Goal: Task Accomplishment & Management: Manage account settings

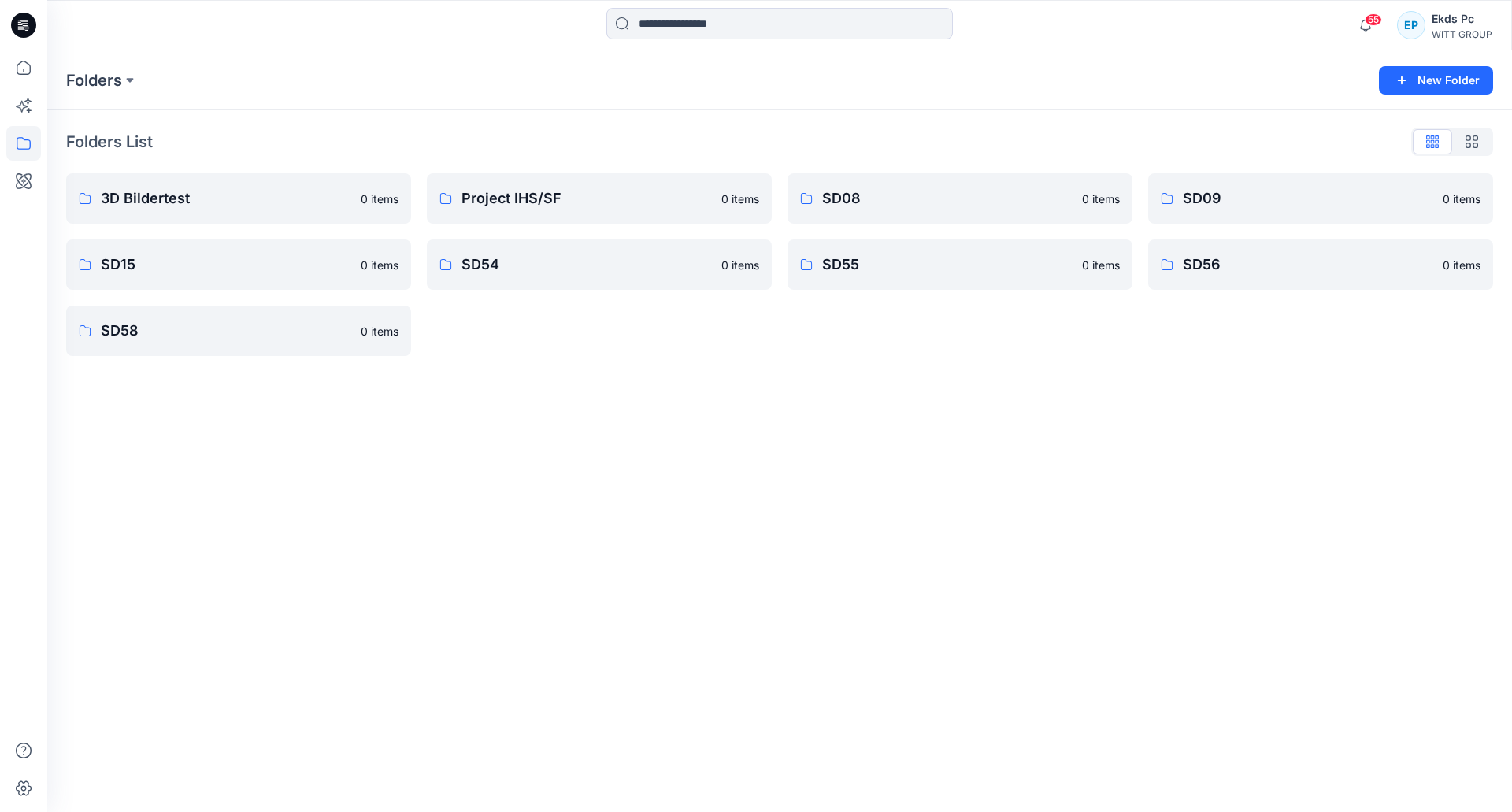
click at [1462, 24] on div "Ekds Pc" at bounding box center [1462, 19] width 61 height 19
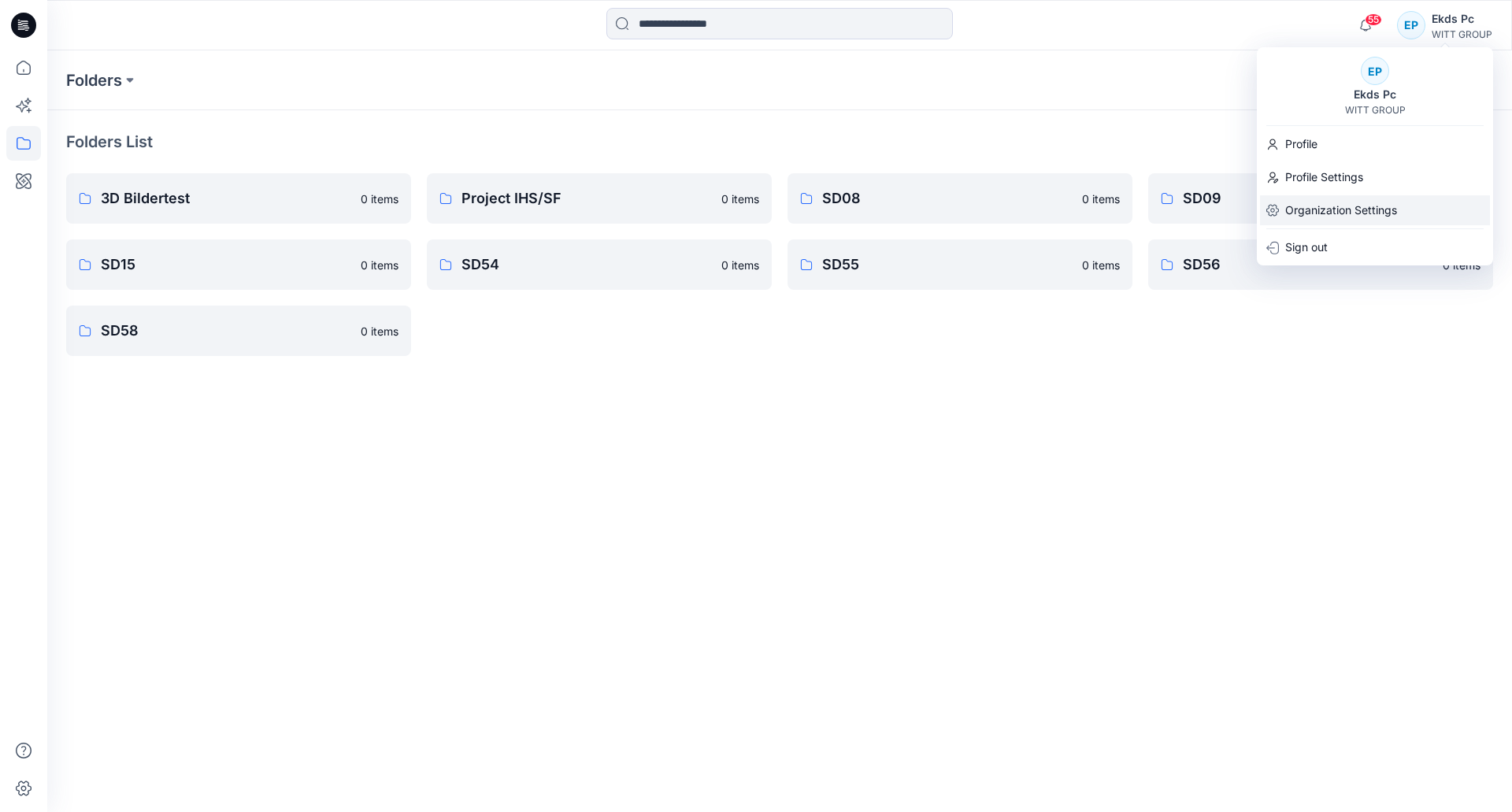
click at [1332, 215] on p "Organization Settings" at bounding box center [1341, 211] width 112 height 30
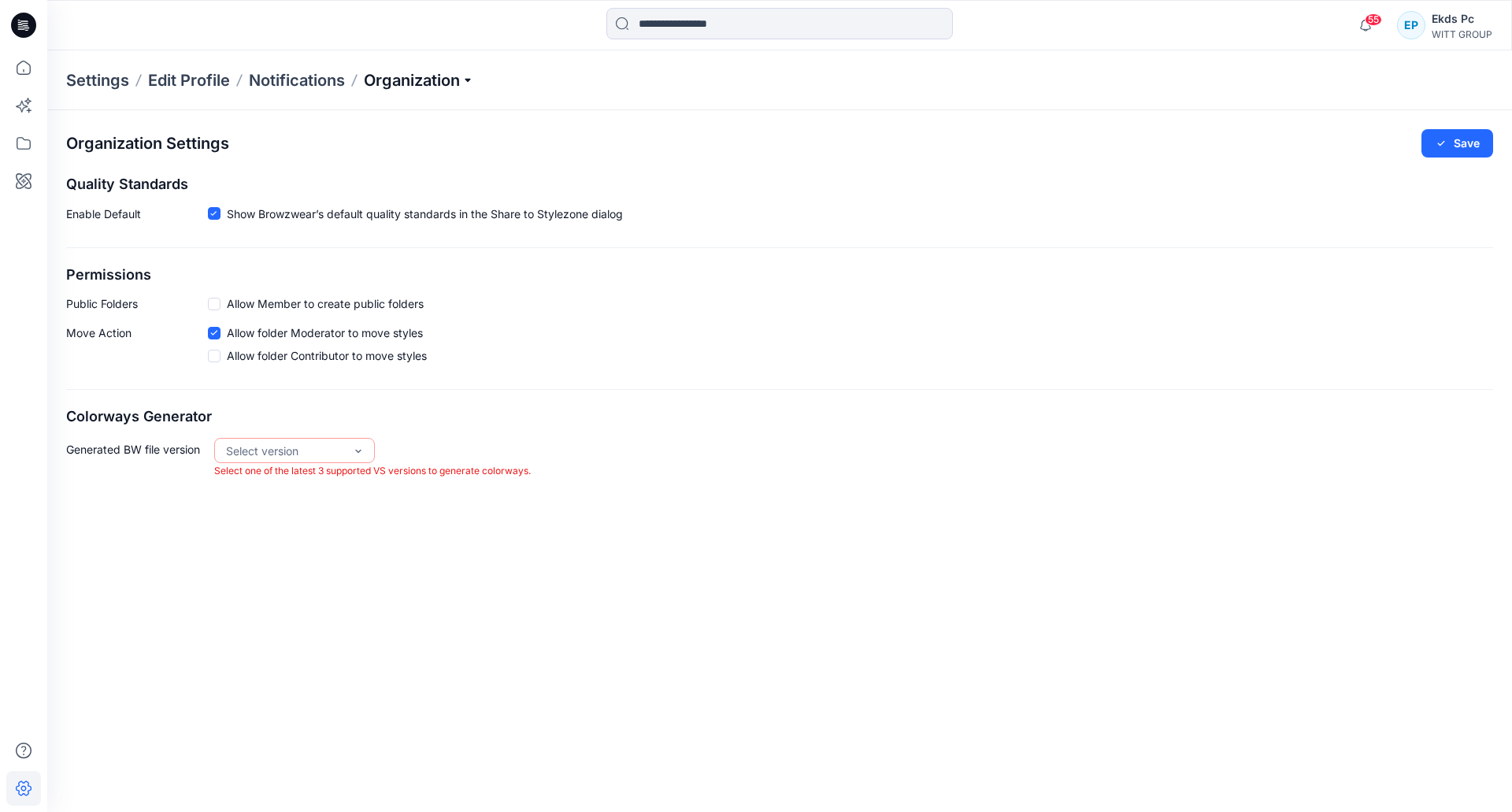
click at [434, 84] on p "Organization" at bounding box center [419, 80] width 110 height 22
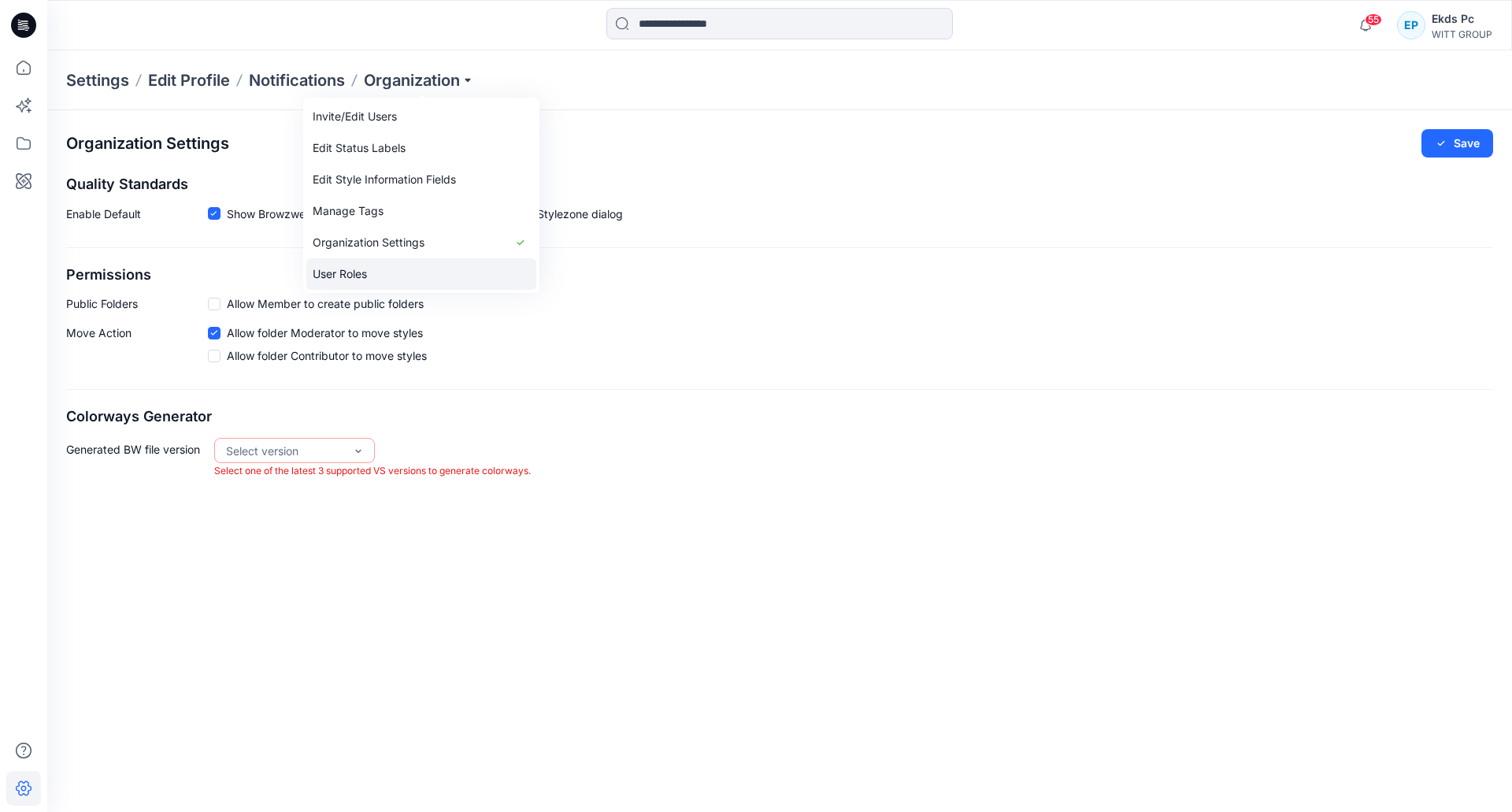
click at [383, 271] on link "User Roles" at bounding box center [421, 274] width 230 height 32
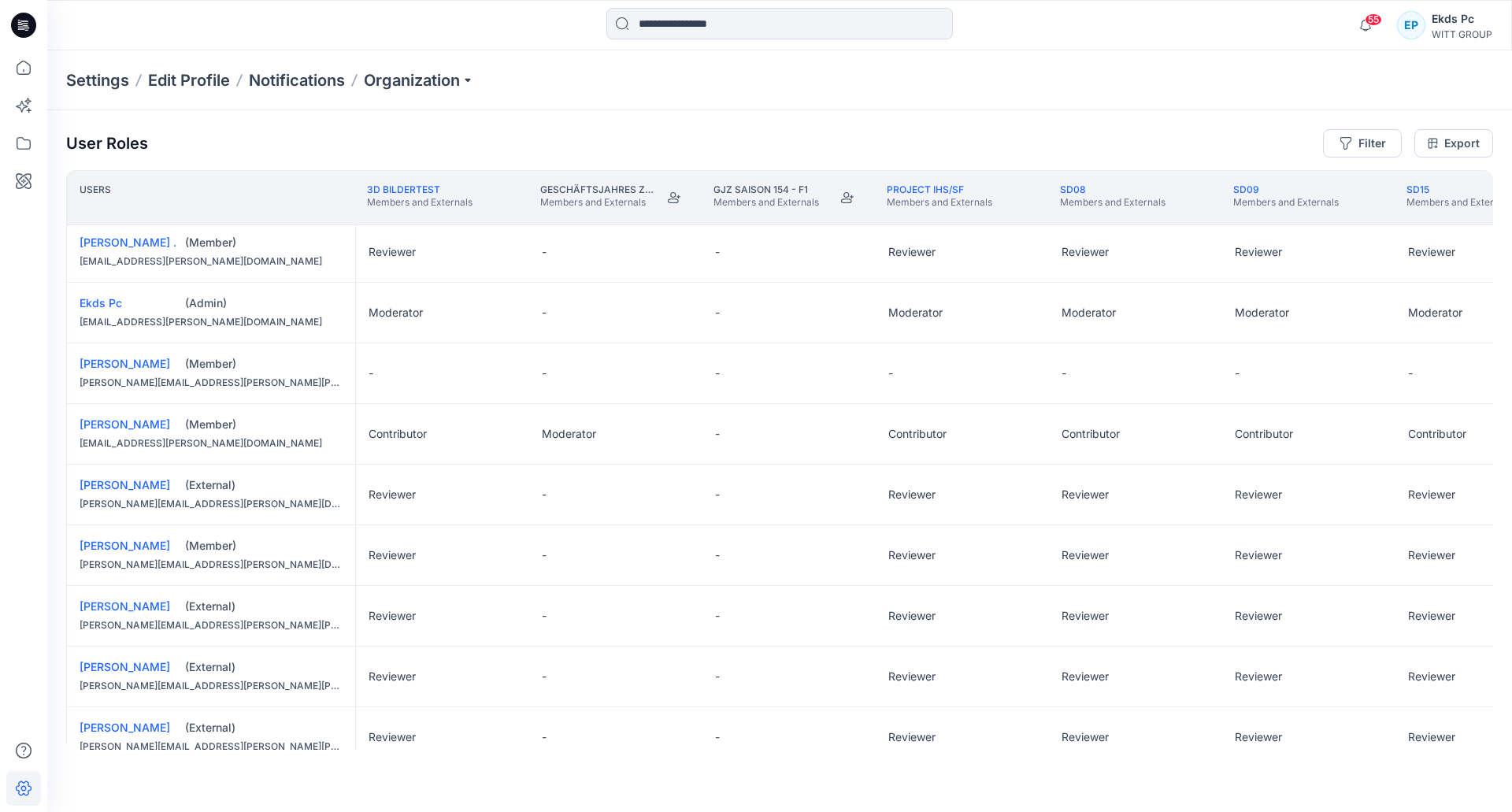
scroll to position [244, 0]
click at [1451, 33] on div "WITT GROUP" at bounding box center [1462, 34] width 61 height 12
click at [457, 85] on p "Organization" at bounding box center [419, 80] width 110 height 22
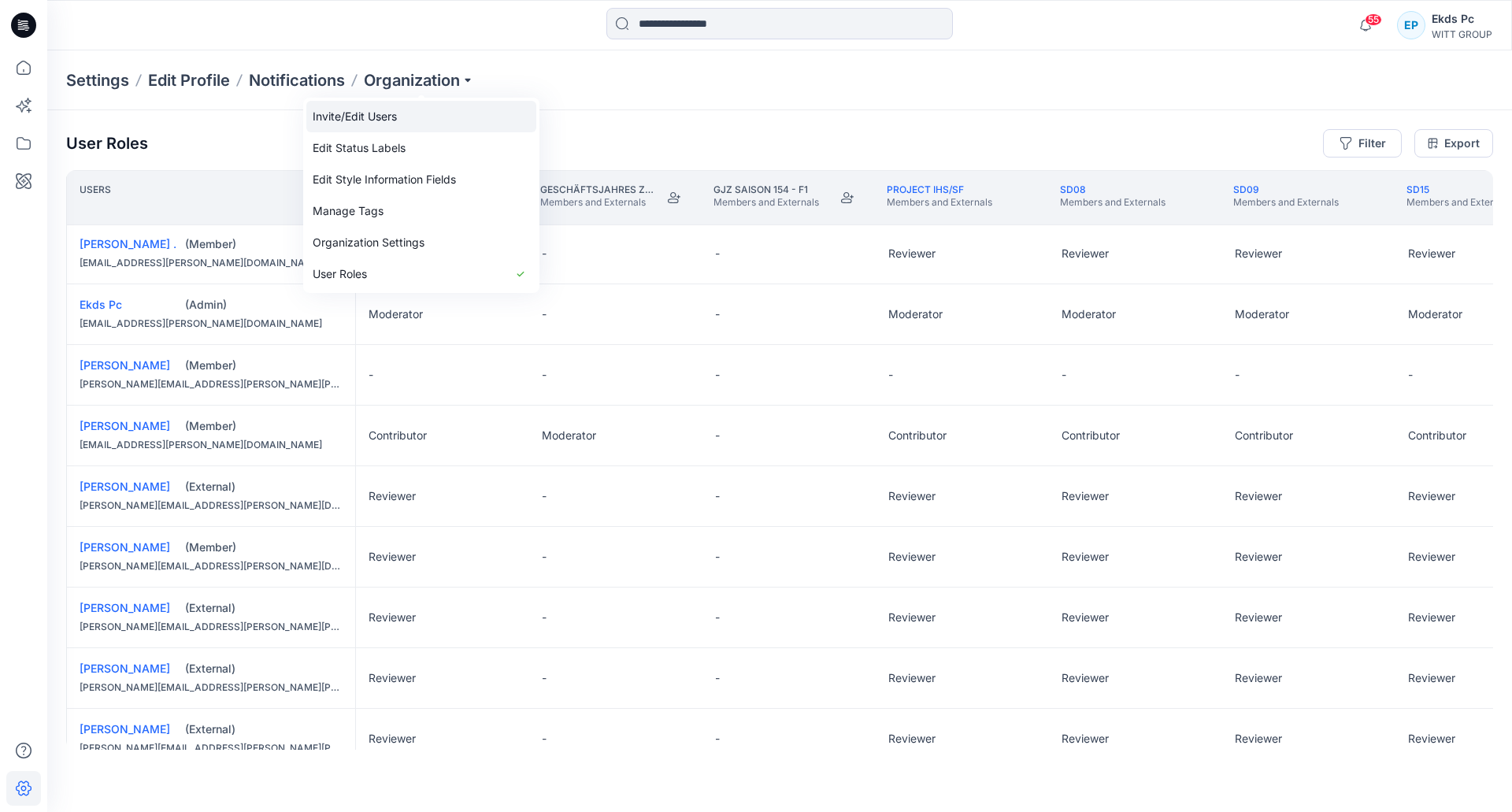
click at [419, 116] on link "Invite/Edit Users" at bounding box center [421, 117] width 230 height 32
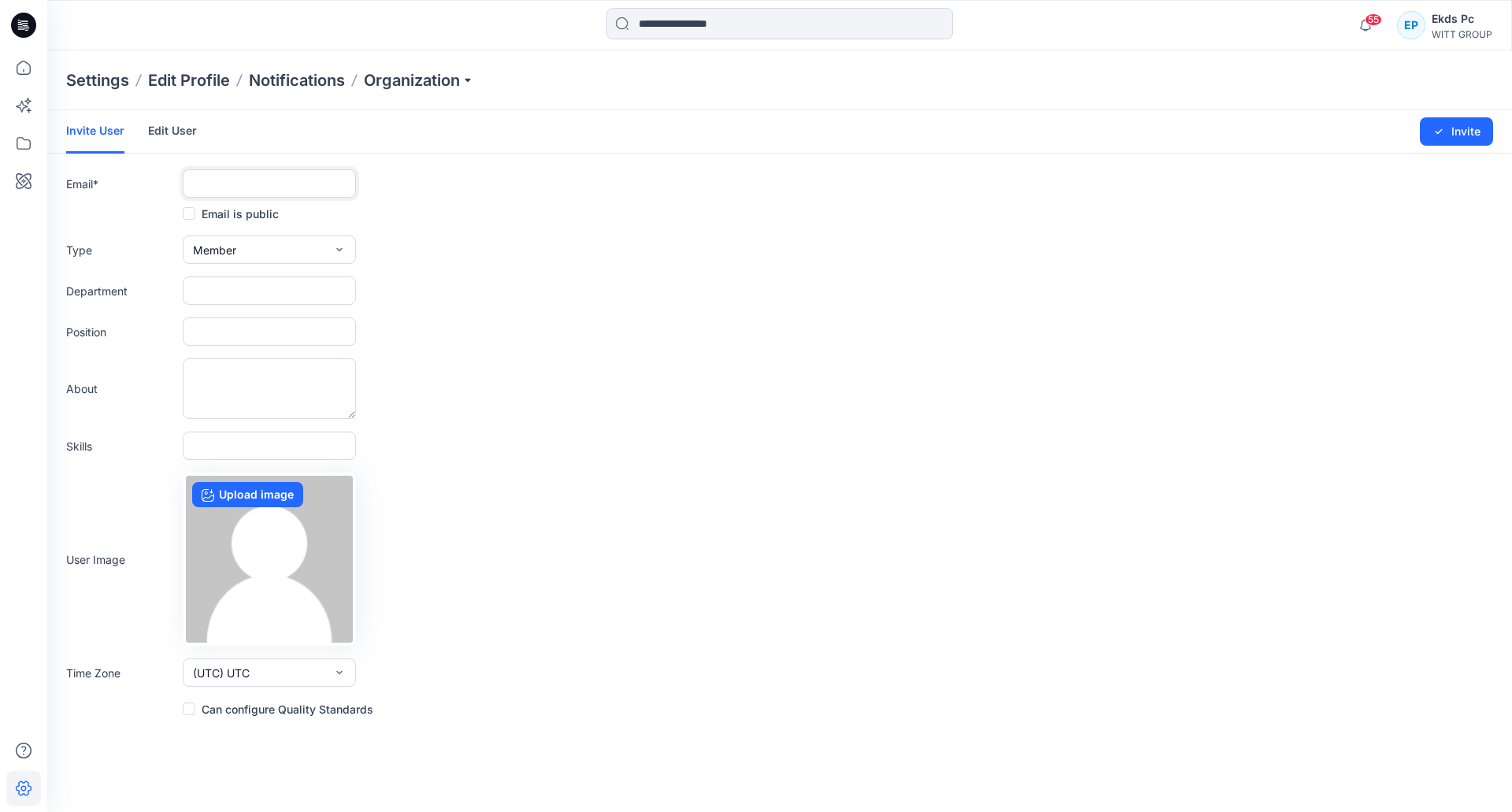
click at [190, 186] on input "text" at bounding box center [269, 184] width 173 height 28
paste input "**********"
type input "**********"
click at [277, 323] on input "text" at bounding box center [269, 331] width 173 height 28
paste input "**********"
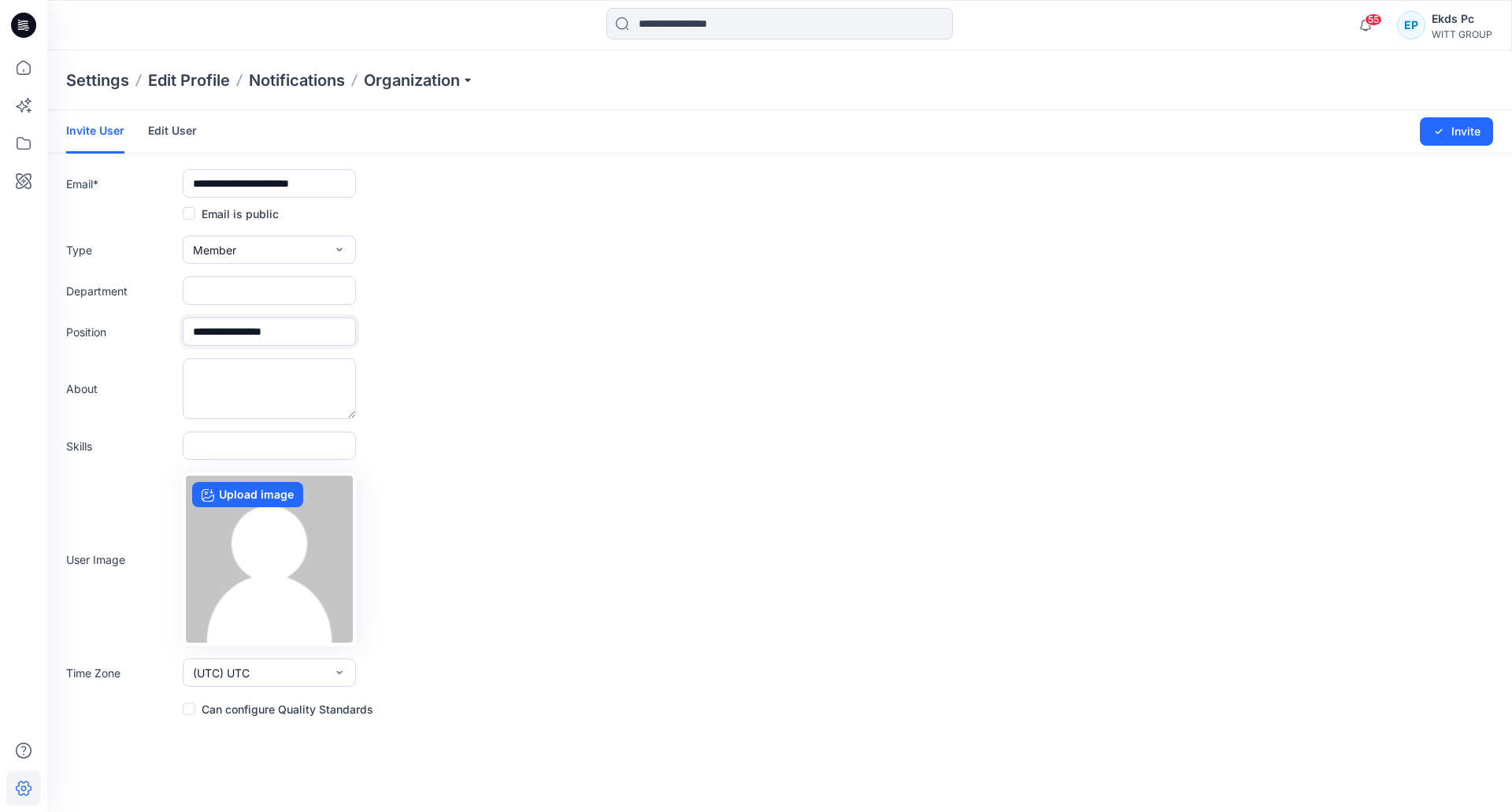
type input "**********"
click at [282, 282] on input "text" at bounding box center [269, 291] width 173 height 28
paste input "**********"
type input "**********"
click at [1458, 130] on button "Invite" at bounding box center [1456, 131] width 74 height 28
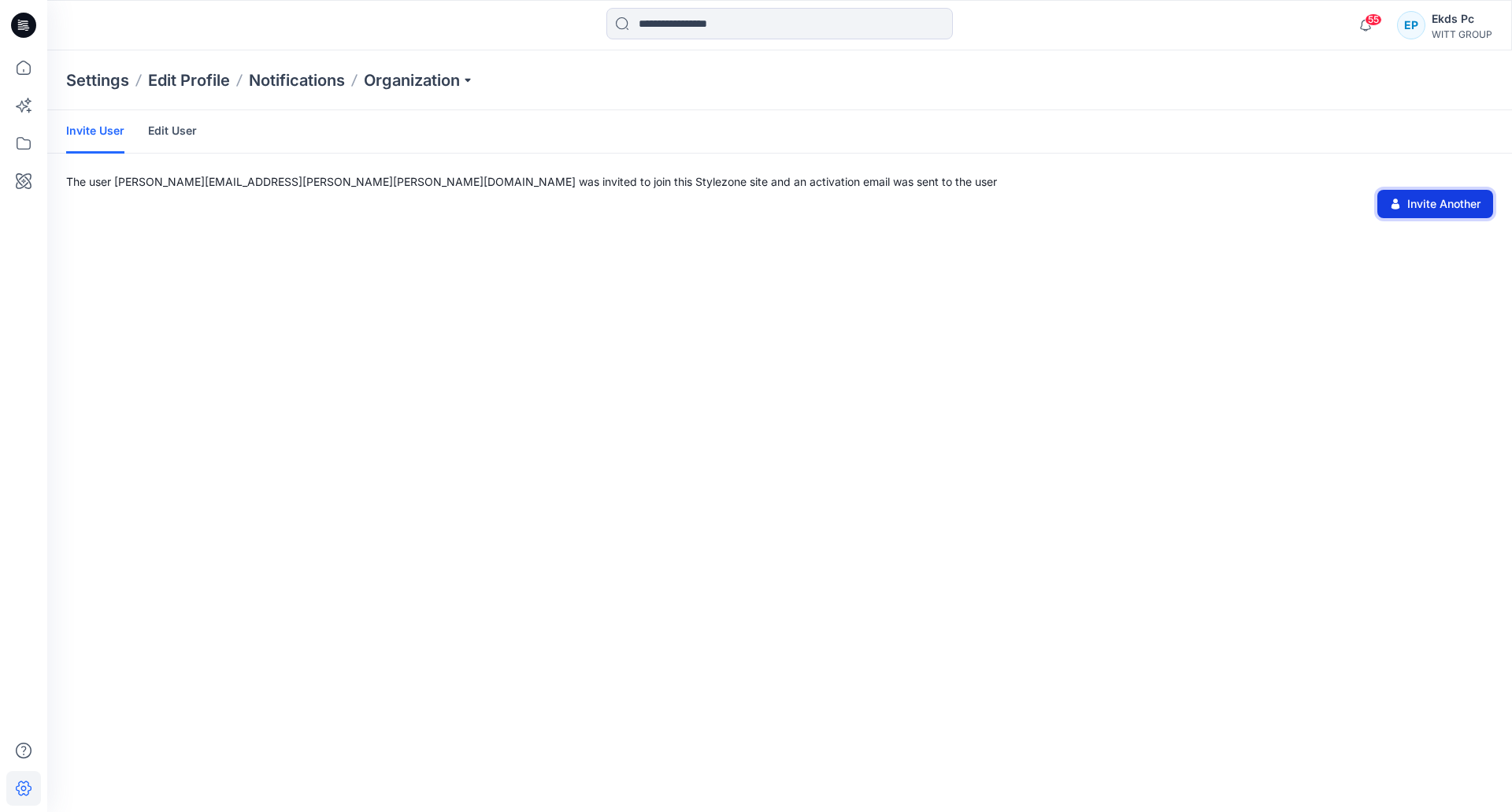
click at [1439, 200] on button "Invite Another" at bounding box center [1436, 204] width 116 height 28
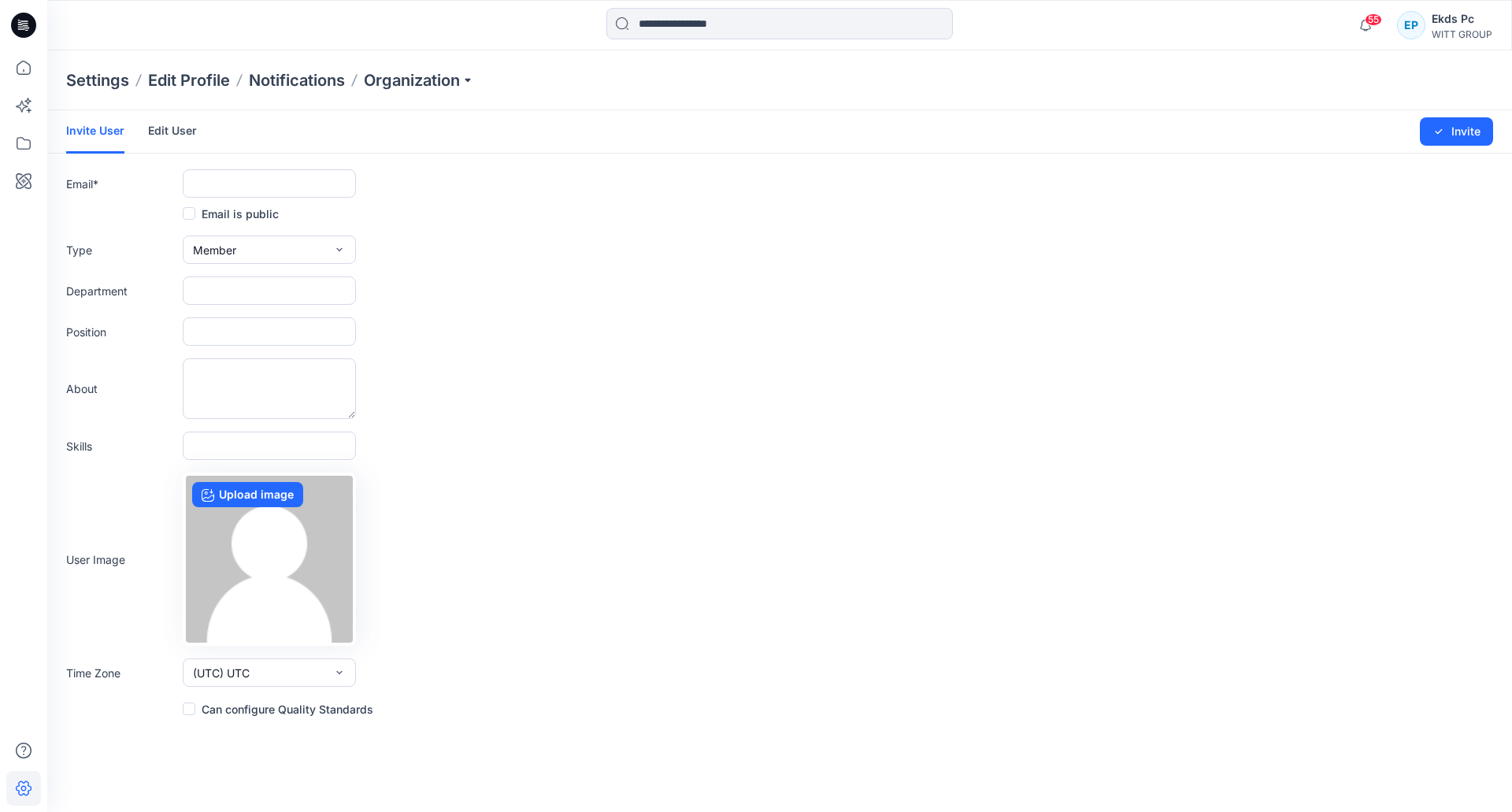
click at [303, 208] on div "Email is public" at bounding box center [779, 213] width 1427 height 19
click at [305, 199] on form "Invite User Edit User Changes Saved Invite Email * Email is public Type Member …" at bounding box center [779, 414] width 1464 height 608
click at [306, 185] on input "text" at bounding box center [269, 184] width 173 height 28
paste input "**********"
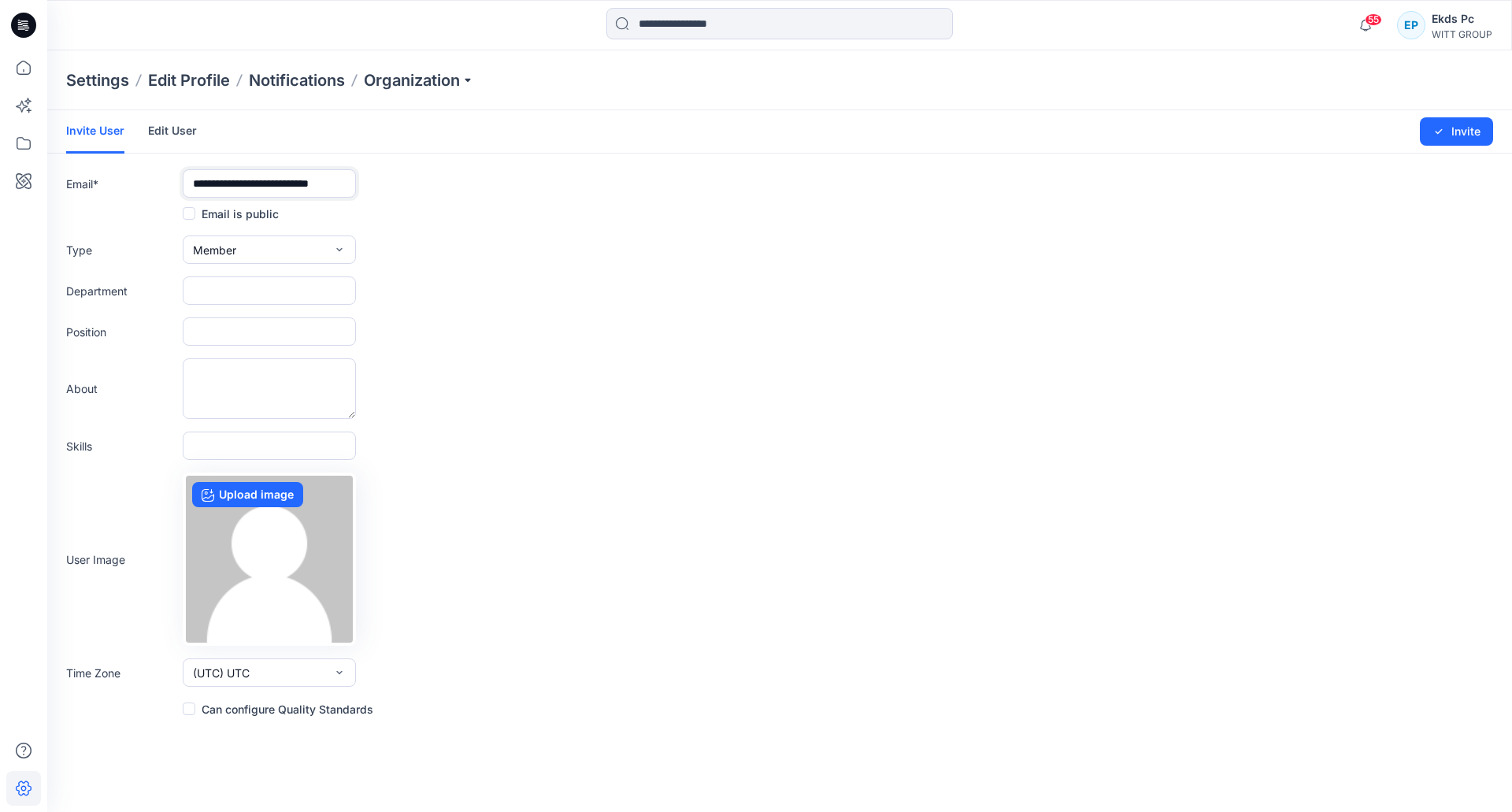
type input "**********"
click at [258, 295] on input "text" at bounding box center [269, 291] width 173 height 28
paste input "**********"
click at [225, 322] on input "text" at bounding box center [269, 331] width 173 height 28
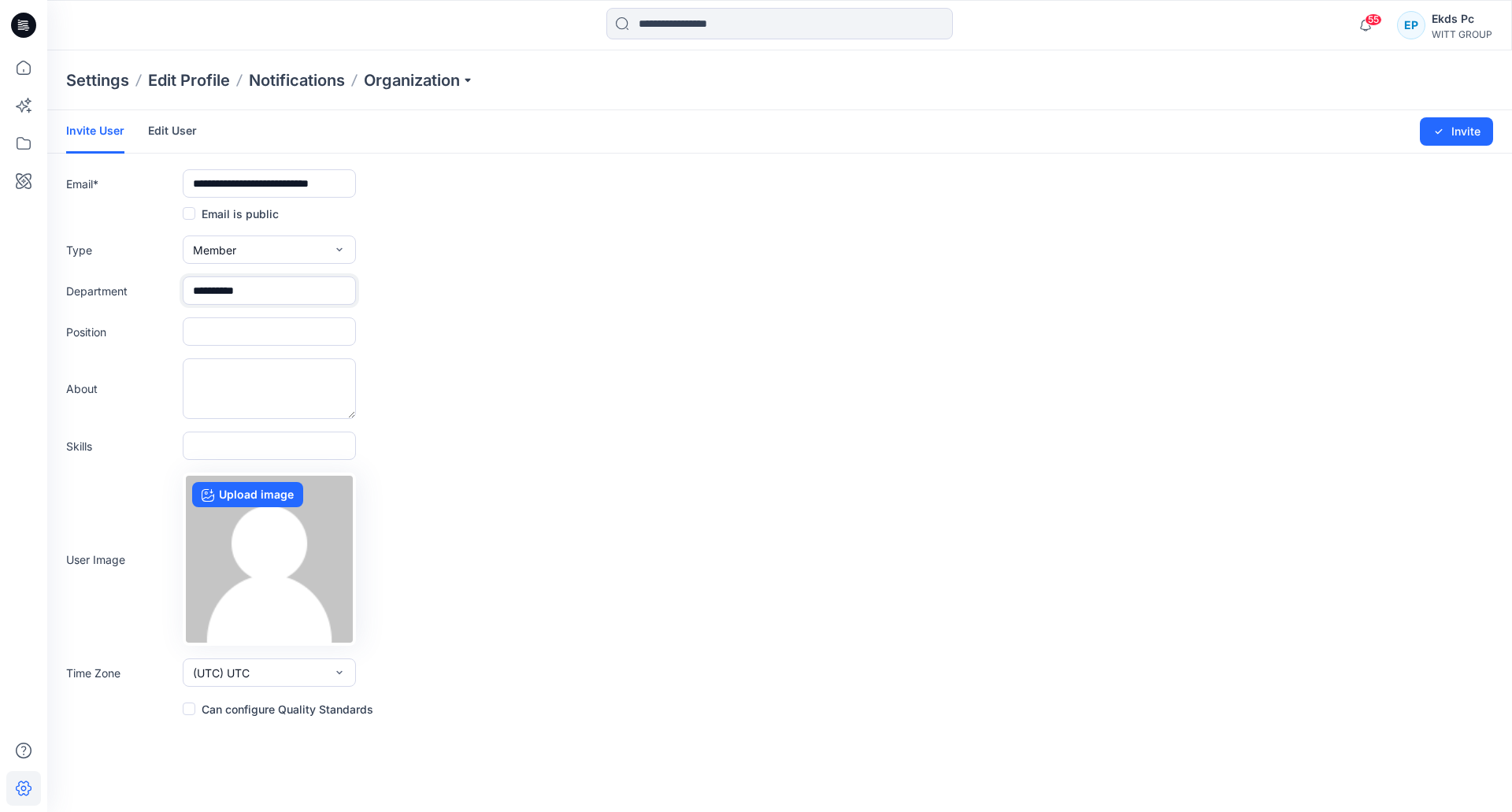
drag, startPoint x: 343, startPoint y: 289, endPoint x: 66, endPoint y: 279, distance: 277.2
click at [66, 279] on div "**********" at bounding box center [779, 291] width 1427 height 28
type input "*********"
type input "**********"
click at [1464, 130] on button "Invite" at bounding box center [1456, 131] width 74 height 28
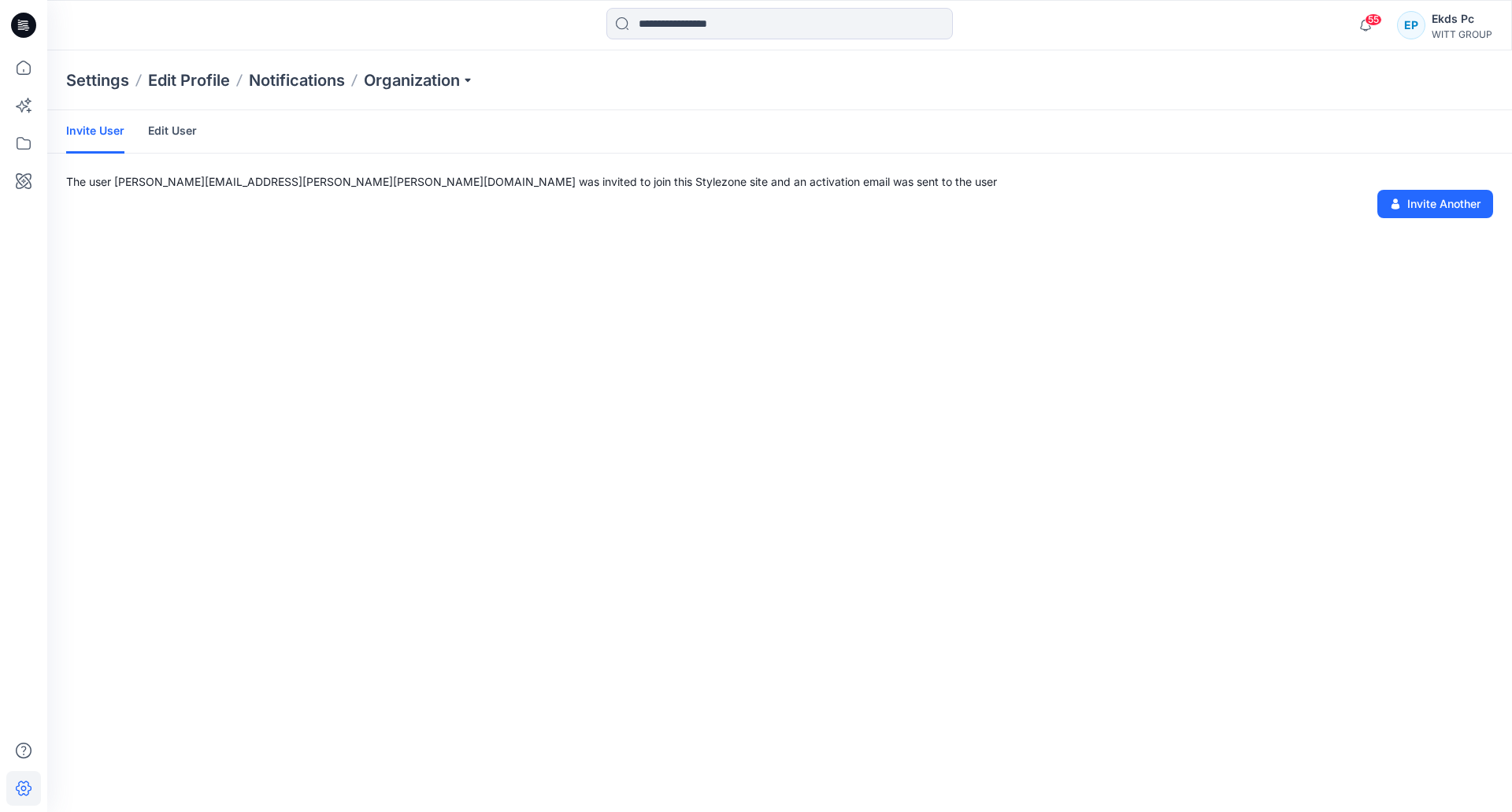
click at [1354, 186] on p "The user [PERSON_NAME][EMAIL_ADDRESS][PERSON_NAME][PERSON_NAME][DOMAIN_NAME] wa…" at bounding box center [779, 182] width 1427 height 17
click at [1368, 188] on p "The user [PERSON_NAME][EMAIL_ADDRESS][PERSON_NAME][PERSON_NAME][DOMAIN_NAME] wa…" at bounding box center [779, 182] width 1427 height 17
drag, startPoint x: 1389, startPoint y: 190, endPoint x: 1373, endPoint y: 189, distance: 16.0
click at [1389, 190] on div "The user [PERSON_NAME][EMAIL_ADDRESS][PERSON_NAME][PERSON_NAME][DOMAIN_NAME] wa…" at bounding box center [779, 196] width 1464 height 45
click at [1442, 199] on button "Invite Another" at bounding box center [1436, 204] width 116 height 28
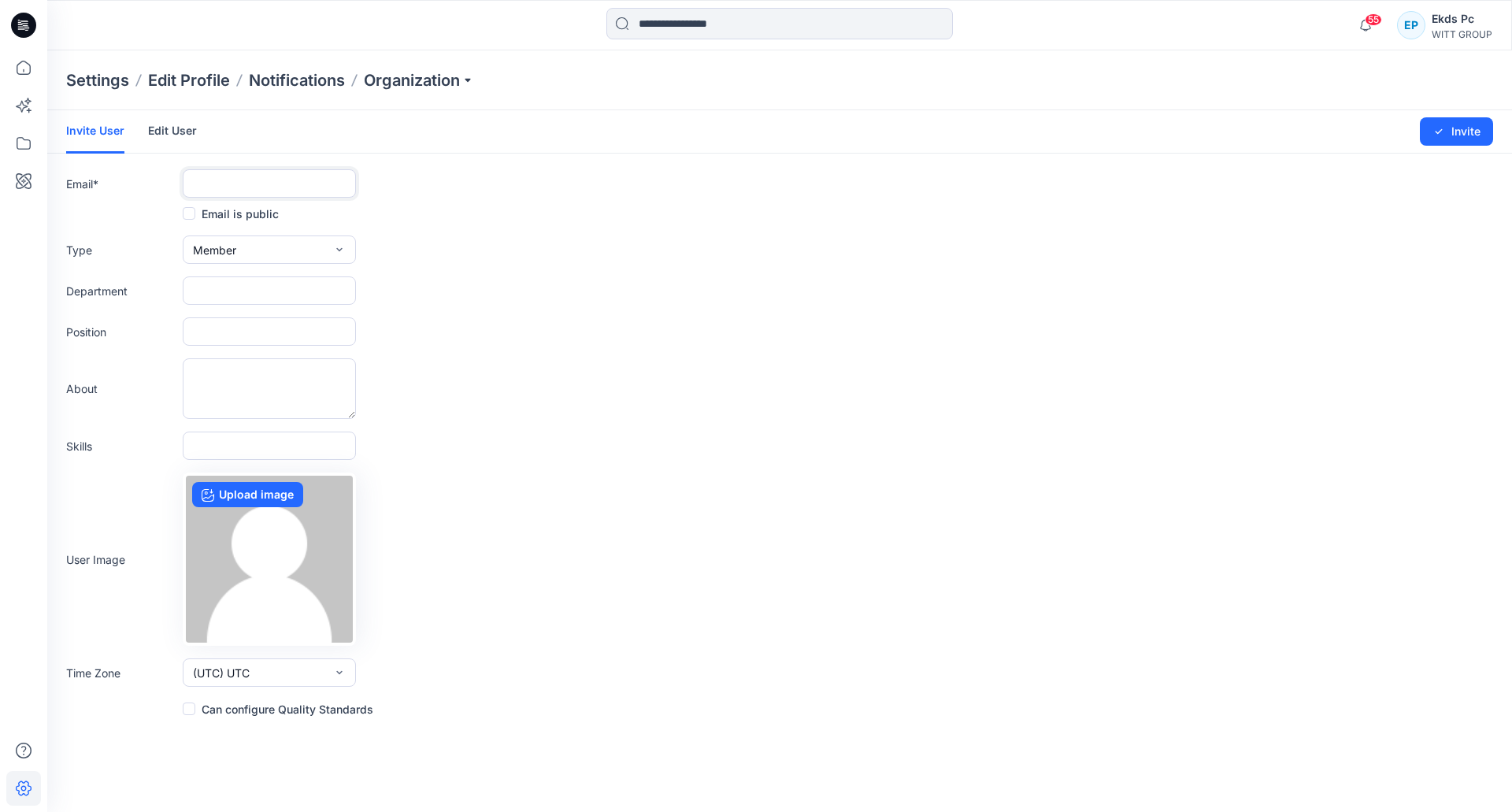
click at [299, 174] on input "text" at bounding box center [269, 184] width 173 height 28
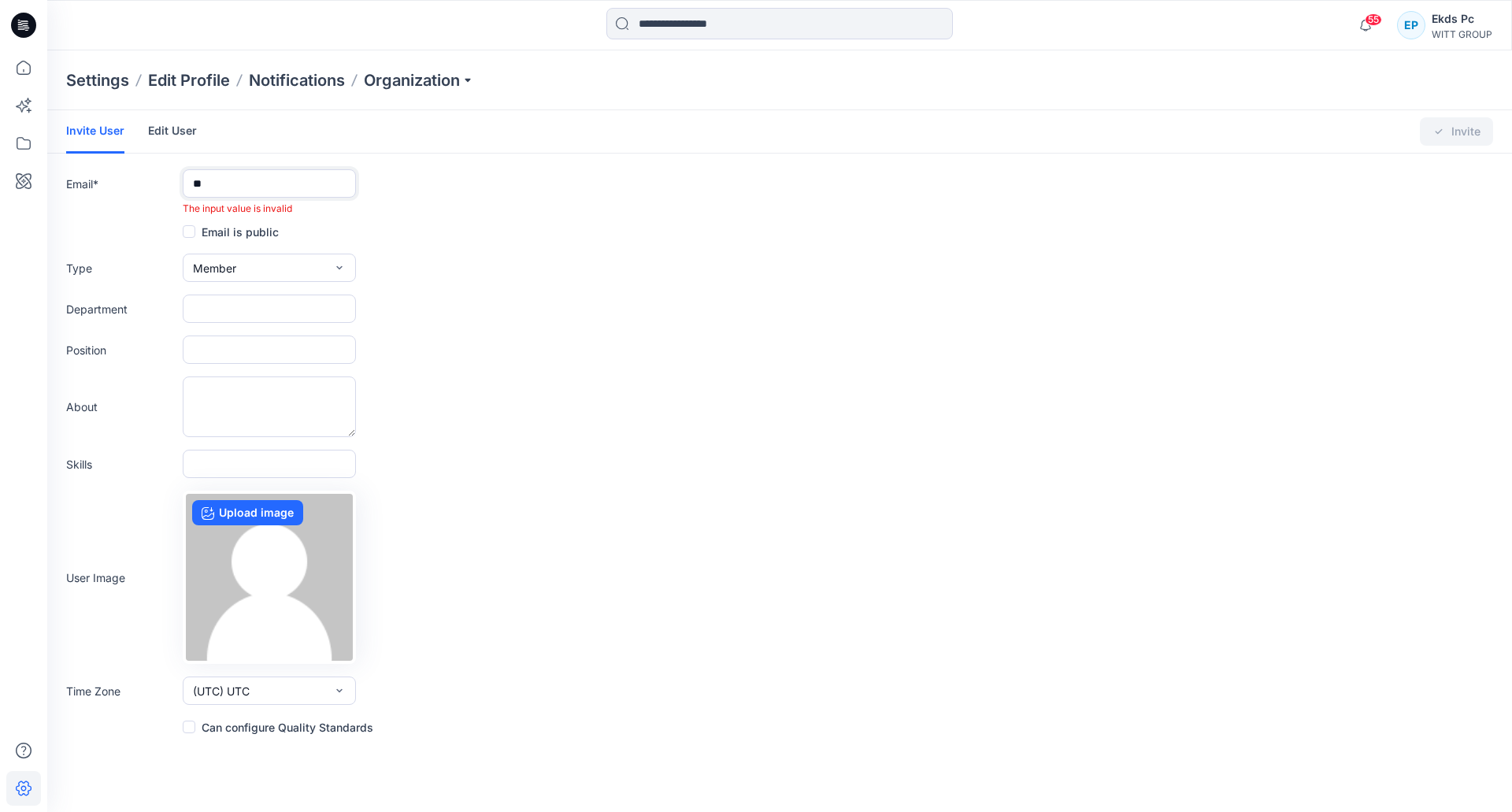
type input "*"
click at [252, 186] on input "text" at bounding box center [269, 184] width 173 height 28
paste input "**********"
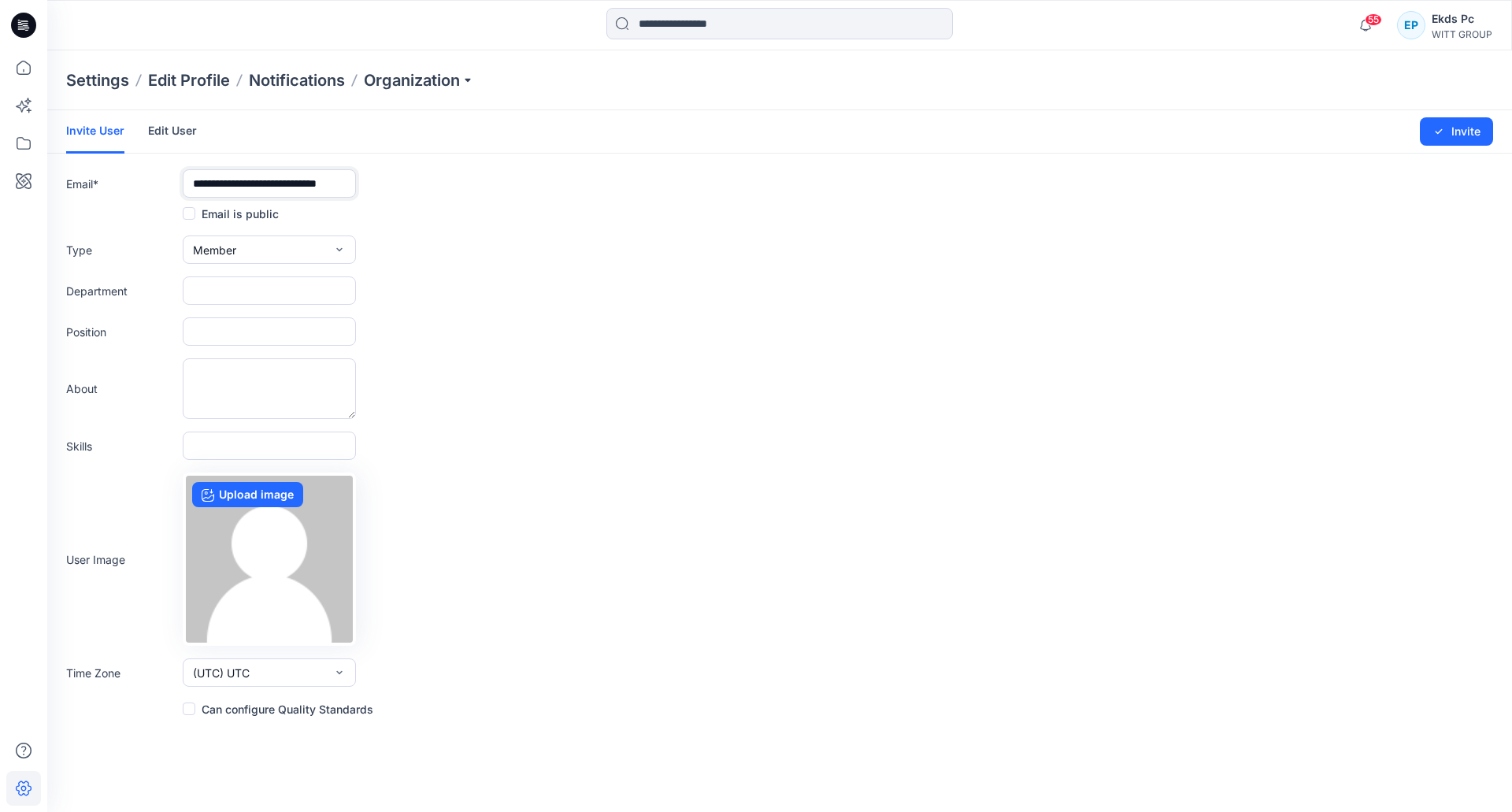
type input "**********"
click at [250, 279] on input "text" at bounding box center [269, 291] width 173 height 28
click at [241, 328] on input "text" at bounding box center [269, 331] width 173 height 28
paste input "**********"
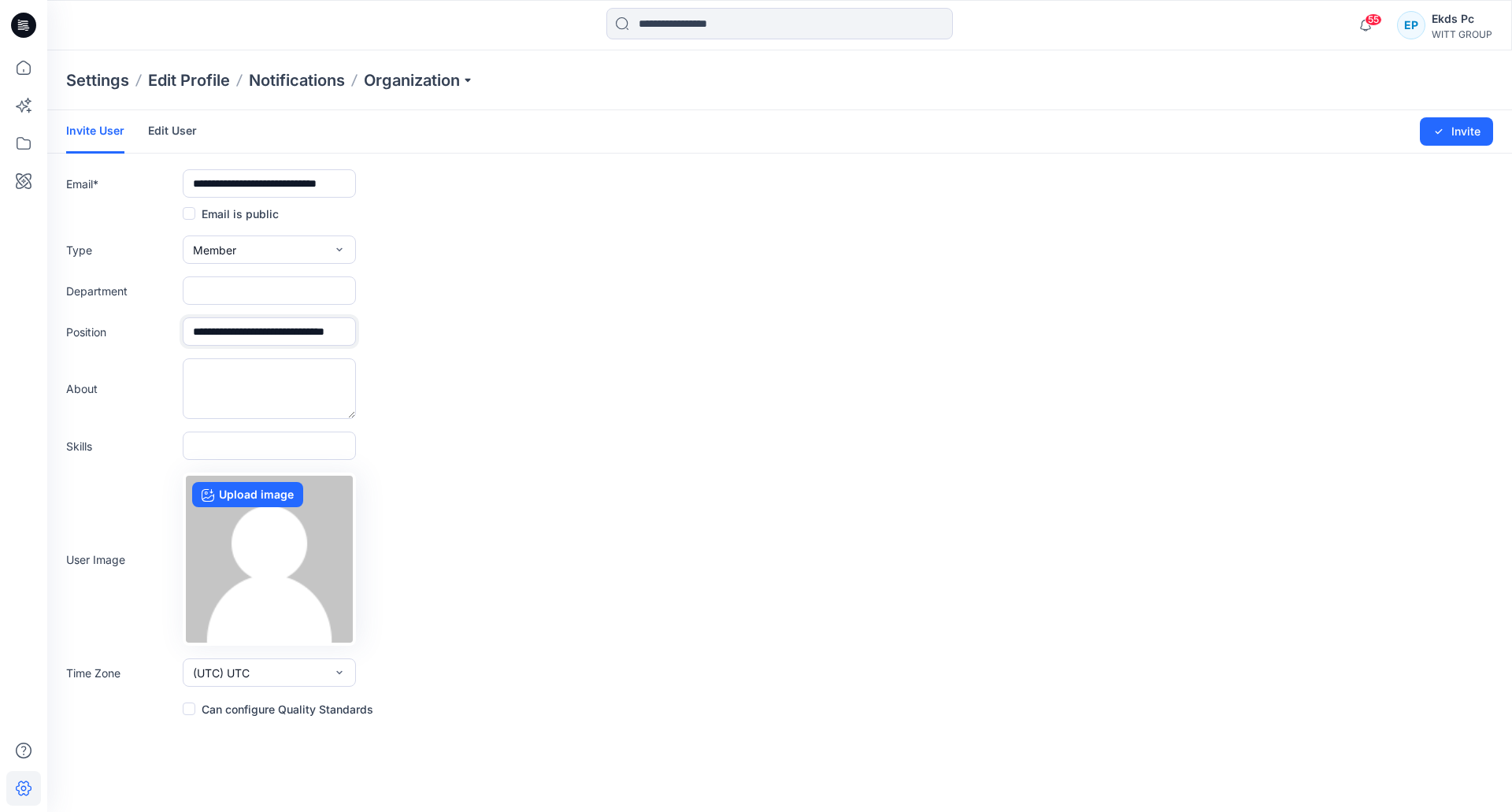
scroll to position [0, 33]
type input "**********"
click at [244, 282] on input "text" at bounding box center [269, 291] width 173 height 28
paste input "*********"
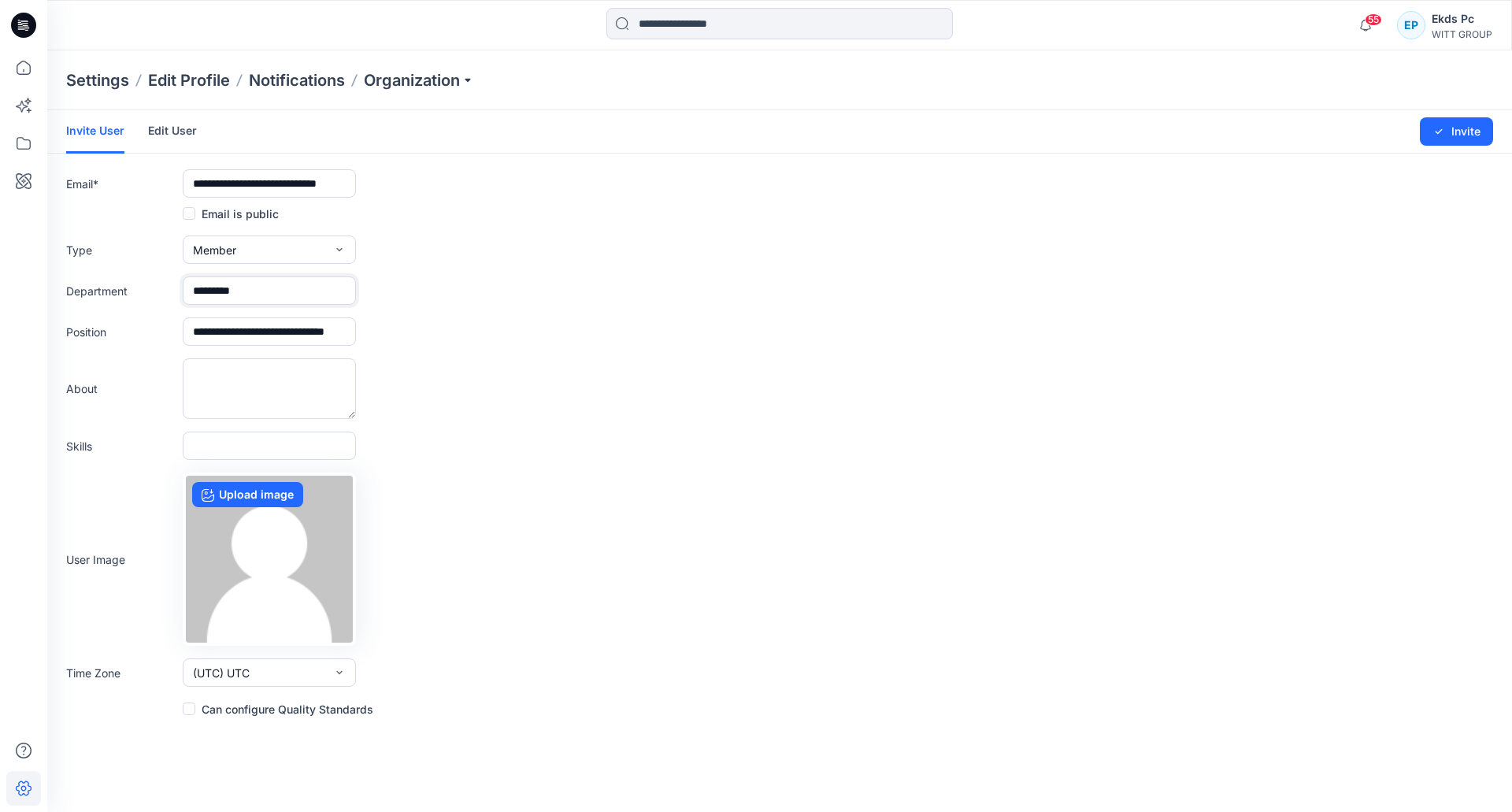
type input "*********"
click at [256, 246] on button "Member" at bounding box center [269, 250] width 173 height 28
click at [450, 296] on div "Department *********" at bounding box center [779, 291] width 1427 height 28
click at [1475, 140] on button "Invite" at bounding box center [1456, 131] width 74 height 28
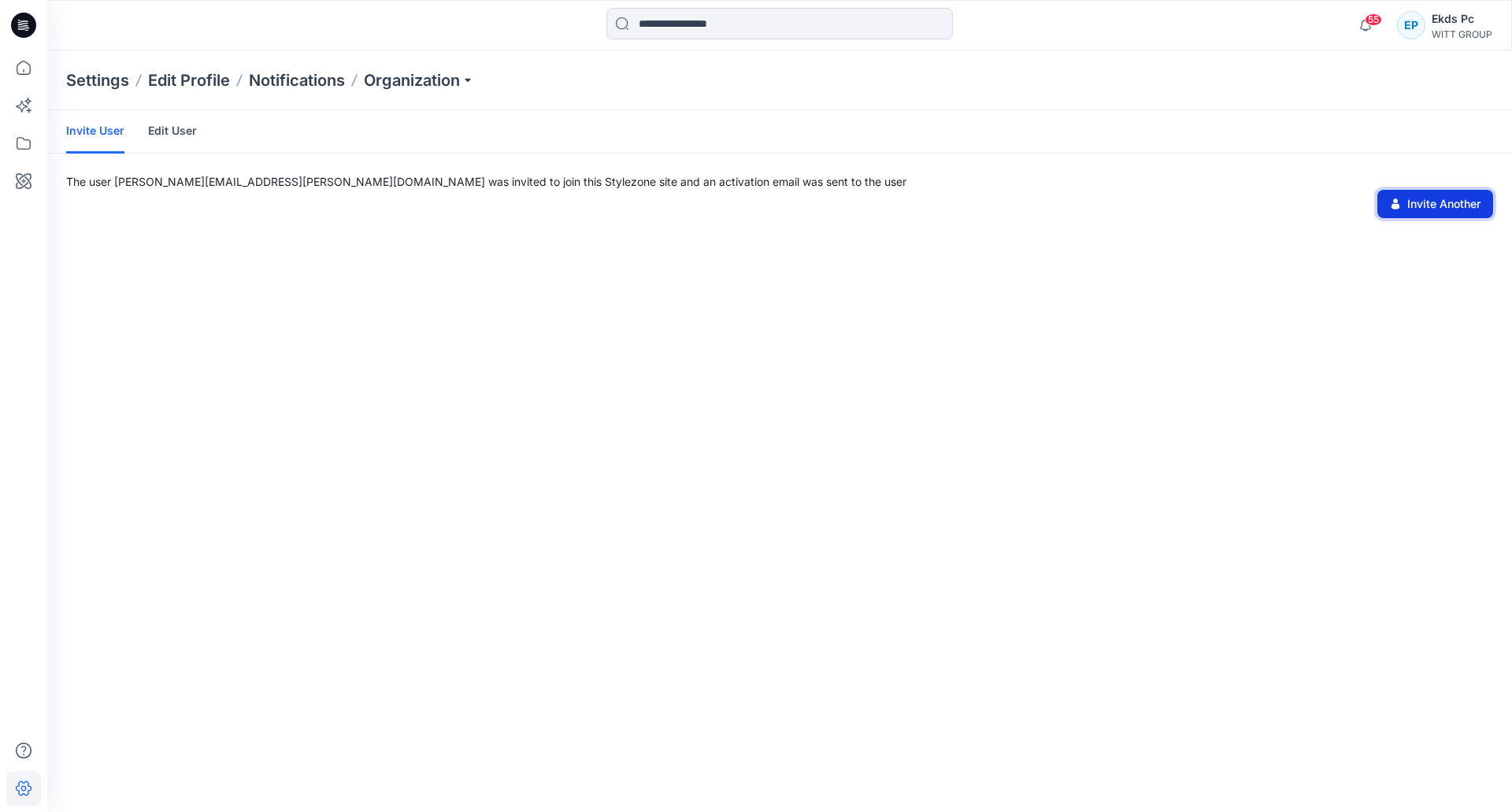
click at [1456, 203] on button "Invite Another" at bounding box center [1436, 204] width 116 height 28
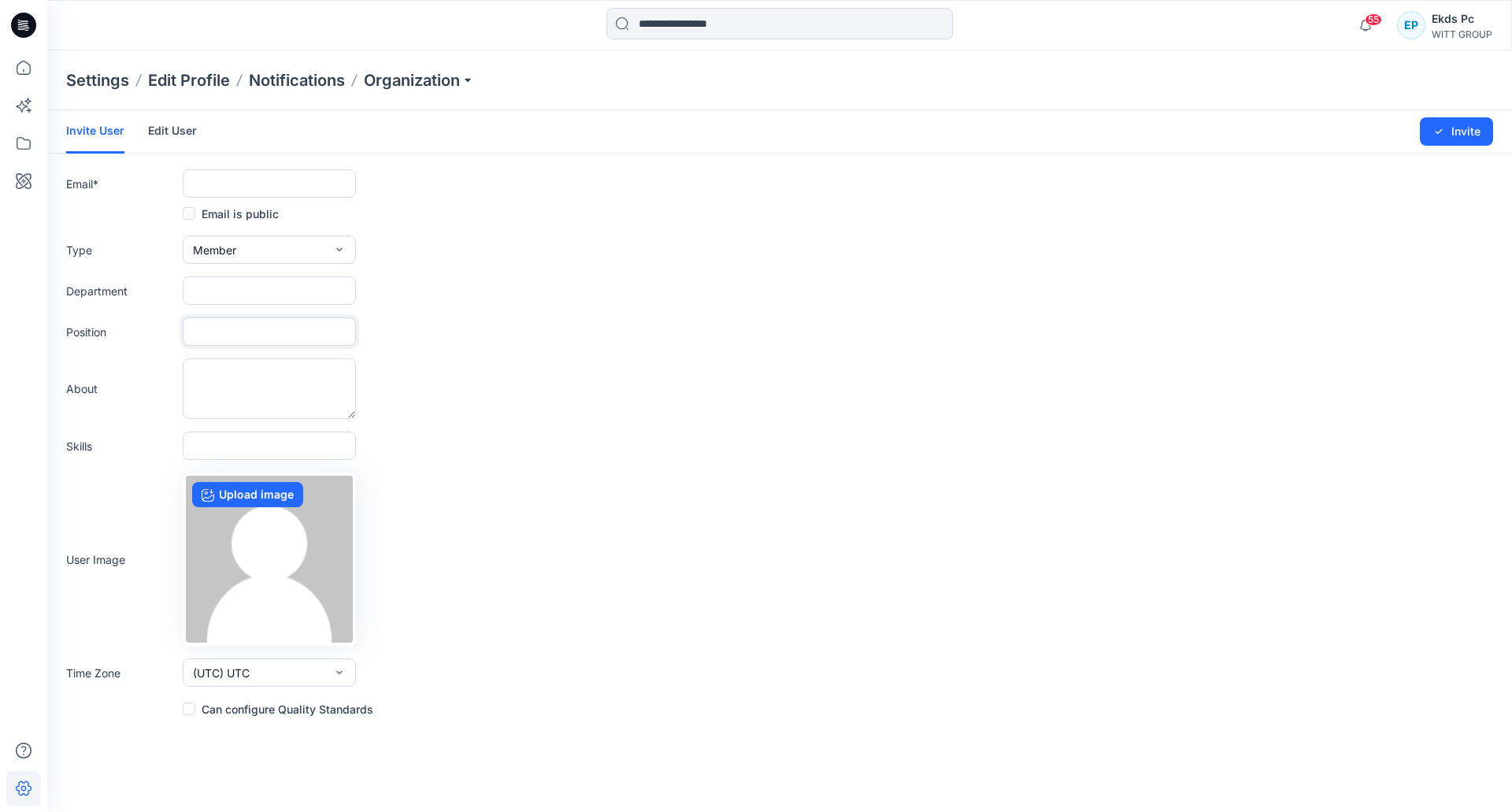
click at [270, 340] on input "text" at bounding box center [269, 331] width 173 height 28
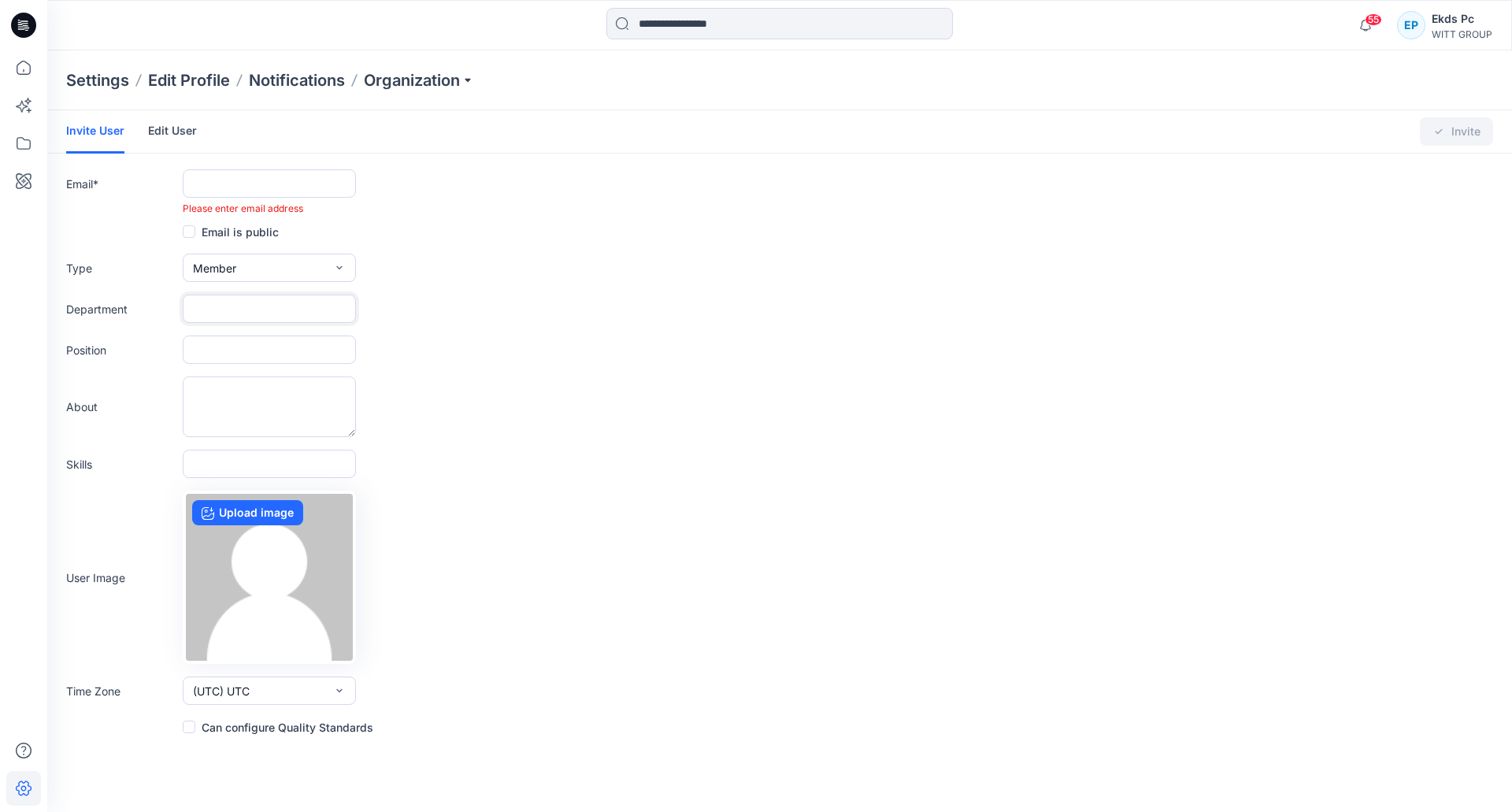
click at [262, 296] on input "text" at bounding box center [269, 309] width 173 height 28
click at [245, 348] on input "text" at bounding box center [269, 350] width 173 height 28
paste input "**********"
type input "**********"
click at [383, 182] on div "Email * Please enter email address" at bounding box center [779, 193] width 1427 height 47
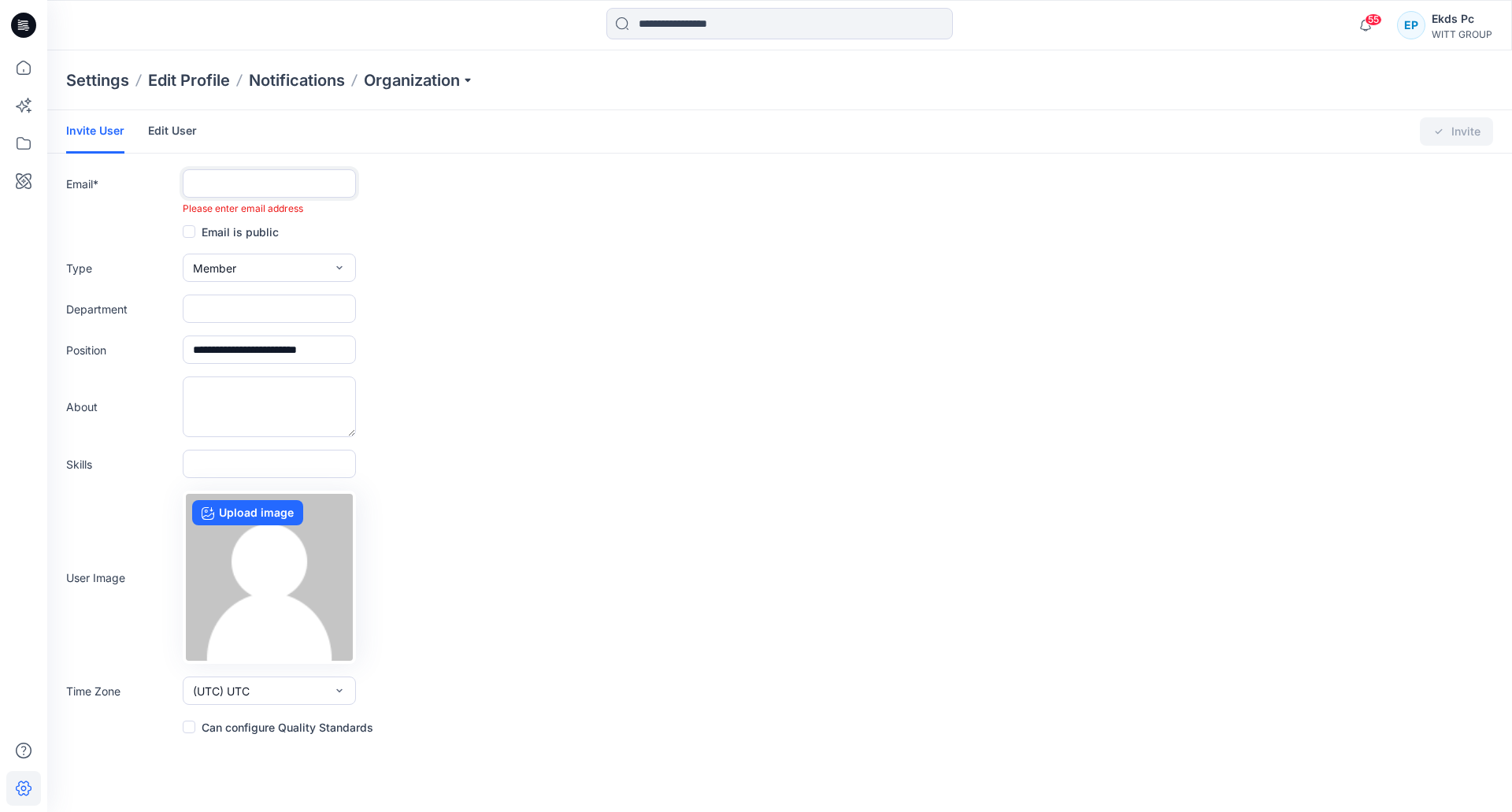
click at [343, 183] on input "text" at bounding box center [269, 184] width 173 height 28
paste input "**********"
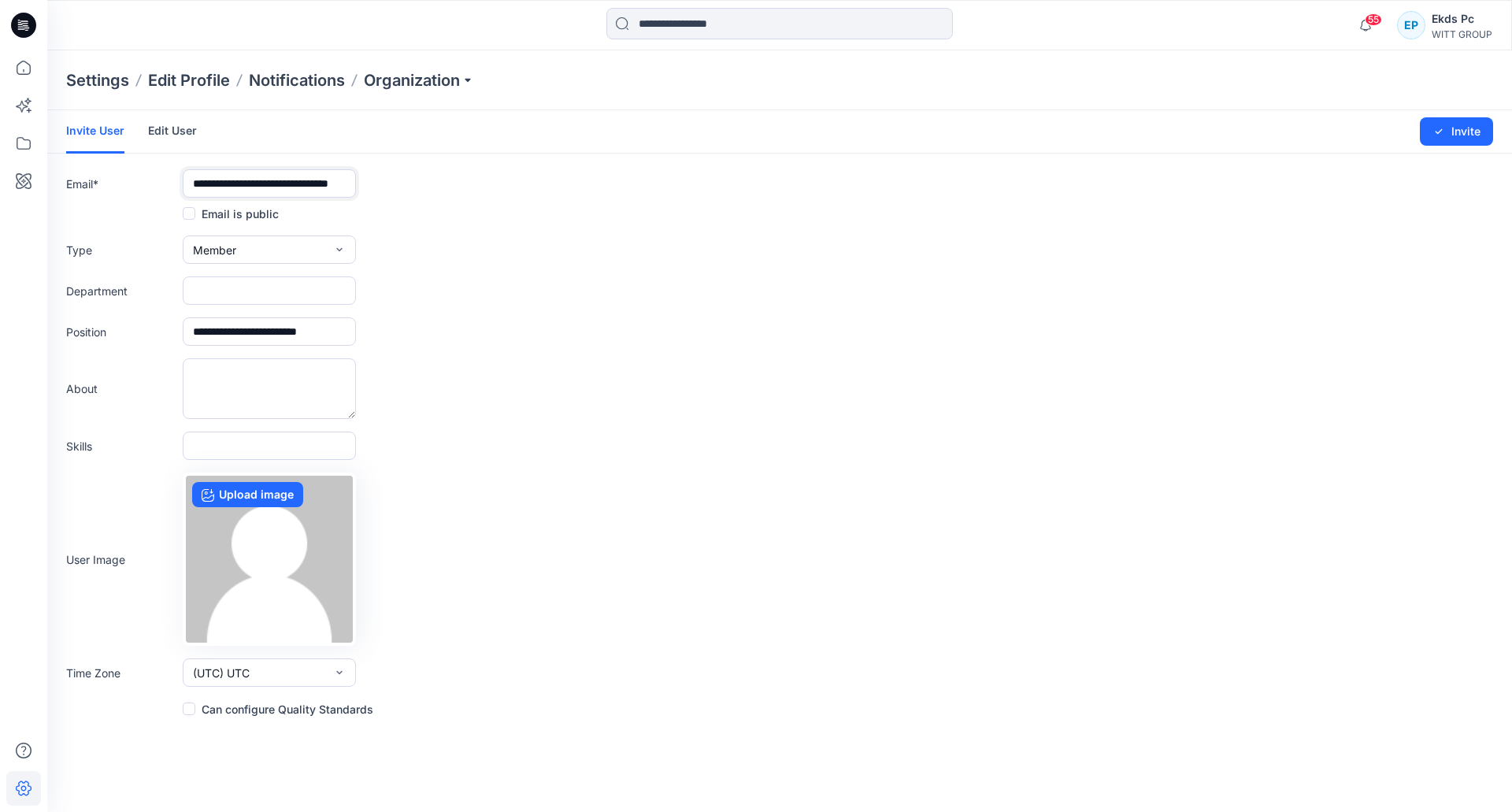
type input "**********"
click at [315, 293] on input "text" at bounding box center [269, 291] width 173 height 28
paste input "**********"
type input "**********"
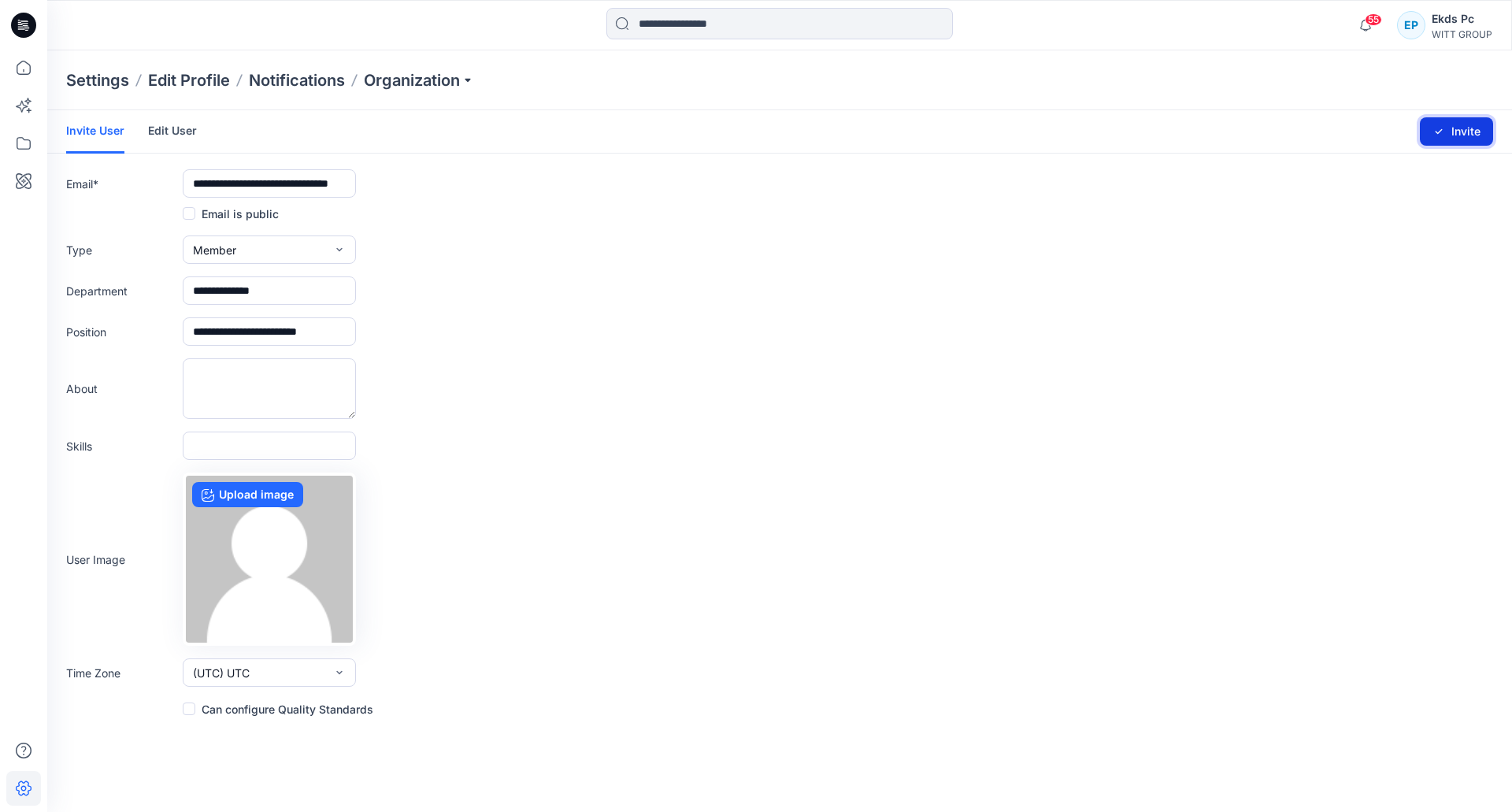
click at [1464, 129] on button "Invite" at bounding box center [1456, 131] width 74 height 28
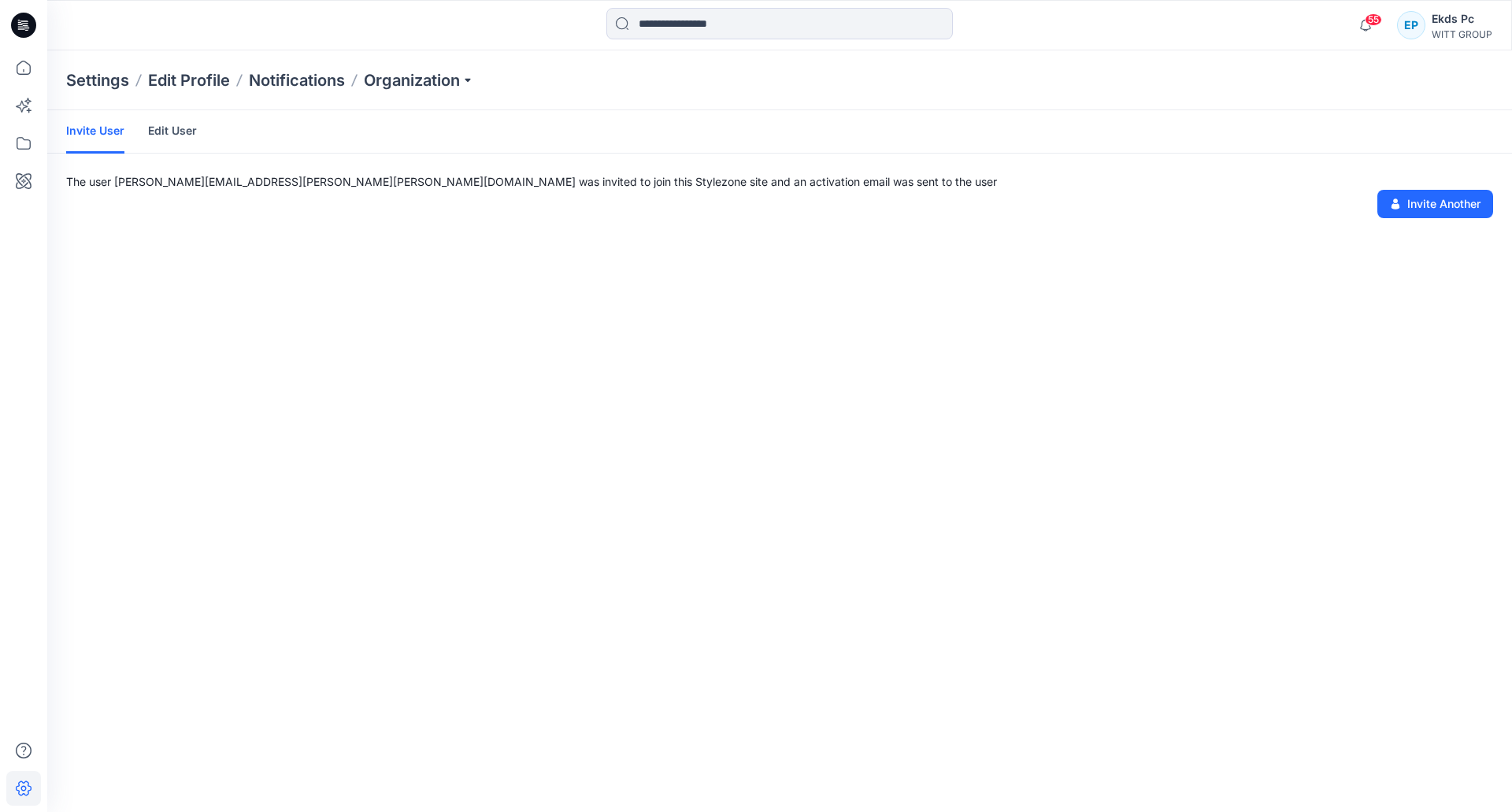
click at [487, 76] on div "Settings Edit Profile Notifications Organization" at bounding box center [779, 80] width 1464 height 60
click at [478, 76] on div "Settings Edit Profile Notifications Organization" at bounding box center [779, 80] width 1464 height 60
click at [474, 80] on p "Organization" at bounding box center [419, 80] width 110 height 22
click at [409, 262] on link "User Roles" at bounding box center [421, 274] width 230 height 32
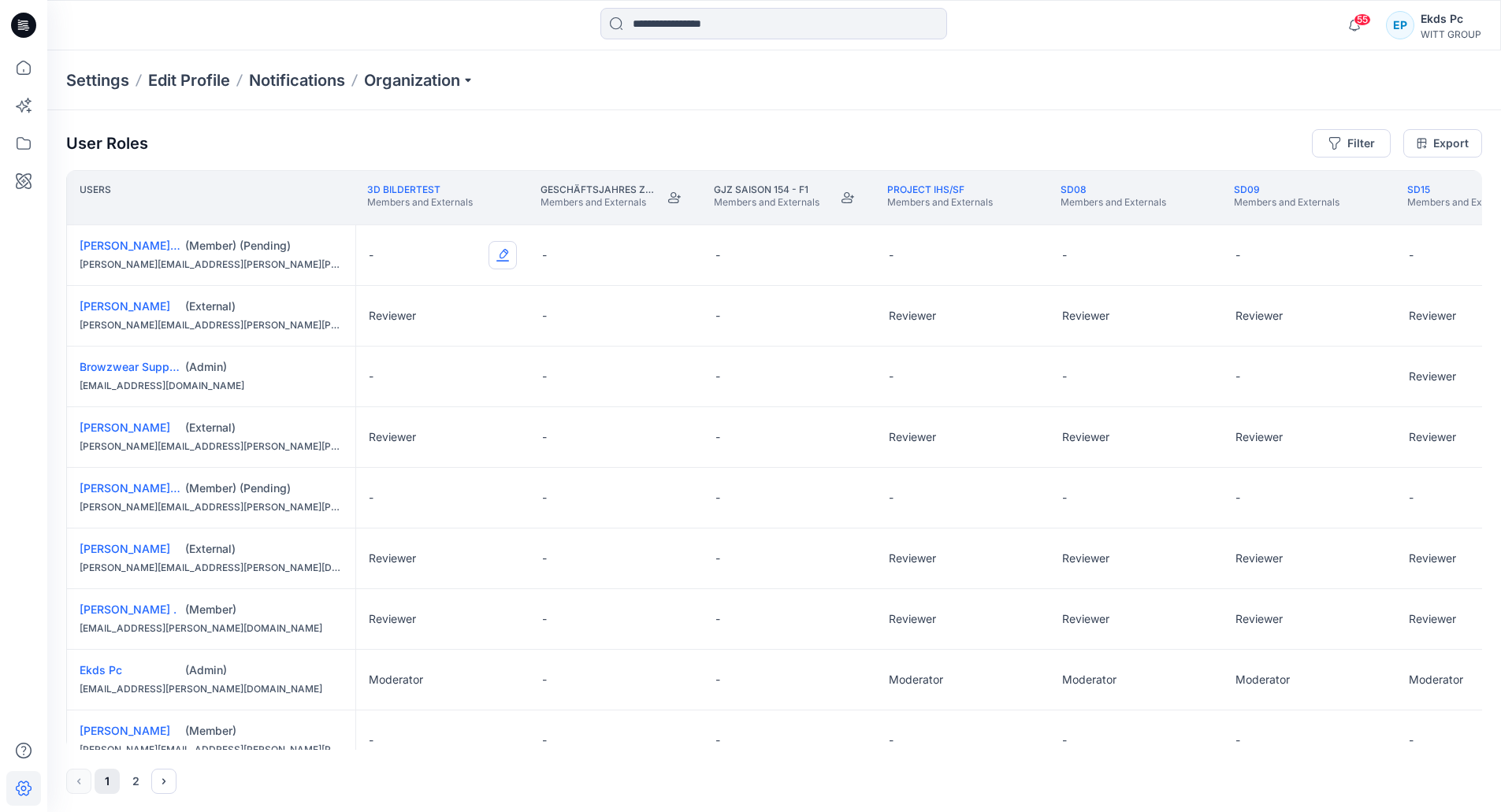
click at [499, 249] on button "Edit Role" at bounding box center [503, 255] width 28 height 28
click at [429, 324] on button "Reviewer" at bounding box center [428, 322] width 170 height 28
click at [1025, 252] on button "Edit Role" at bounding box center [1022, 255] width 28 height 28
click at [942, 321] on button "Reviewer" at bounding box center [948, 322] width 170 height 28
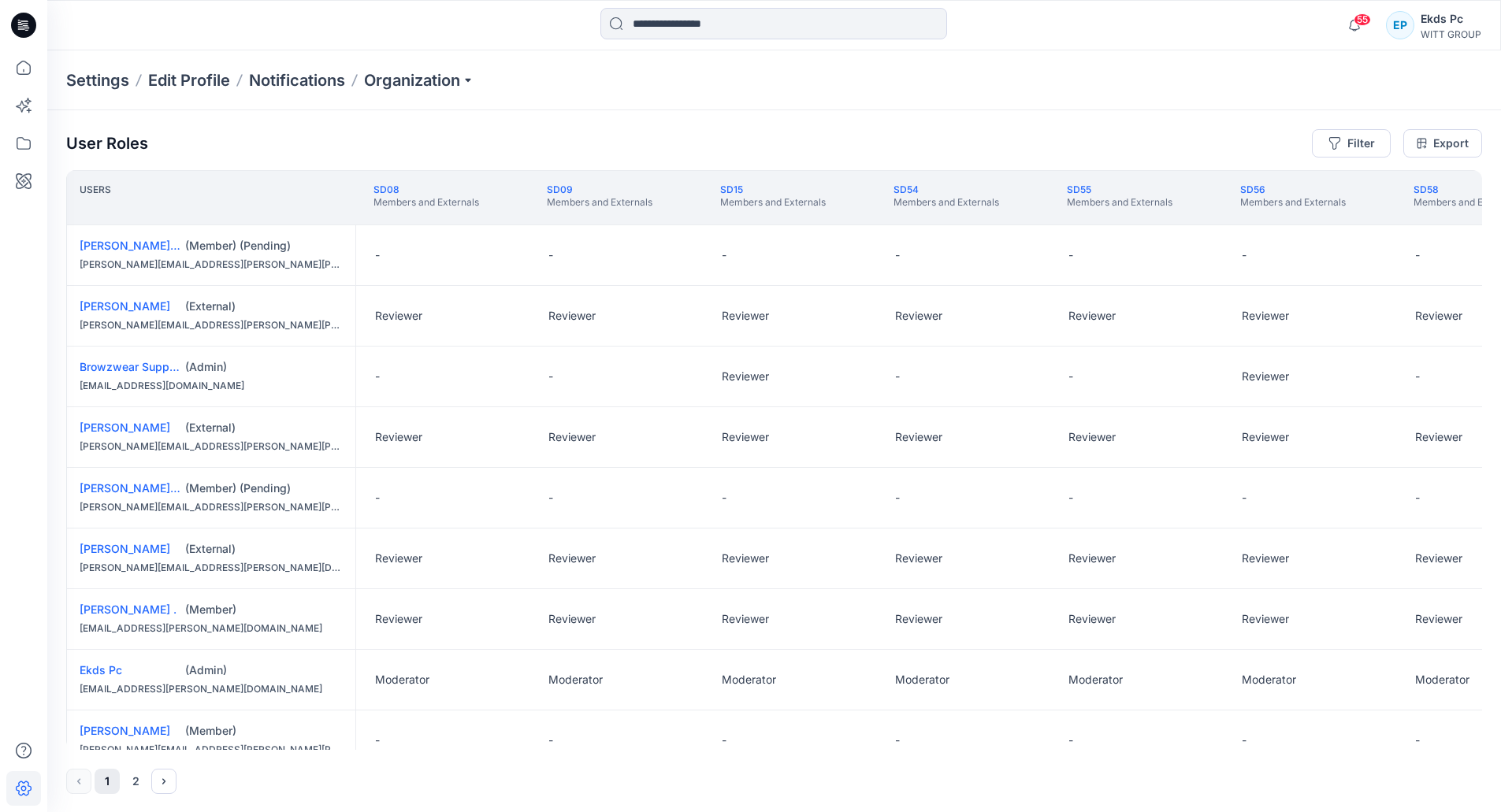
scroll to position [0, 847]
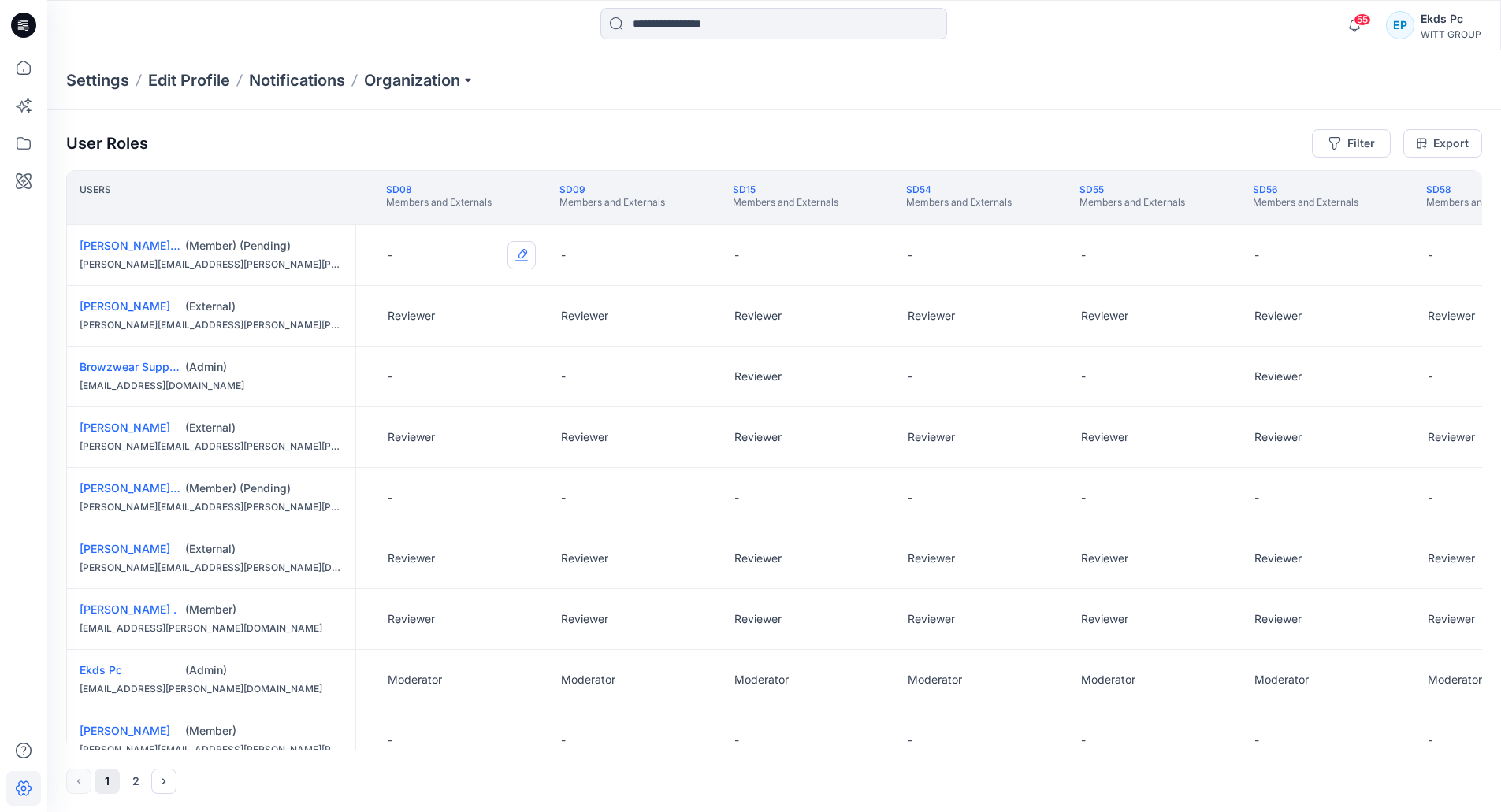
click at [516, 261] on button "Edit Role" at bounding box center [521, 255] width 28 height 28
click at [469, 327] on button "Reviewer" at bounding box center [448, 322] width 170 height 28
click at [687, 258] on button "Edit Role" at bounding box center [695, 255] width 28 height 28
click at [585, 323] on button "Reviewer" at bounding box center [621, 322] width 170 height 28
click at [892, 240] on div "-" at bounding box center [808, 255] width 173 height 60
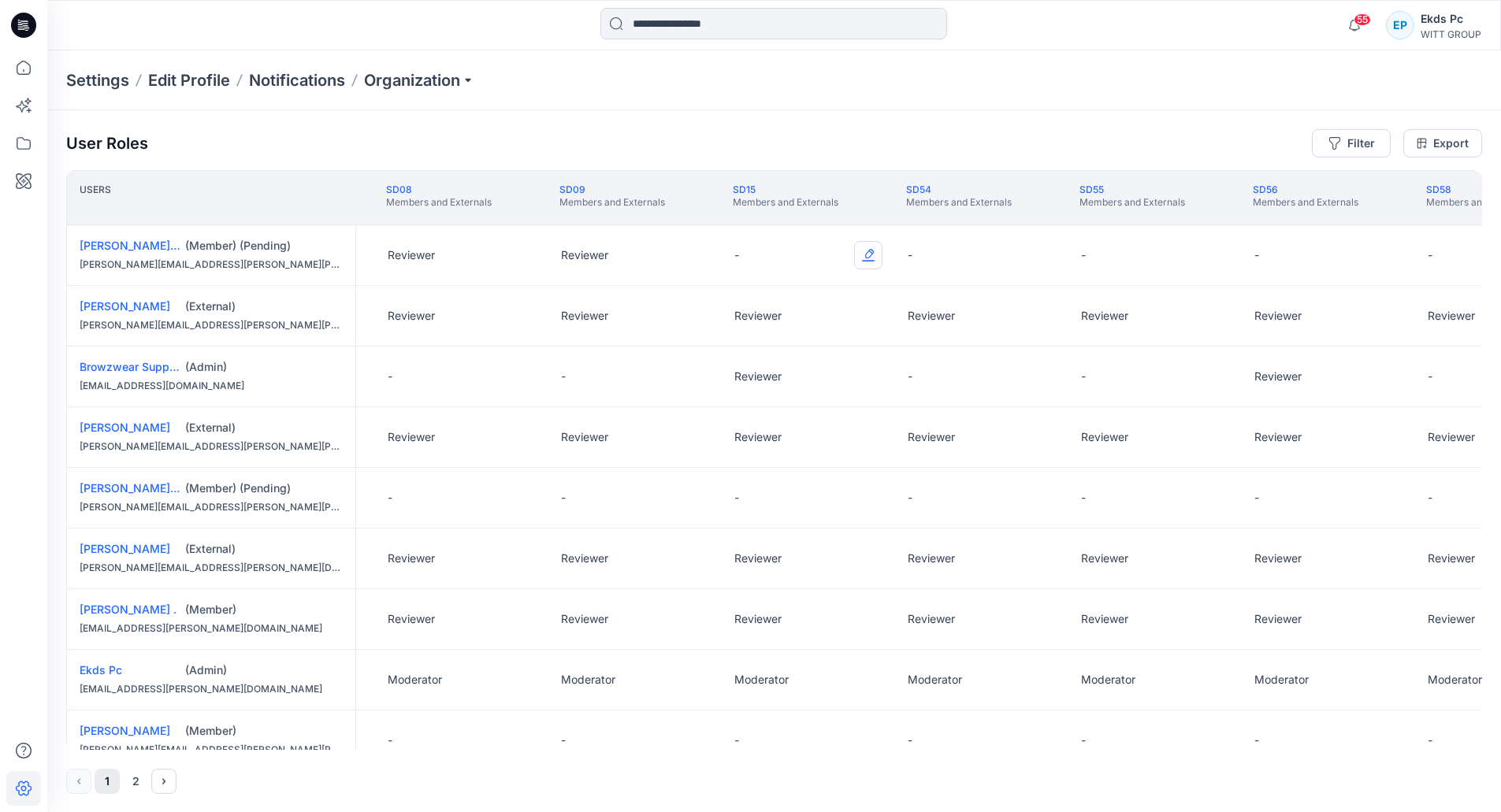
click at [874, 257] on button "Edit Role" at bounding box center [868, 255] width 28 height 28
click at [759, 314] on button "Reviewer" at bounding box center [793, 322] width 170 height 28
click at [1027, 262] on button "Edit Role" at bounding box center [1041, 255] width 28 height 28
click at [939, 334] on button "Reviewer" at bounding box center [967, 322] width 170 height 28
click at [1227, 254] on button "Edit Role" at bounding box center [1215, 255] width 28 height 28
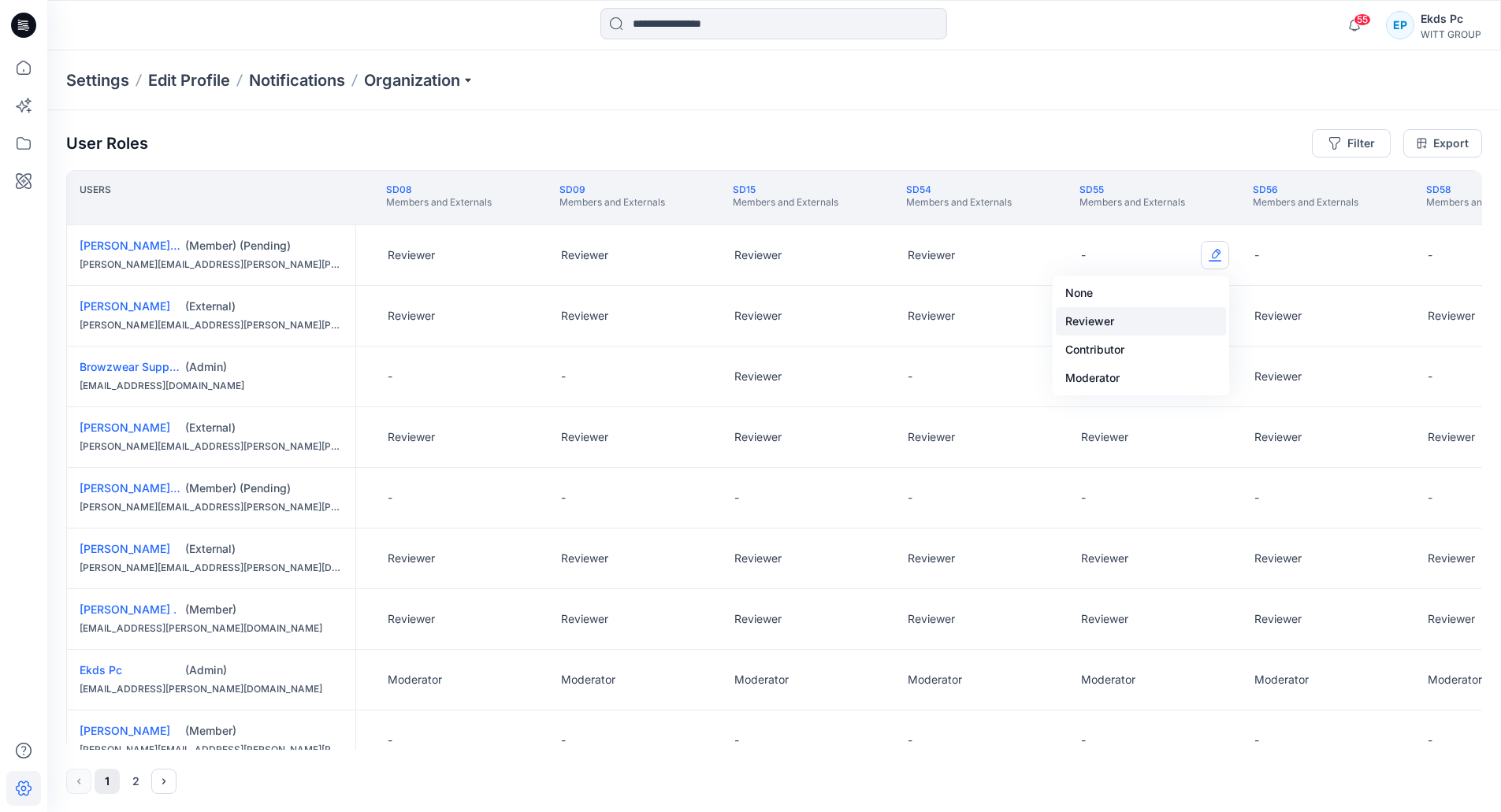
click at [1095, 316] on button "Reviewer" at bounding box center [1140, 322] width 170 height 28
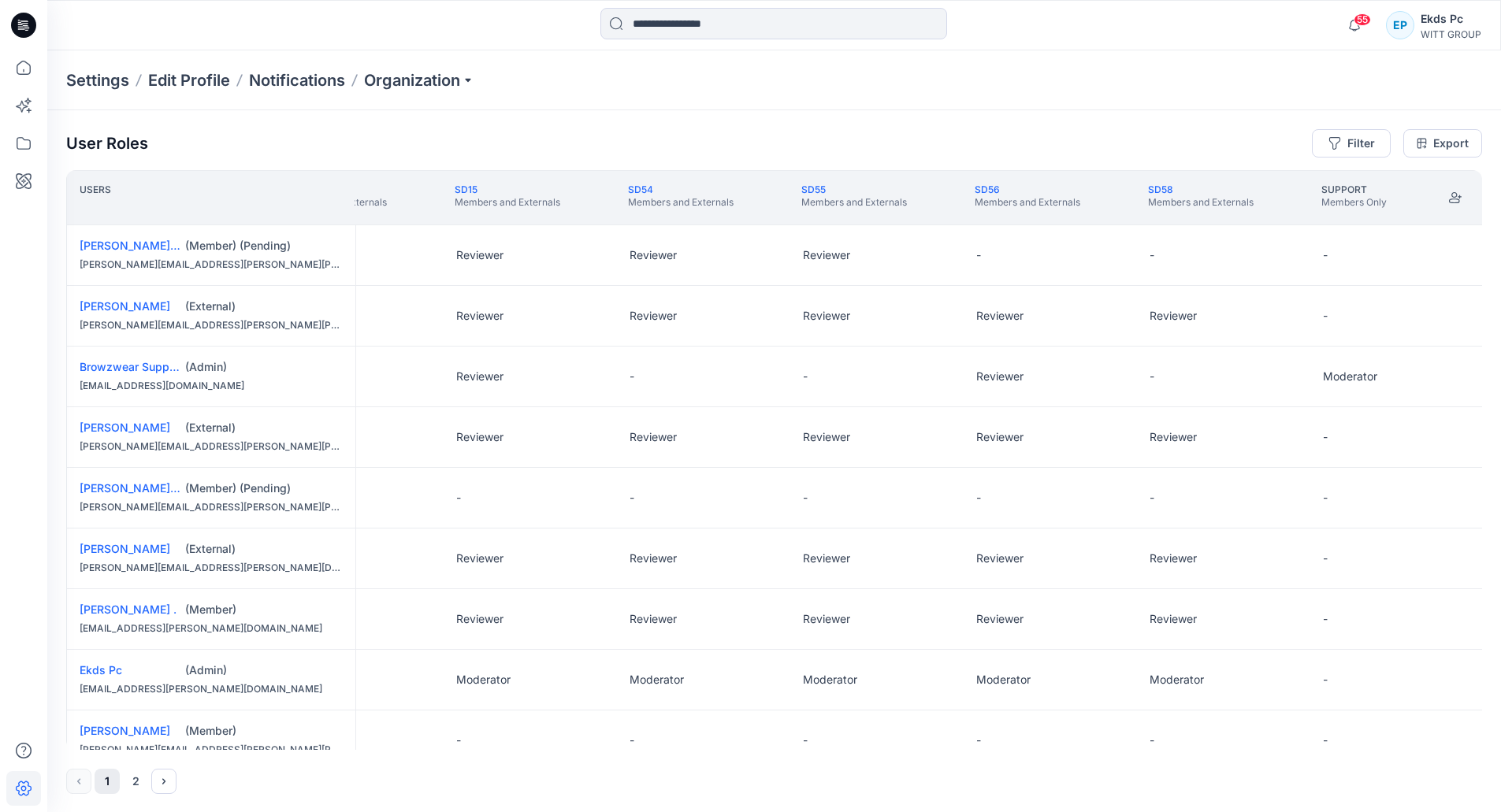
scroll to position [0, 1131]
click at [1067, 251] on div "-" at bounding box center [1048, 255] width 173 height 60
click at [1043, 249] on div "-" at bounding box center [1048, 255] width 173 height 60
click at [1119, 262] on div "-" at bounding box center [1048, 255] width 173 height 60
click at [1111, 260] on button "Edit Role" at bounding box center [1108, 255] width 28 height 28
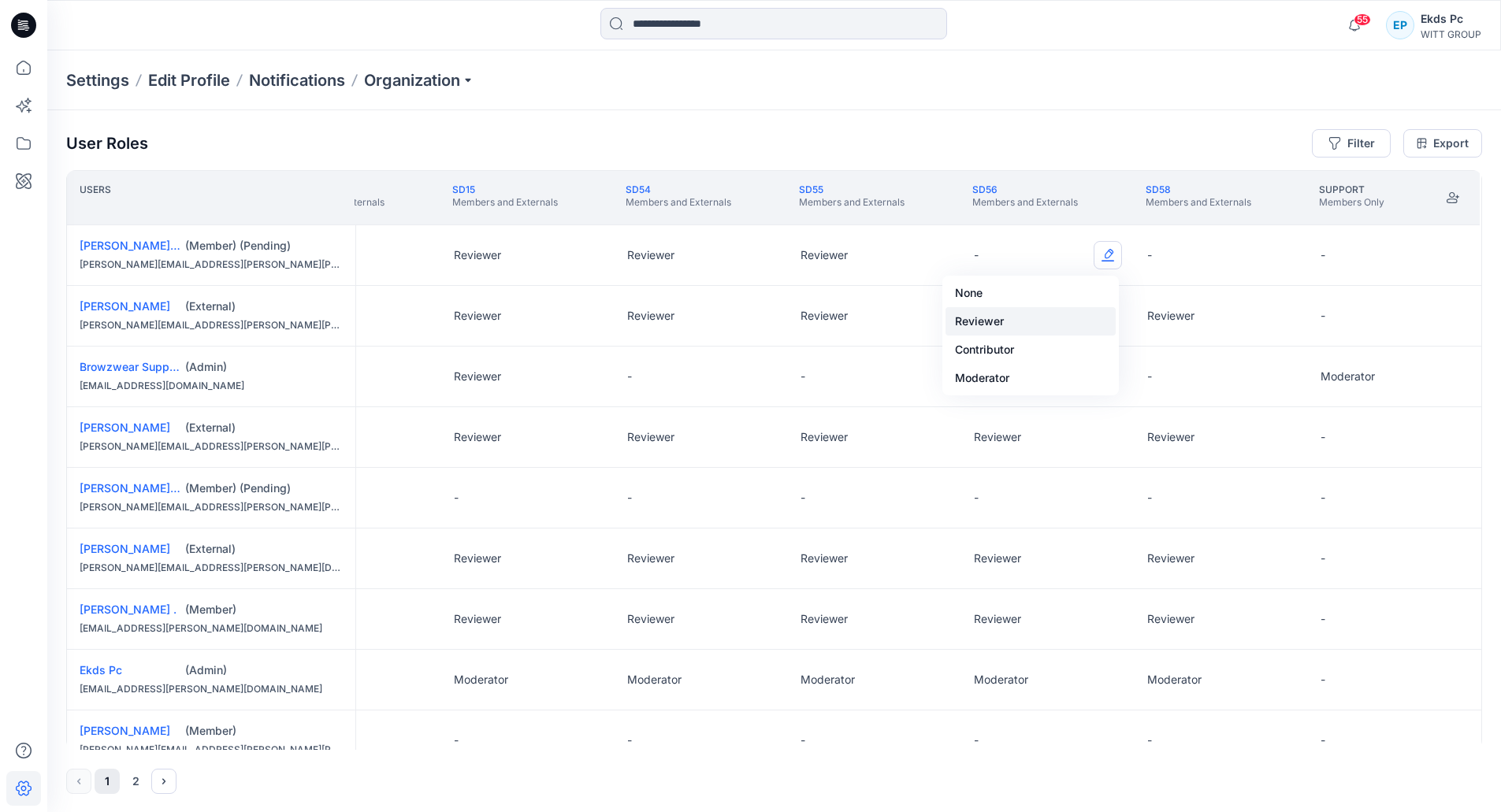
click at [1035, 312] on button "Reviewer" at bounding box center [1030, 322] width 170 height 28
click at [1267, 246] on button "Edit Role" at bounding box center [1281, 255] width 28 height 28
click at [1229, 321] on button "Reviewer" at bounding box center [1204, 322] width 170 height 28
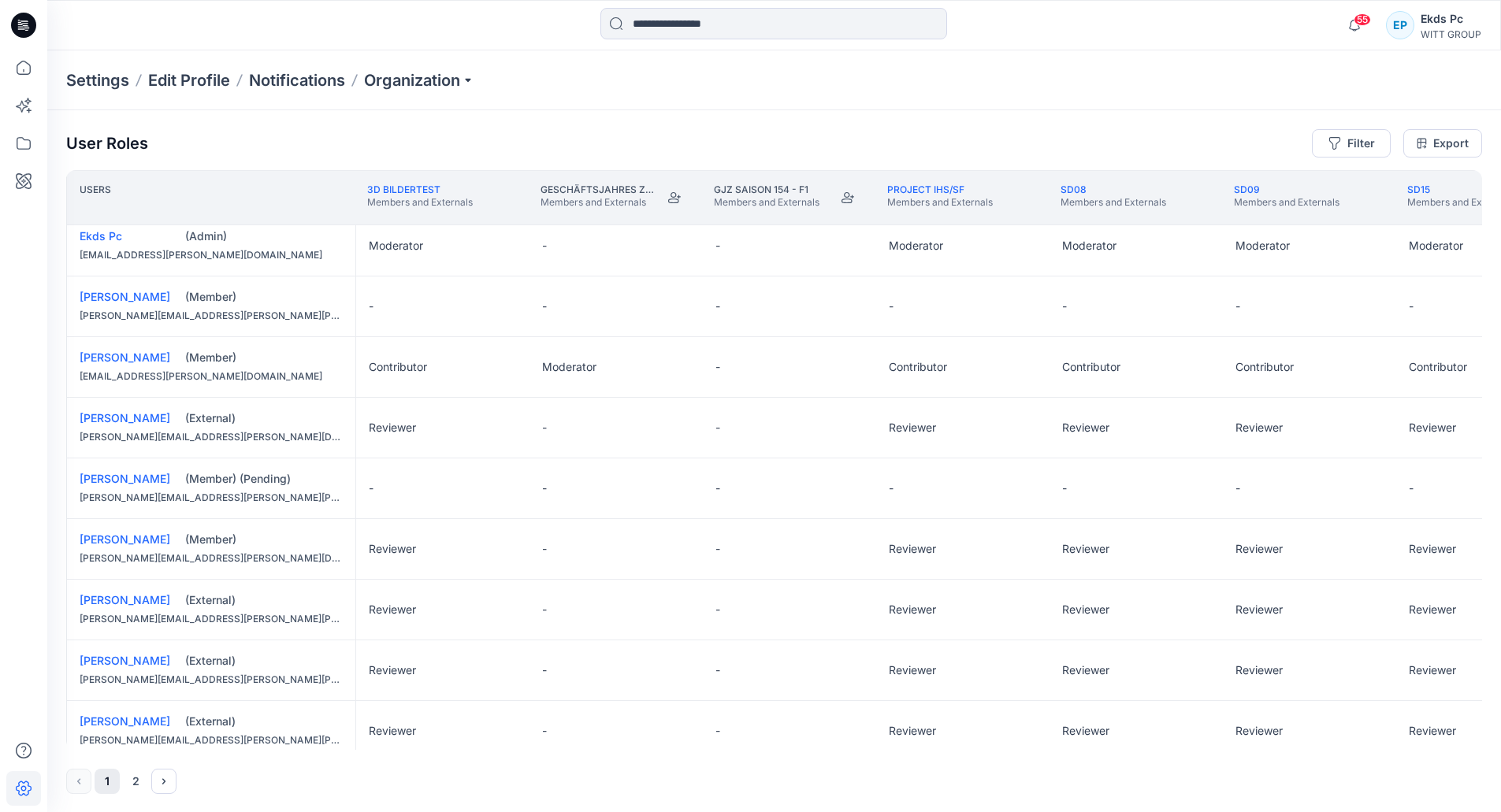
scroll to position [473, 0]
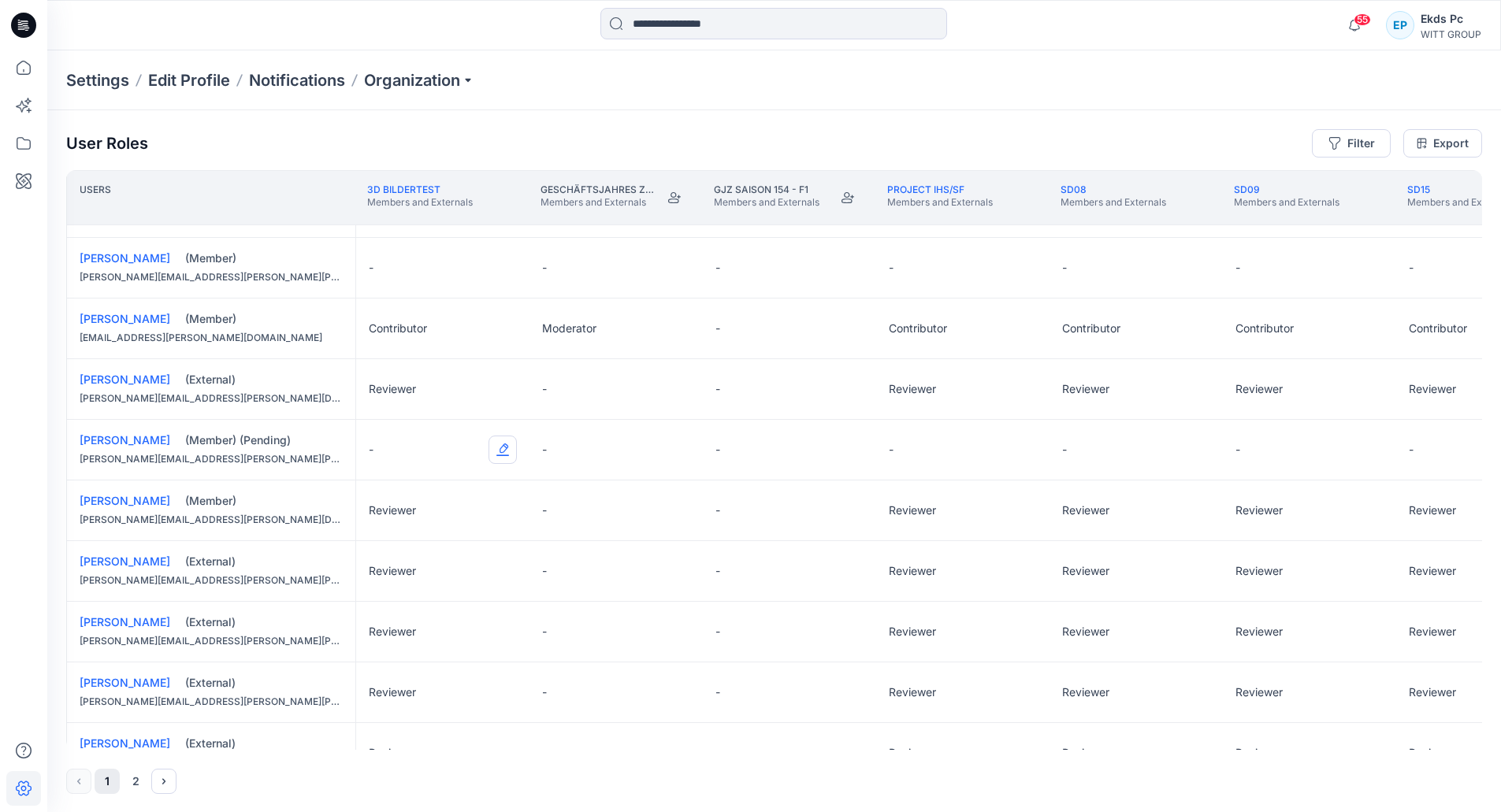
click at [502, 451] on button "Edit Role" at bounding box center [503, 449] width 28 height 28
click at [408, 516] on button "Reviewer" at bounding box center [428, 516] width 170 height 28
click at [694, 456] on div "-" at bounding box center [616, 449] width 173 height 60
click at [687, 449] on button "Edit Role" at bounding box center [676, 449] width 28 height 28
click at [618, 530] on button "Contributor" at bounding box center [601, 544] width 170 height 28
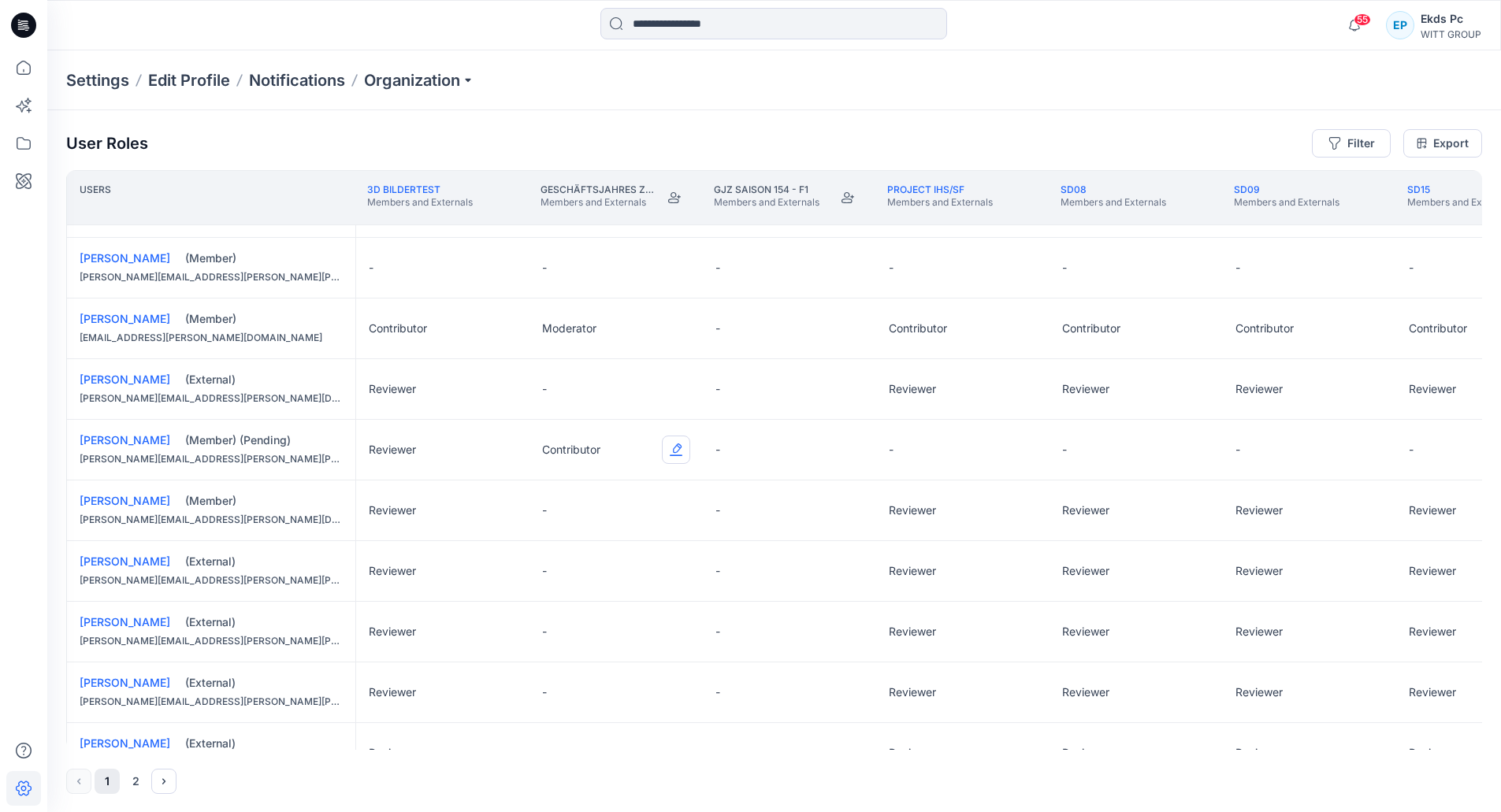
click at [684, 455] on button "Edit Role" at bounding box center [676, 449] width 28 height 28
click at [604, 516] on button "Reviewer" at bounding box center [601, 516] width 170 height 28
click at [846, 436] on button "Edit Role" at bounding box center [849, 449] width 28 height 28
drag, startPoint x: 736, startPoint y: 508, endPoint x: 745, endPoint y: 499, distance: 12.7
click at [736, 507] on button "Reviewer" at bounding box center [775, 516] width 170 height 28
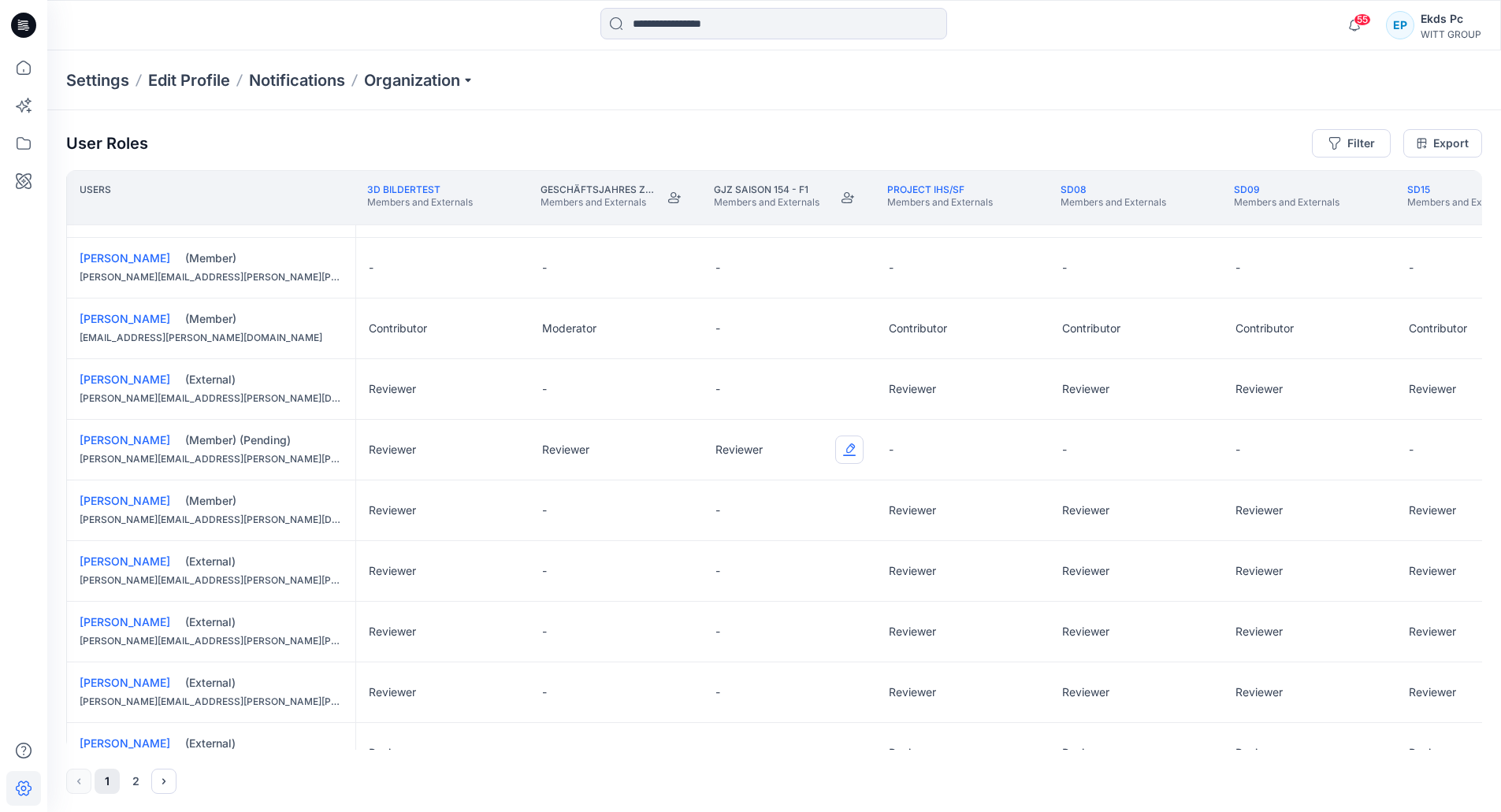
click at [853, 447] on button "Edit Role" at bounding box center [849, 449] width 28 height 28
click at [747, 495] on button "None" at bounding box center [775, 488] width 170 height 28
click at [685, 452] on button "Edit Role" at bounding box center [676, 449] width 28 height 28
click at [653, 476] on button "None" at bounding box center [601, 488] width 170 height 28
click at [1017, 455] on button "Edit Role" at bounding box center [1022, 449] width 28 height 28
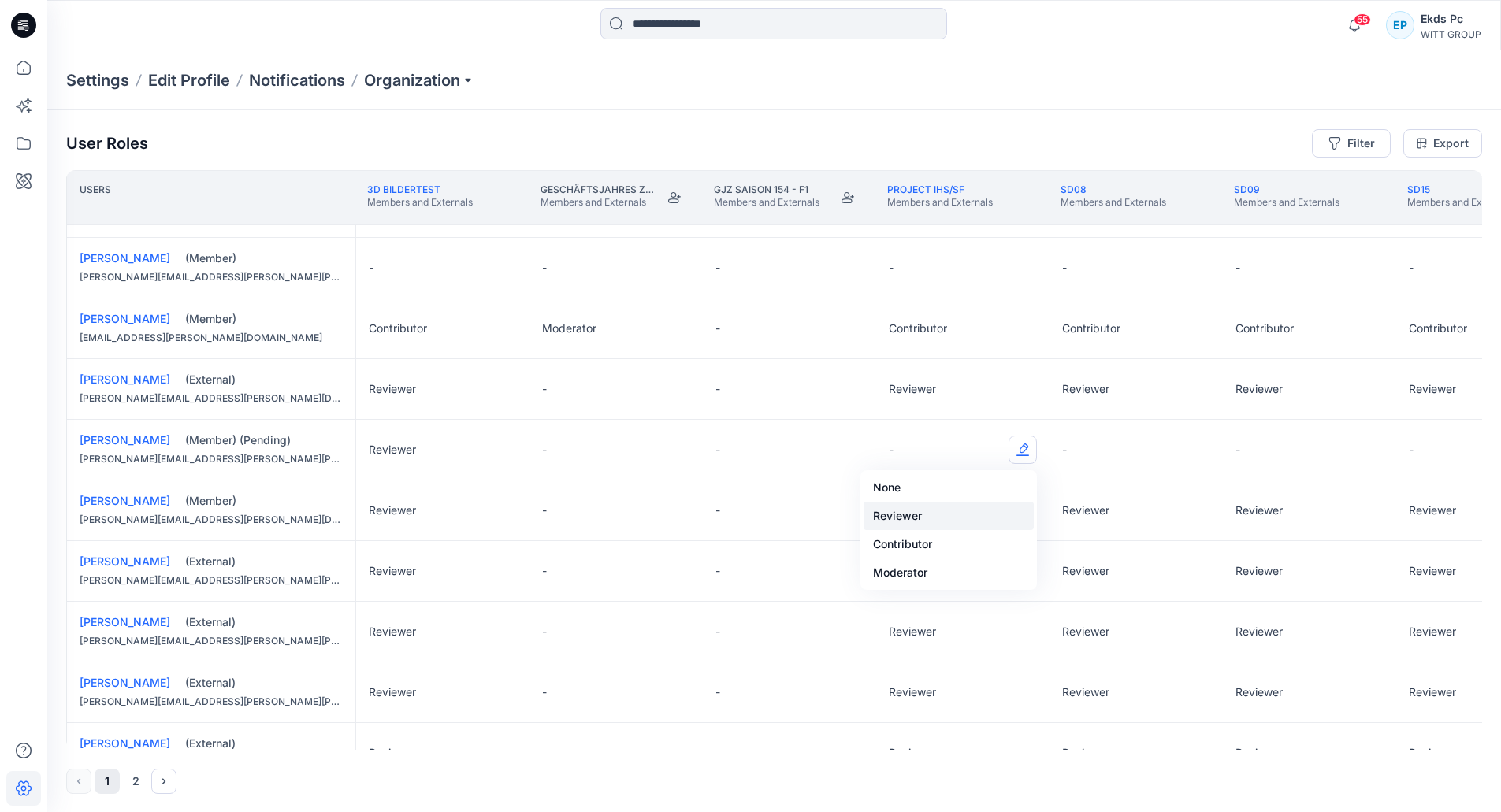
drag, startPoint x: 908, startPoint y: 509, endPoint x: 1048, endPoint y: 475, distance: 144.1
click at [908, 510] on button "Reviewer" at bounding box center [948, 516] width 170 height 28
click at [1192, 454] on button "Edit Role" at bounding box center [1195, 449] width 28 height 28
click at [1097, 502] on button "Reviewer" at bounding box center [1122, 516] width 170 height 28
drag, startPoint x: 866, startPoint y: 744, endPoint x: 890, endPoint y: 743, distance: 24.0
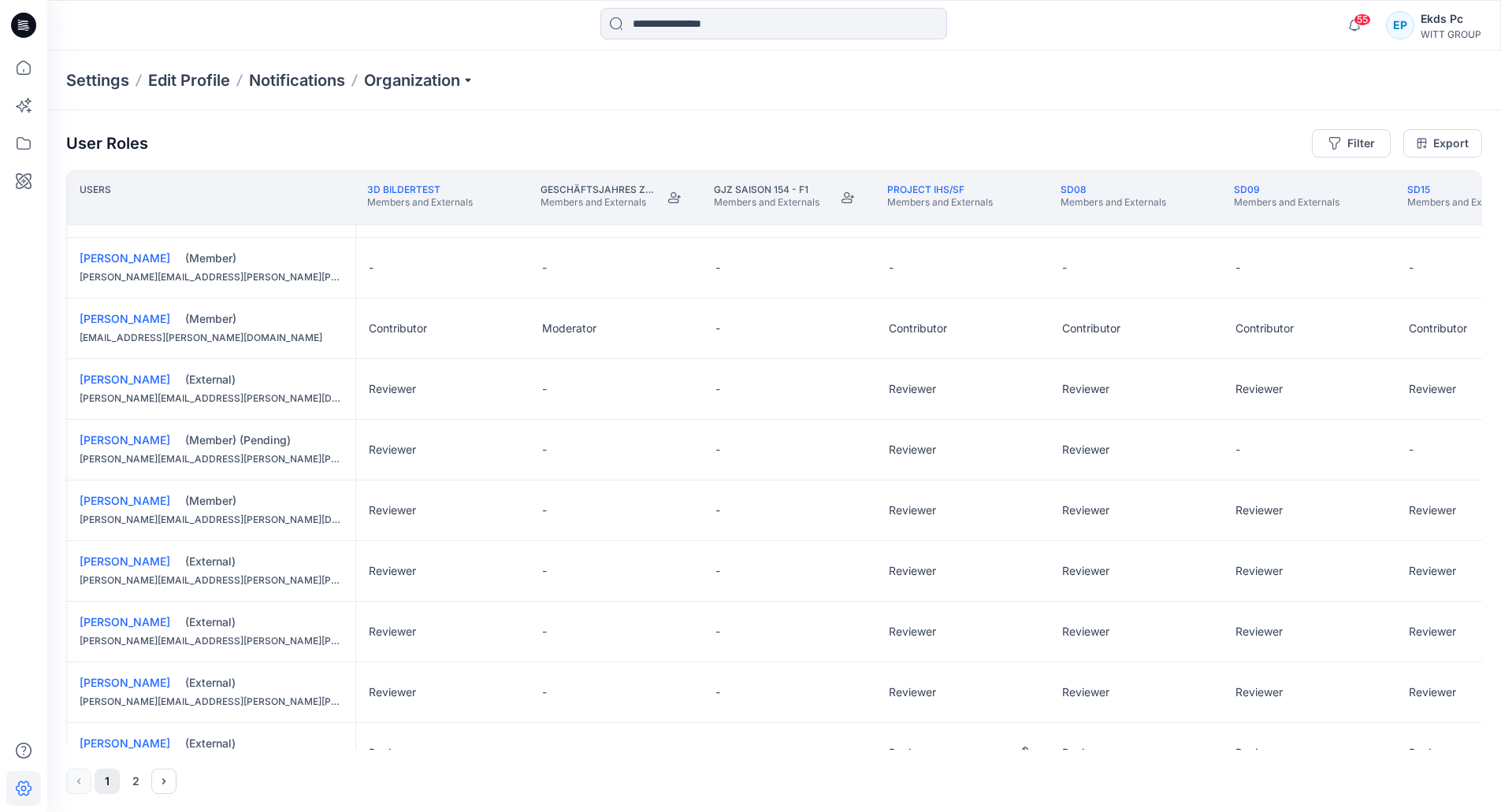
click at [890, 743] on tr "[PERSON_NAME] (External) [PERSON_NAME][EMAIL_ADDRESS][PERSON_NAME][PERSON_NAME]…" at bounding box center [1250, 753] width 2369 height 61
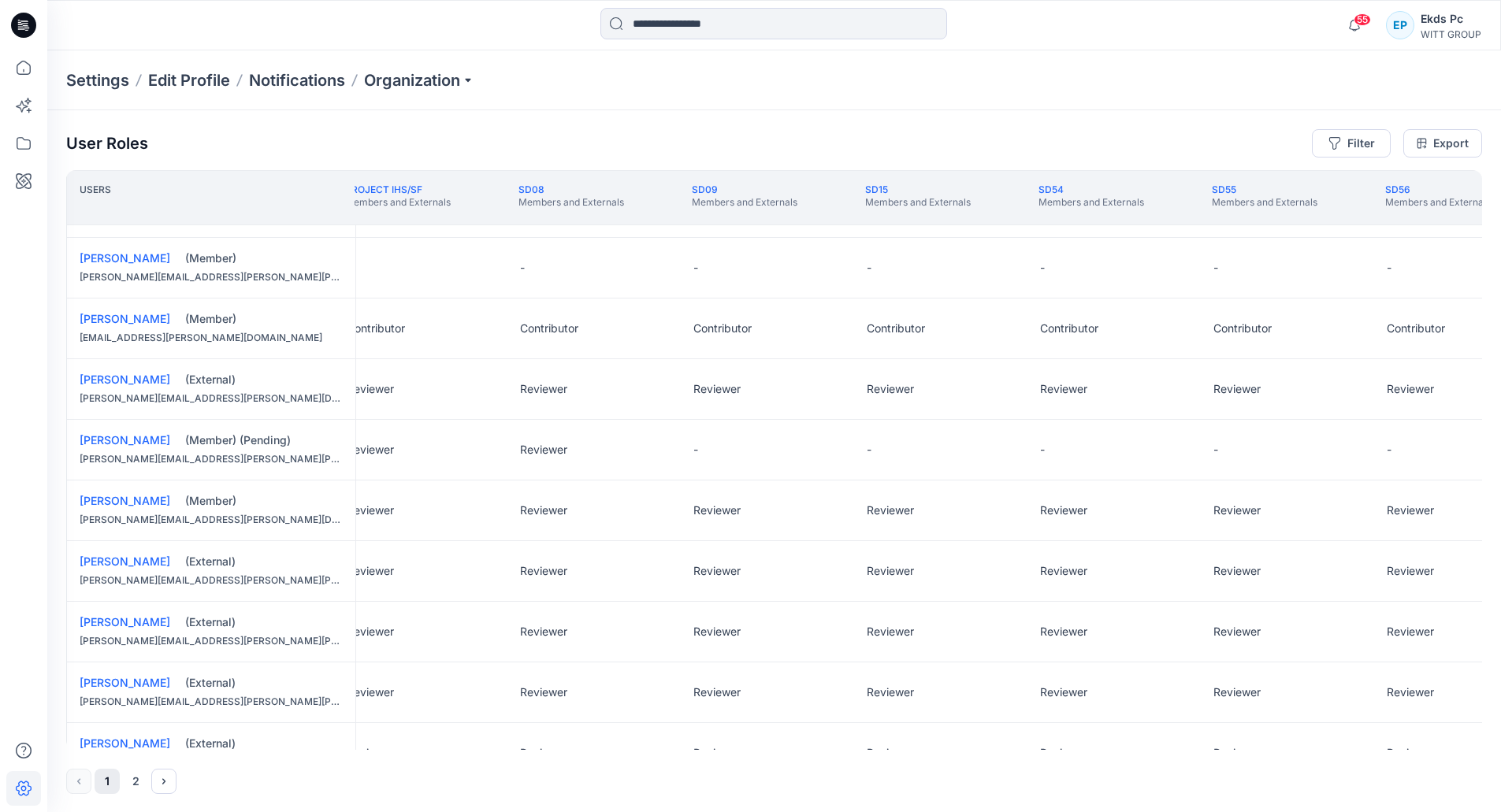
scroll to position [473, 784]
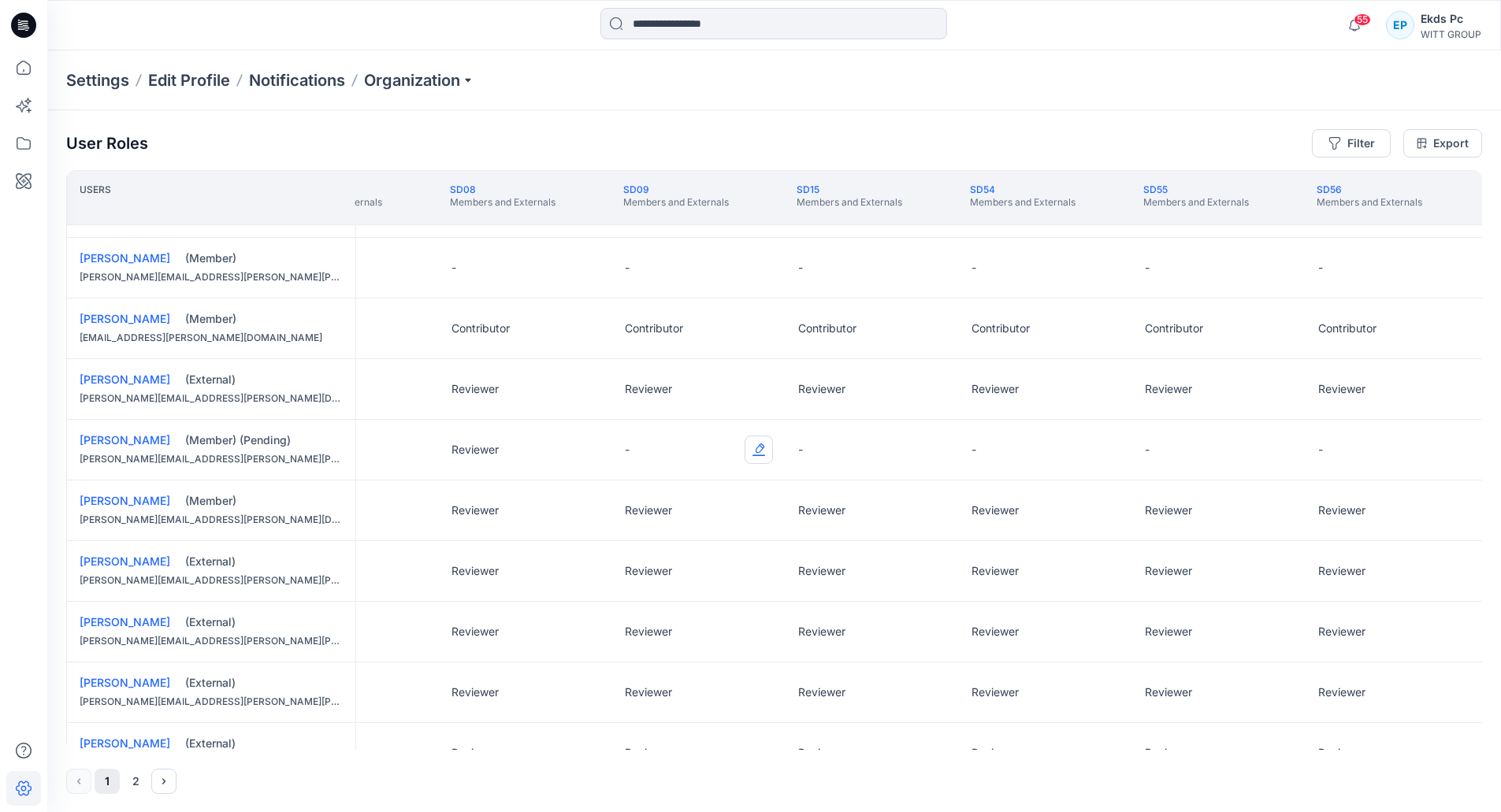
click at [761, 455] on button "Edit Role" at bounding box center [758, 449] width 28 height 28
click at [714, 507] on button "Reviewer" at bounding box center [684, 516] width 170 height 28
click at [922, 453] on button "Edit Role" at bounding box center [931, 449] width 28 height 28
click at [847, 511] on button "Reviewer" at bounding box center [858, 516] width 170 height 28
click at [1093, 448] on button "Edit Role" at bounding box center [1105, 449] width 28 height 28
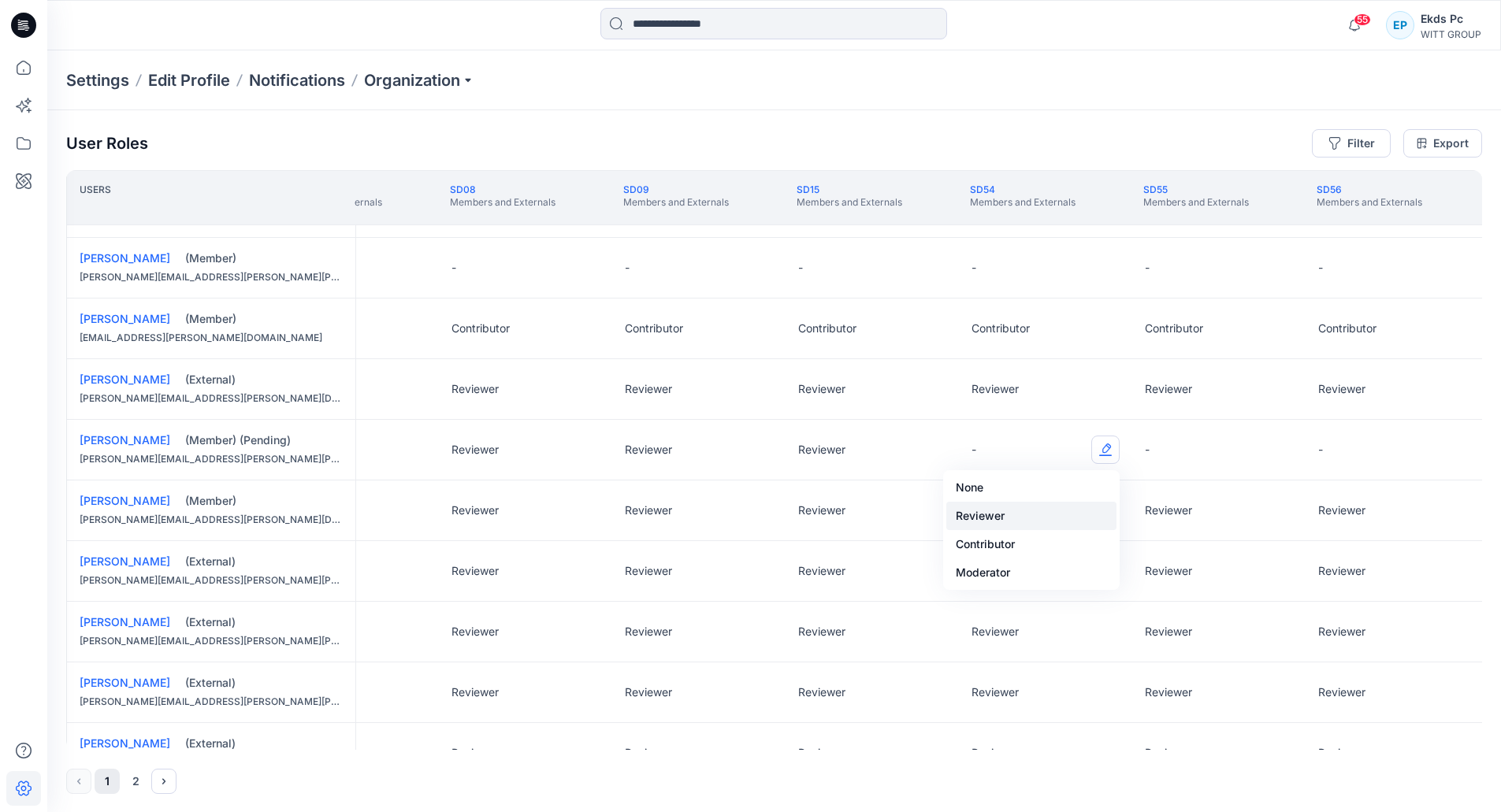
click at [973, 510] on button "Reviewer" at bounding box center [1031, 516] width 170 height 28
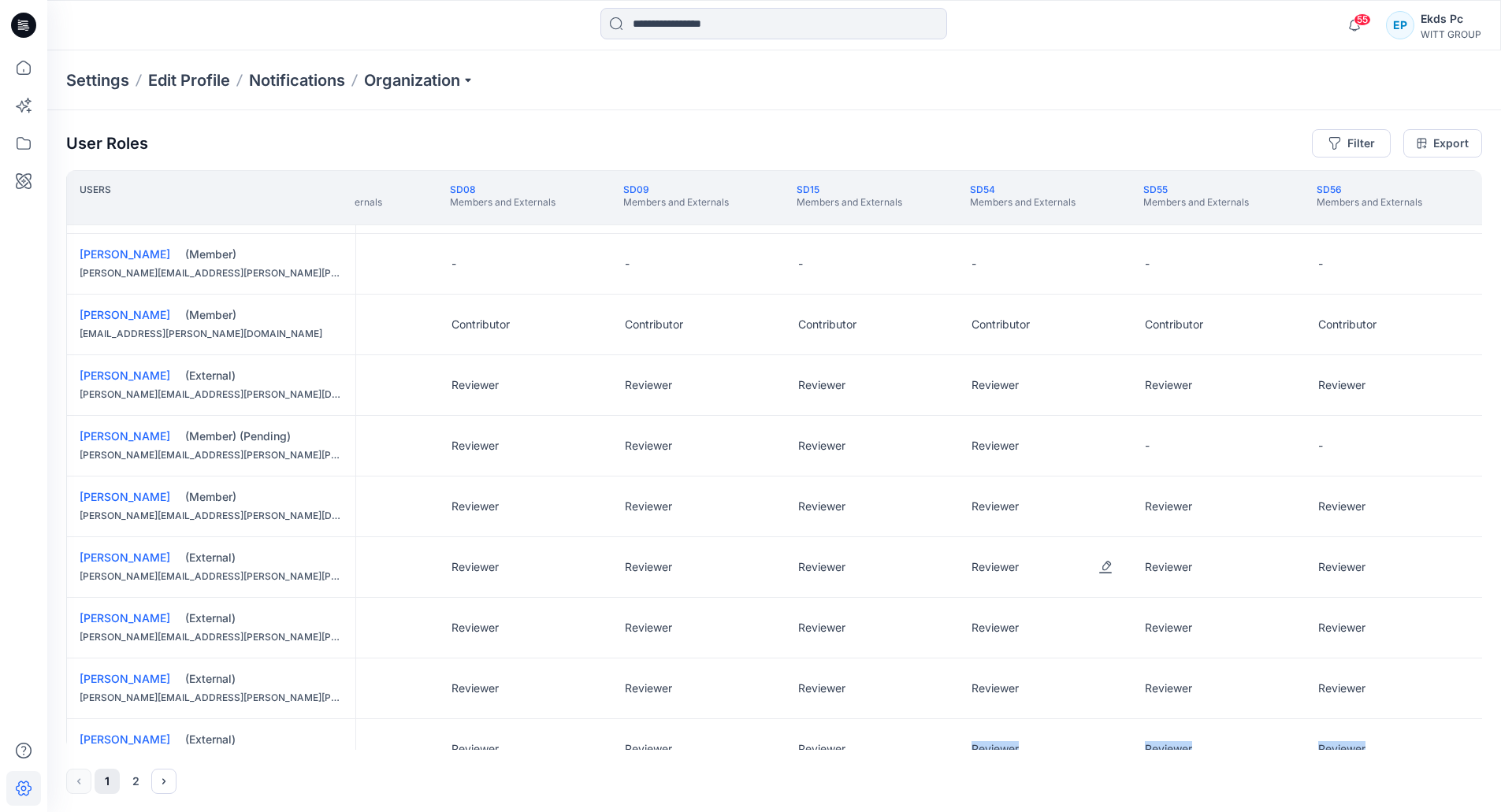
scroll to position [475, 784]
click at [1177, 450] on div "-" at bounding box center [1219, 447] width 173 height 60
click at [1279, 448] on button "Edit Role" at bounding box center [1278, 447] width 28 height 28
click at [1201, 516] on button "Reviewer" at bounding box center [1205, 513] width 170 height 28
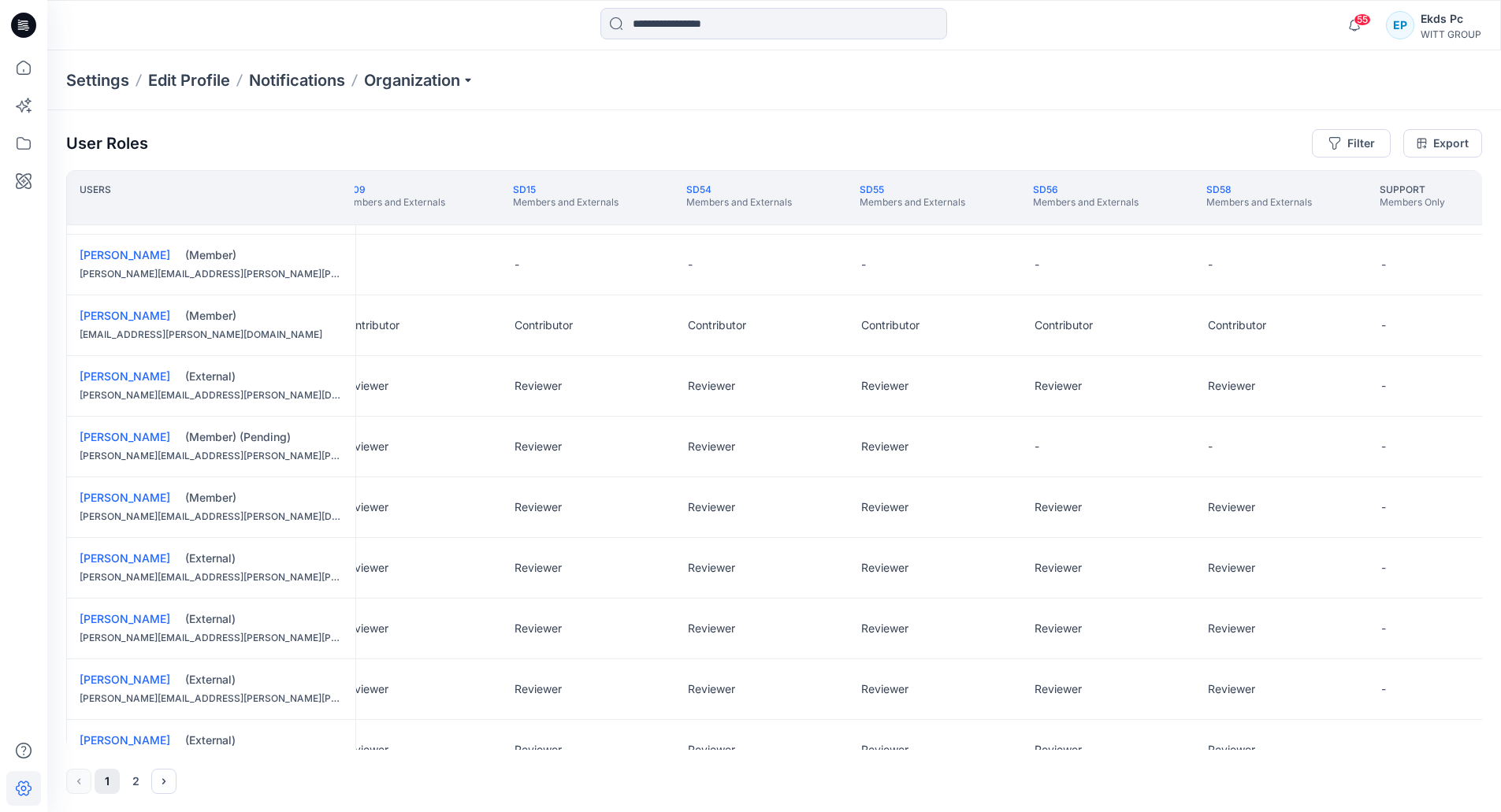
scroll to position [475, 1131]
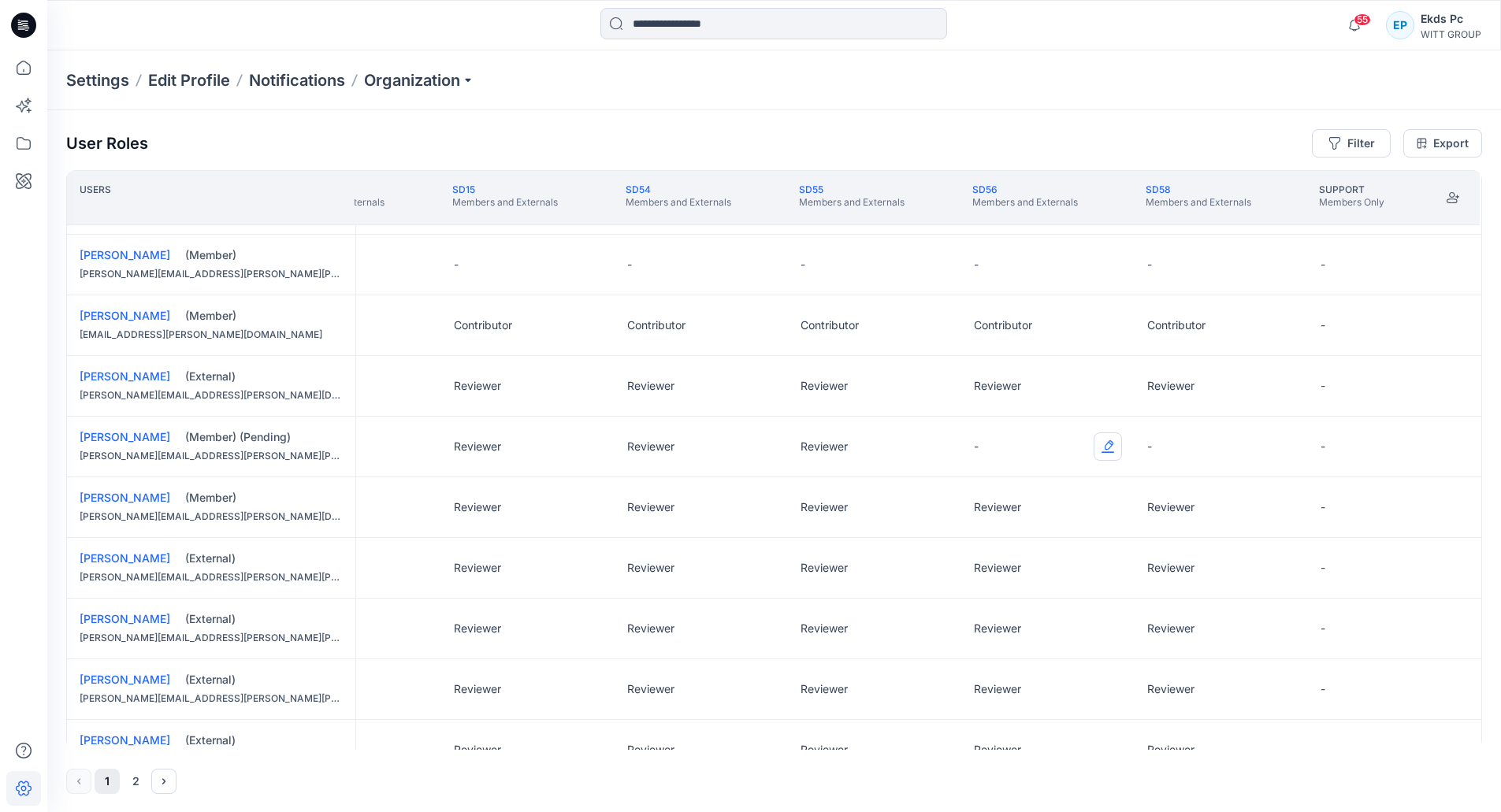
click at [1096, 445] on button "Edit Role" at bounding box center [1108, 447] width 28 height 28
click at [1031, 512] on button "Reviewer" at bounding box center [1030, 513] width 170 height 28
drag, startPoint x: 1261, startPoint y: 458, endPoint x: 1272, endPoint y: 452, distance: 12.5
click at [1261, 456] on div "-" at bounding box center [1221, 447] width 173 height 60
click at [1272, 451] on button "Edit Role" at bounding box center [1281, 447] width 28 height 28
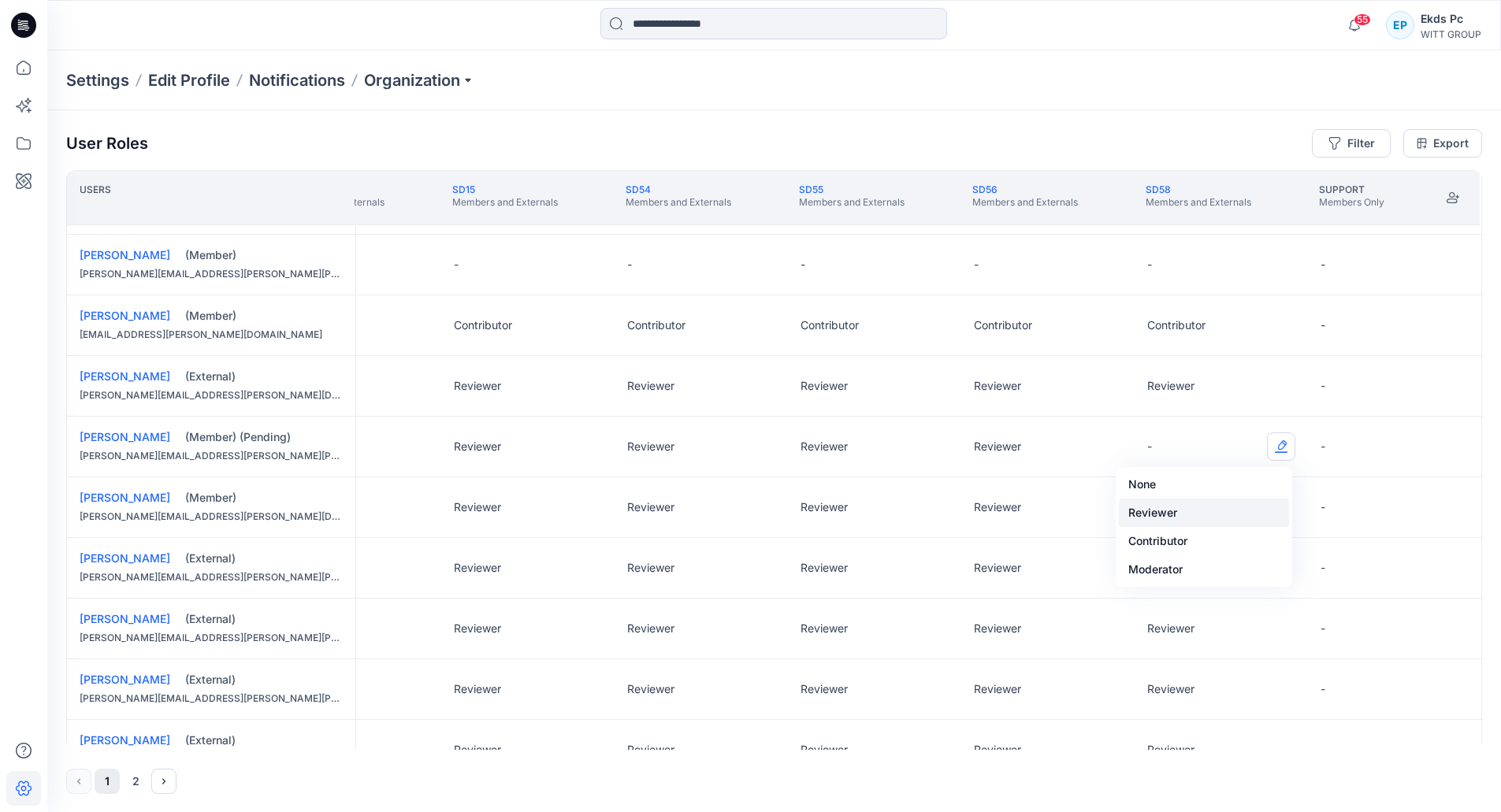
click at [1160, 502] on button "Reviewer" at bounding box center [1204, 513] width 170 height 28
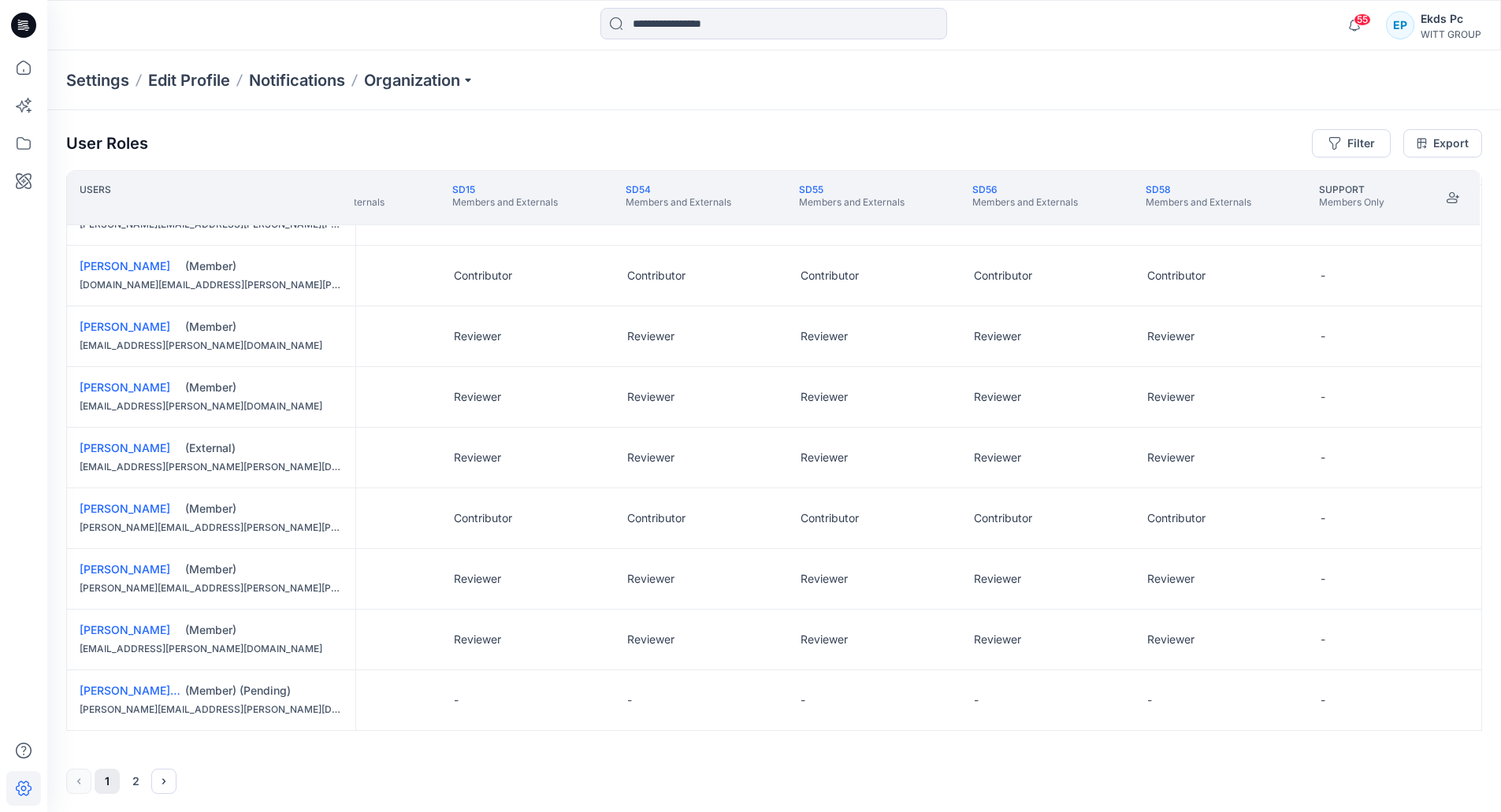
scroll to position [1, 0]
click at [1285, 696] on button "Edit Role" at bounding box center [1281, 699] width 28 height 28
click at [1205, 597] on button "Reviewer" at bounding box center [1204, 601] width 170 height 28
click at [1089, 694] on div "-" at bounding box center [1048, 699] width 173 height 60
click at [1094, 698] on button "Edit Role" at bounding box center [1108, 699] width 28 height 28
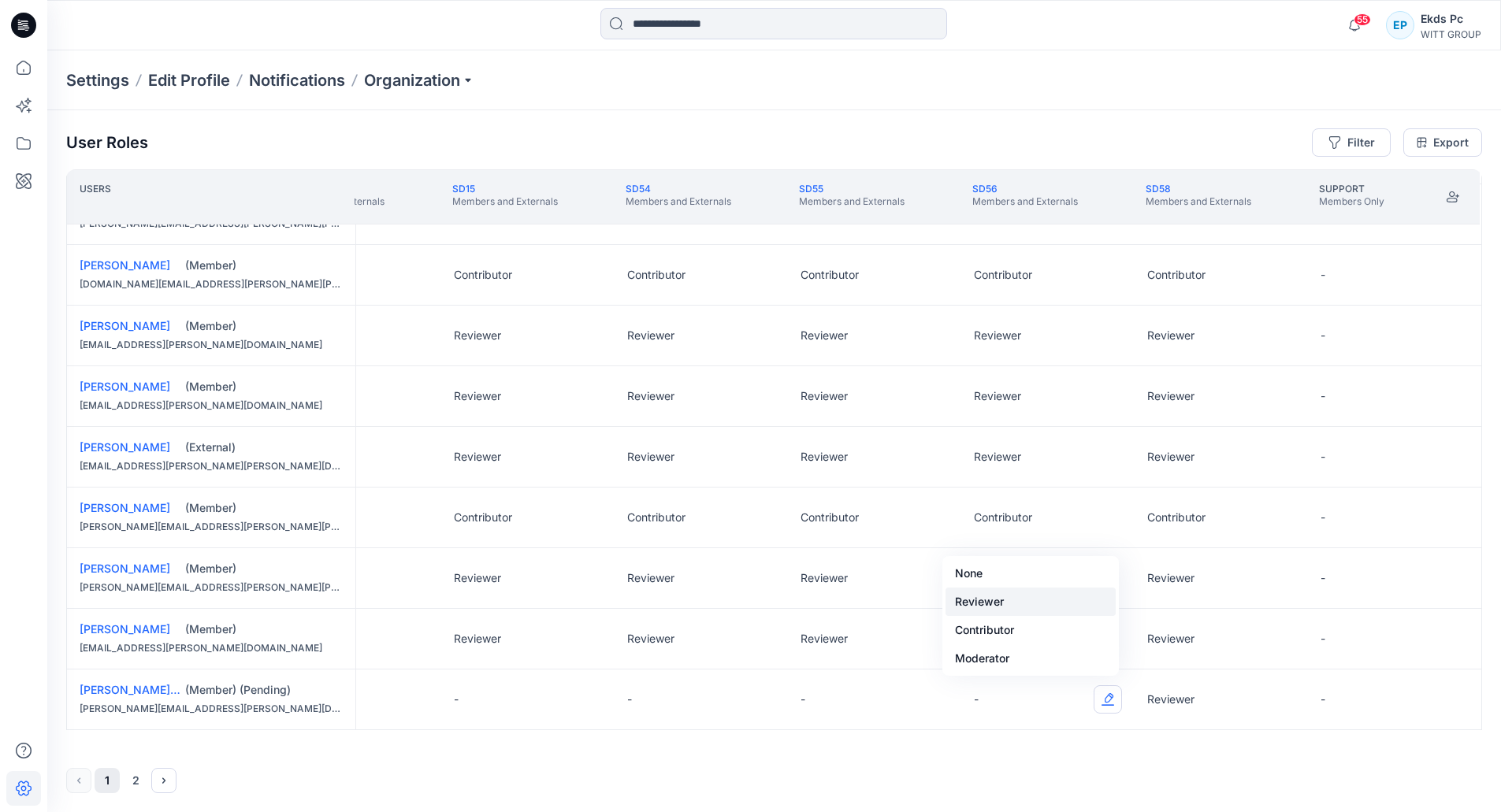
click at [1018, 603] on button "Reviewer" at bounding box center [1030, 601] width 170 height 28
click at [925, 698] on button "Edit Role" at bounding box center [934, 699] width 28 height 28
click at [918, 599] on button "Reviewer" at bounding box center [857, 601] width 170 height 28
click at [751, 692] on button "Edit Role" at bounding box center [761, 699] width 28 height 28
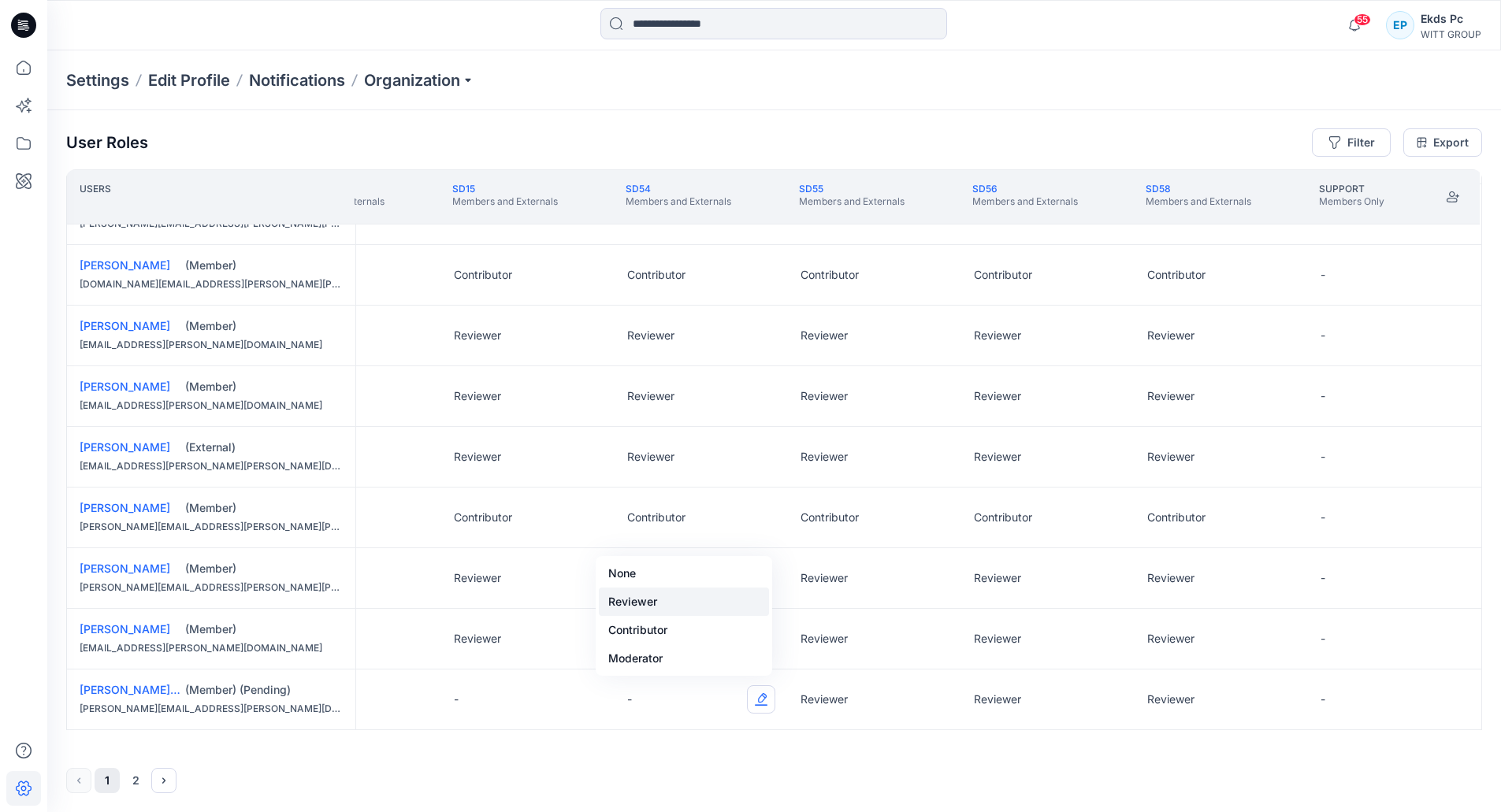
click at [737, 602] on button "Reviewer" at bounding box center [683, 601] width 170 height 28
click at [573, 694] on button "Edit Role" at bounding box center [587, 699] width 28 height 28
click at [554, 592] on button "Reviewer" at bounding box center [510, 601] width 170 height 28
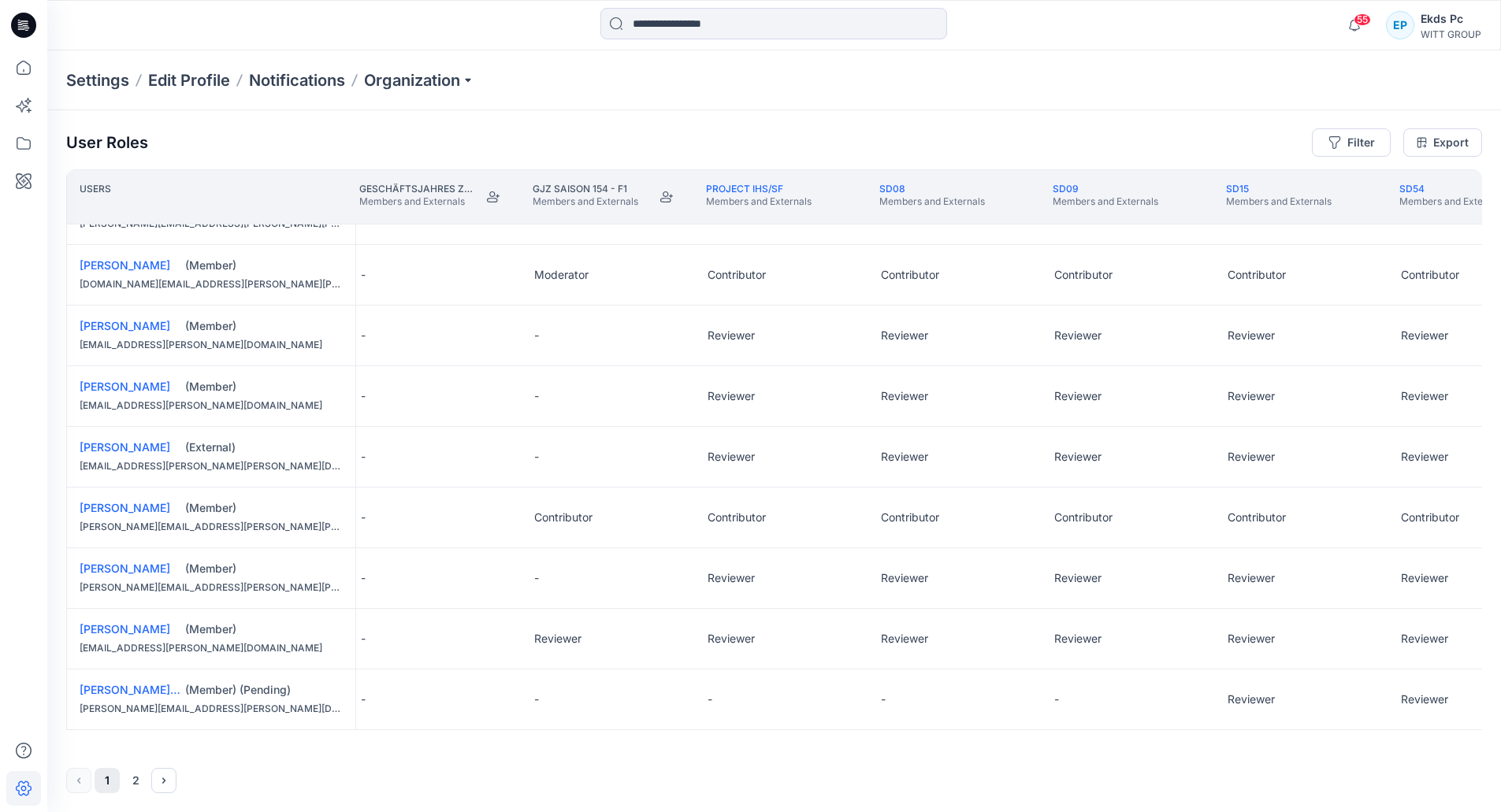
scroll to position [1013, 170]
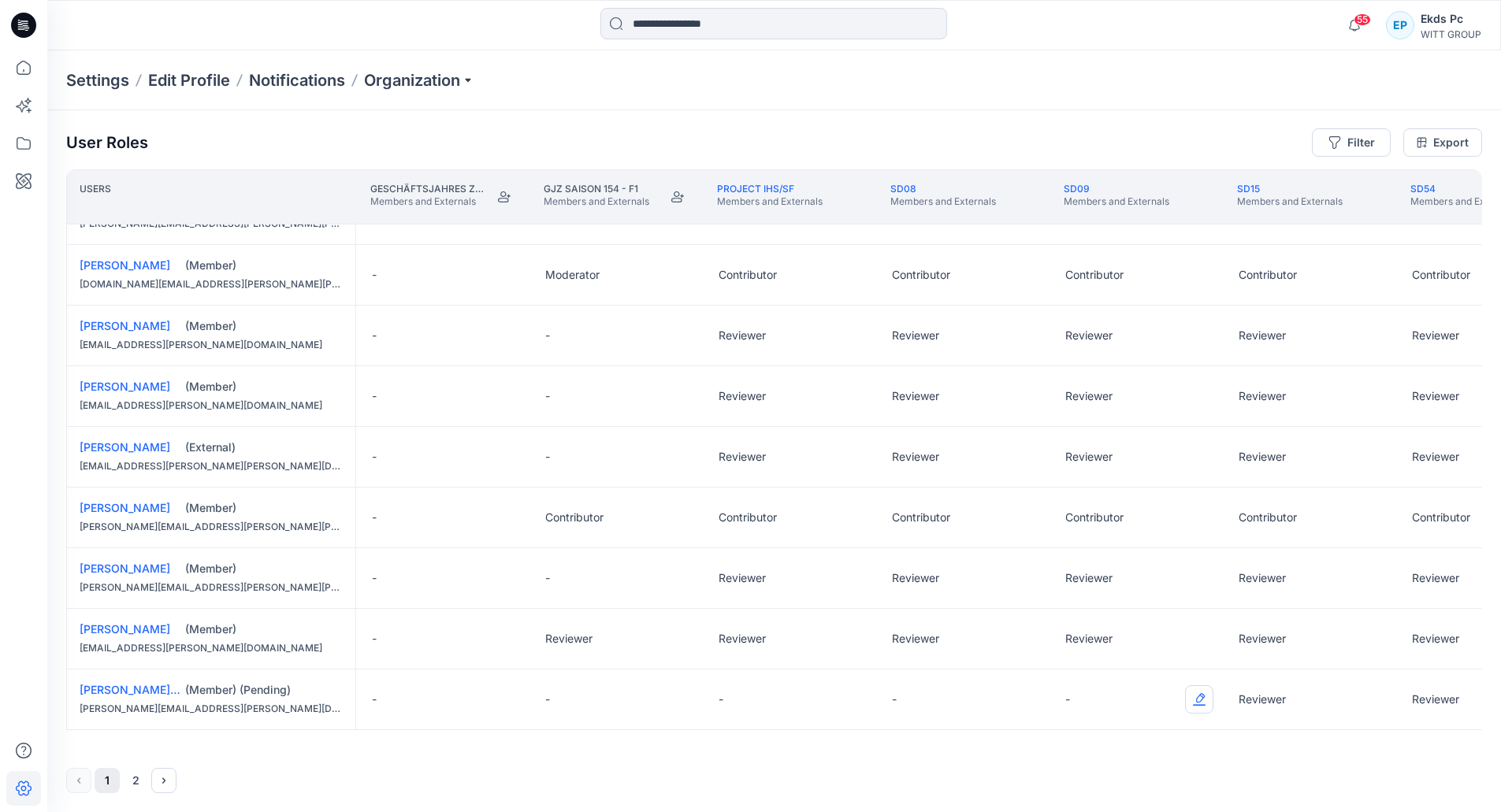
click at [1189, 694] on button "Edit Role" at bounding box center [1199, 699] width 28 height 28
click at [1121, 592] on button "Reviewer" at bounding box center [1124, 601] width 170 height 28
click at [1039, 700] on button "Edit Role" at bounding box center [1026, 699] width 28 height 28
click at [987, 612] on button "Reviewer" at bounding box center [951, 601] width 170 height 28
click at [841, 695] on button "Edit Role" at bounding box center [852, 699] width 28 height 28
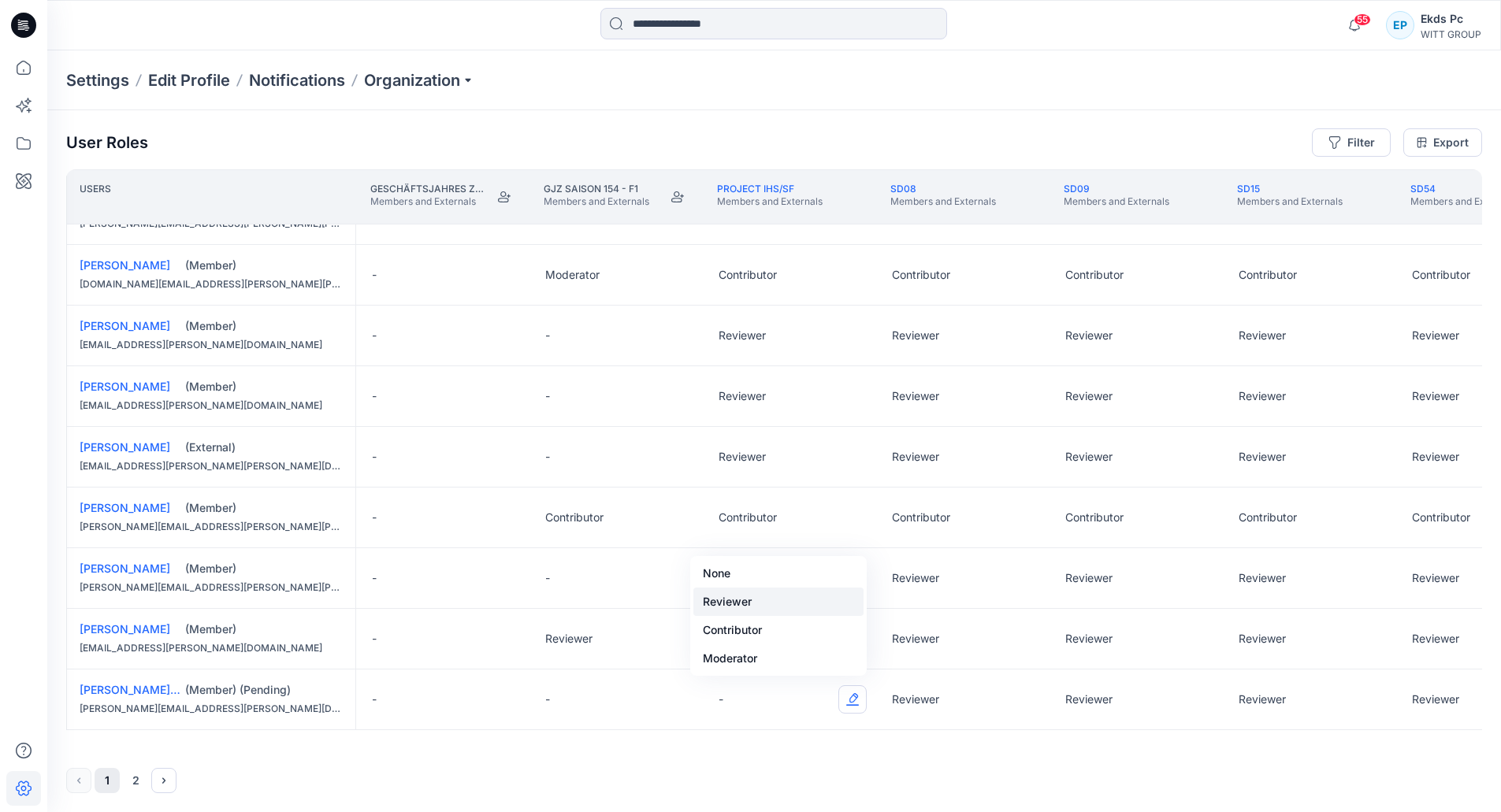
click at [815, 597] on button "Reviewer" at bounding box center [778, 601] width 170 height 28
drag, startPoint x: 785, startPoint y: 750, endPoint x: 530, endPoint y: 750, distance: 255.0
click at [530, 750] on div "User Roles Filter Export Users 3D Bildertest Members and Externals Geschäftsjah…" at bounding box center [774, 461] width 1453 height 703
drag, startPoint x: 529, startPoint y: 744, endPoint x: 325, endPoint y: 718, distance: 205.7
click at [327, 723] on div "Users 3D Bildertest Members and Externals Geschäftsjahres Ziel F1 S.154 Members…" at bounding box center [774, 460] width 1415 height 580
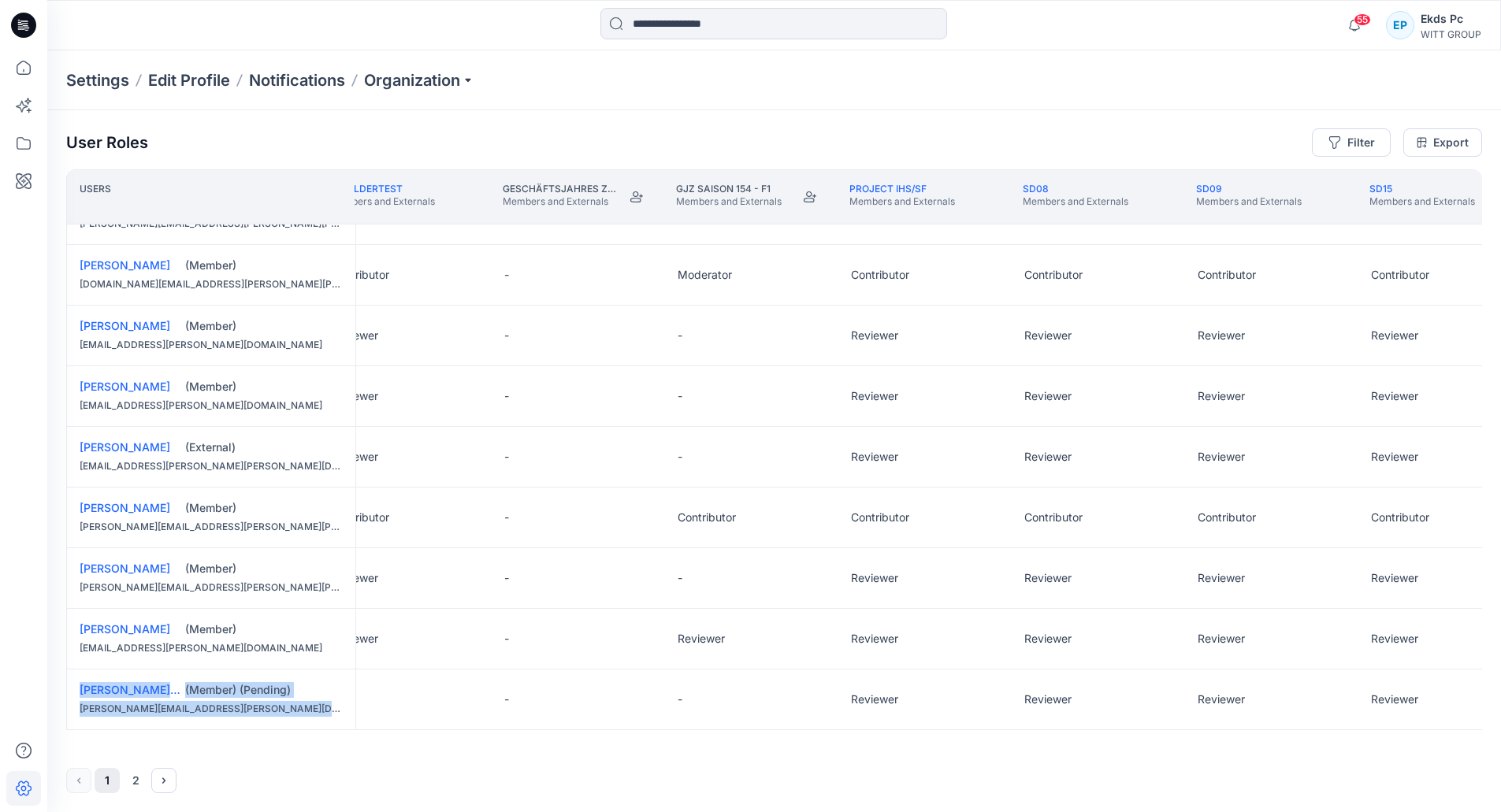
scroll to position [1013, 0]
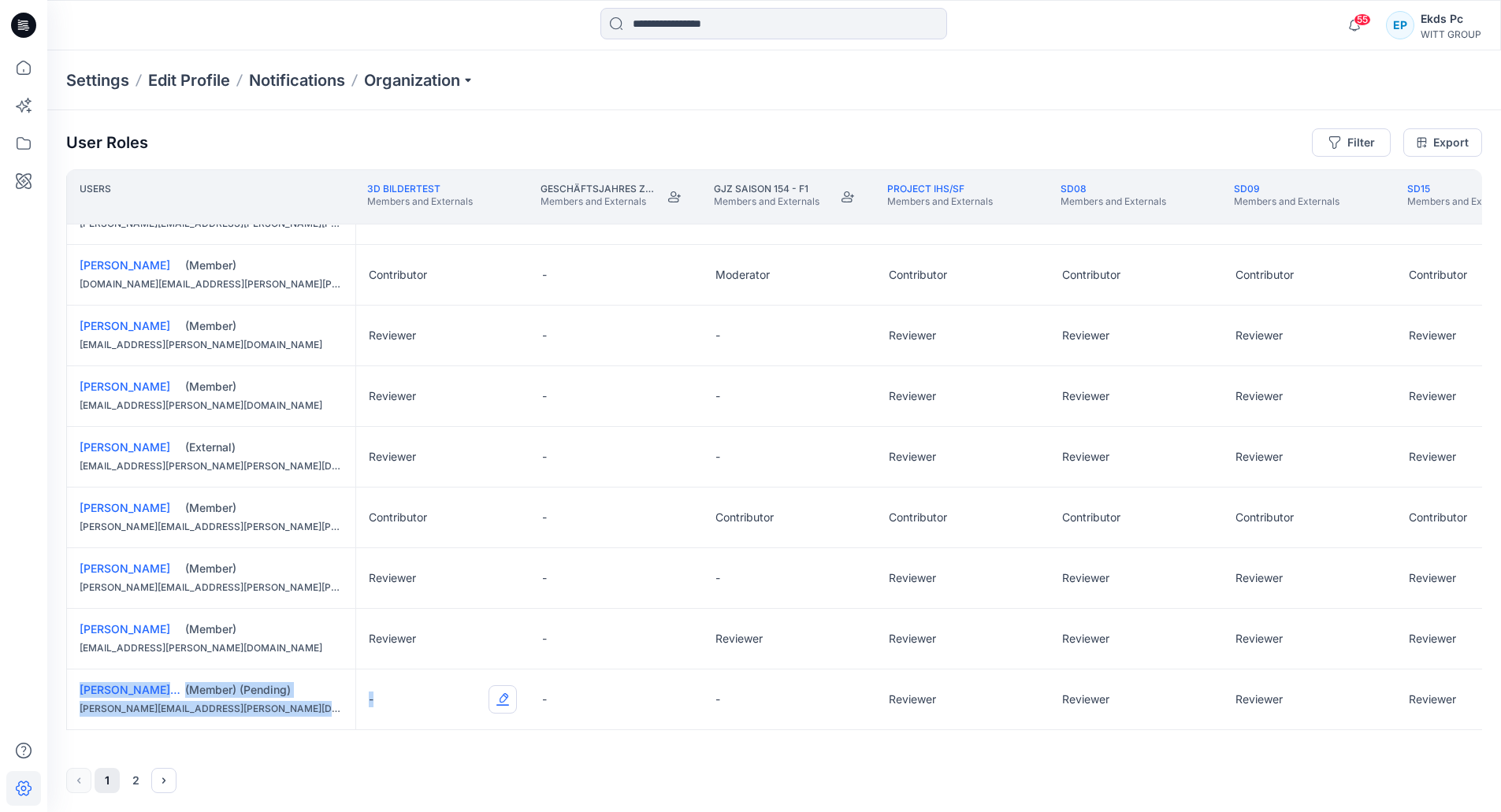
click at [507, 697] on button "Edit Role" at bounding box center [503, 699] width 28 height 28
click at [391, 596] on button "Reviewer" at bounding box center [428, 601] width 170 height 28
click at [878, 99] on div "Settings Edit Profile Notifications Organization" at bounding box center [774, 80] width 1453 height 60
click at [95, 91] on div "Settings Edit Profile Notifications Organization" at bounding box center [774, 80] width 1453 height 60
click at [95, 93] on div "Settings Edit Profile Notifications Organization" at bounding box center [774, 80] width 1453 height 60
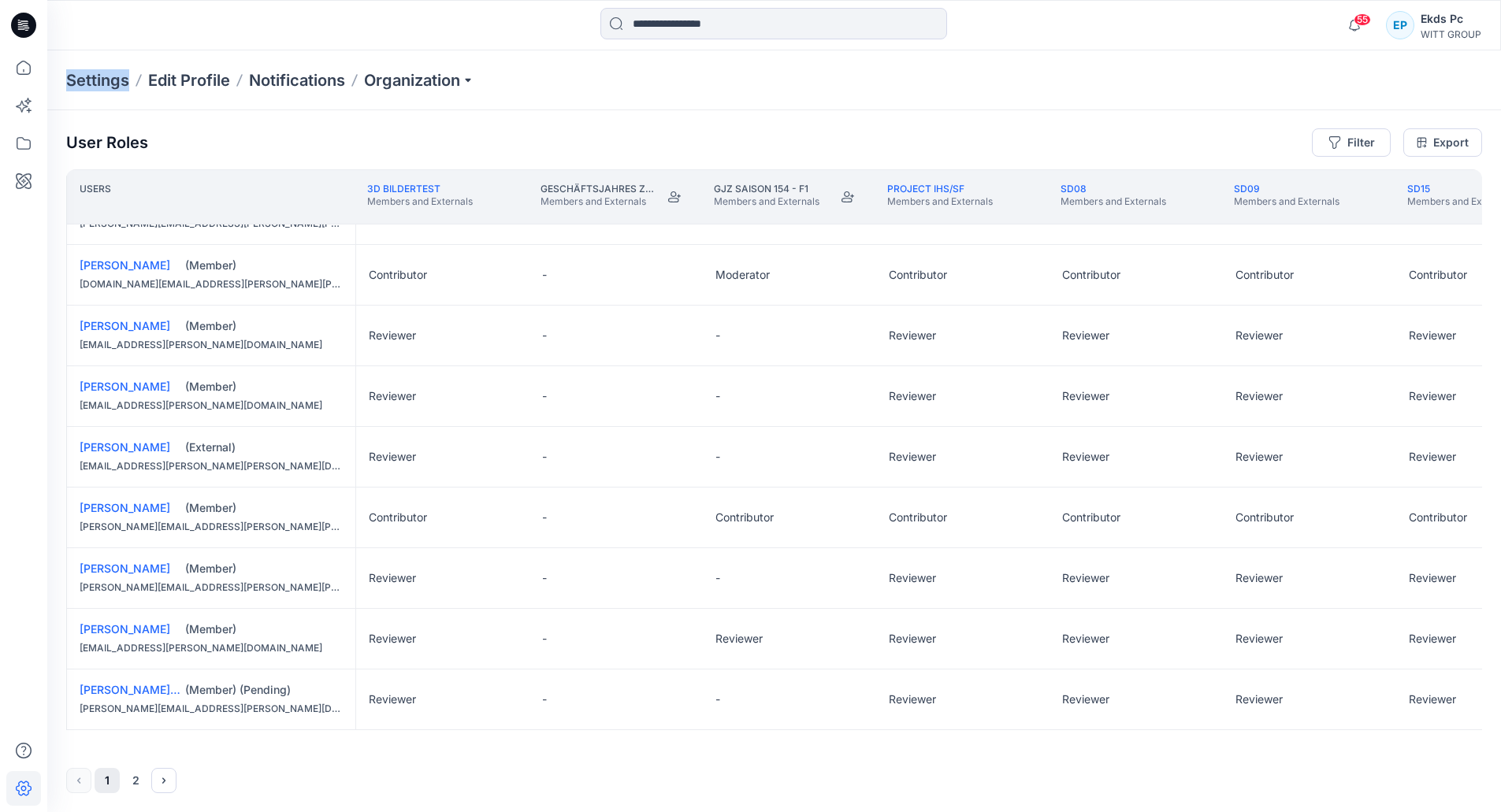
click at [95, 85] on p "Settings" at bounding box center [98, 80] width 63 height 22
click at [149, 778] on div "1 2" at bounding box center [774, 780] width 1415 height 25
click at [147, 788] on button "2" at bounding box center [135, 780] width 25 height 25
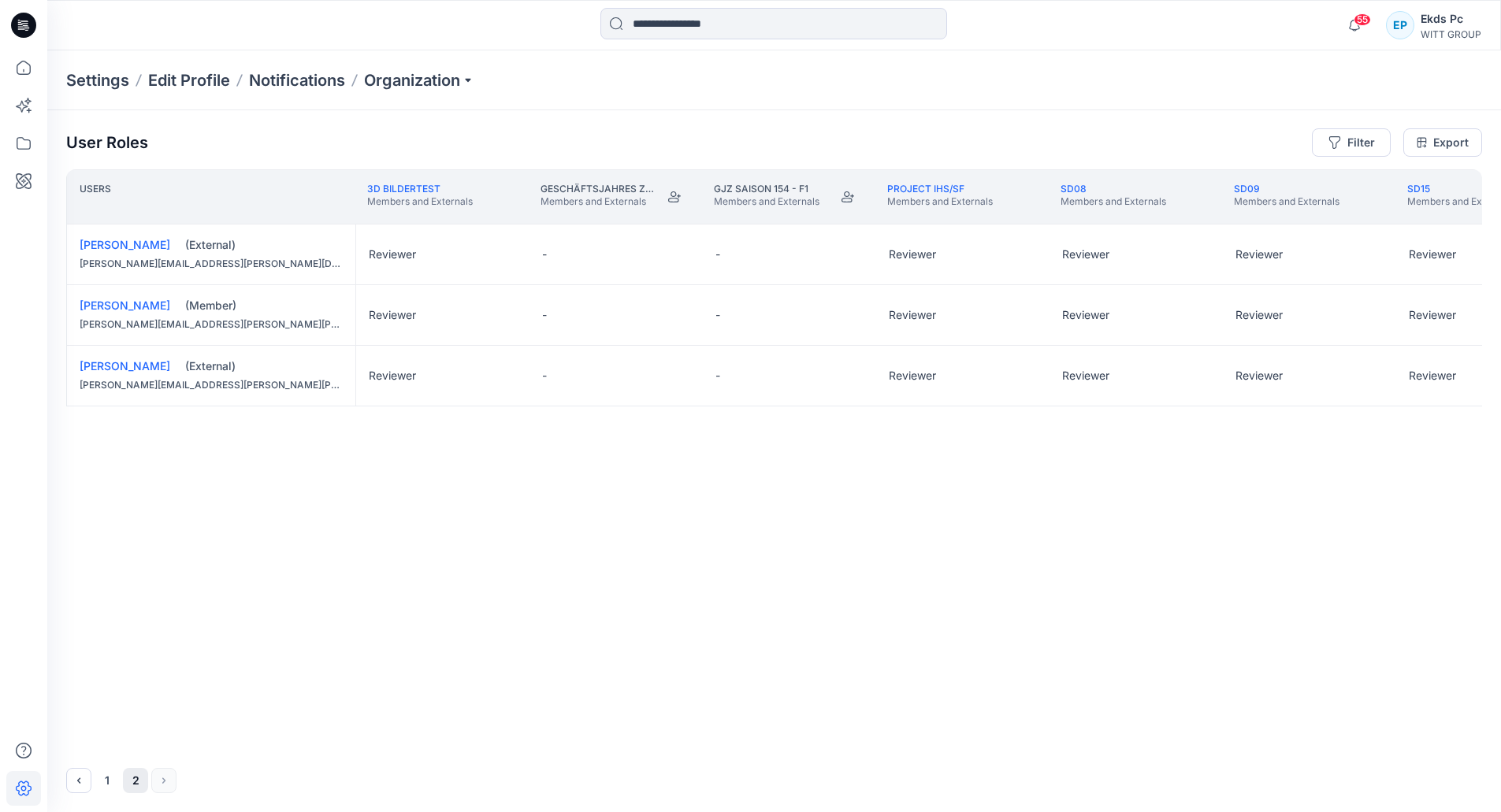
click at [111, 790] on button "1" at bounding box center [106, 780] width 25 height 25
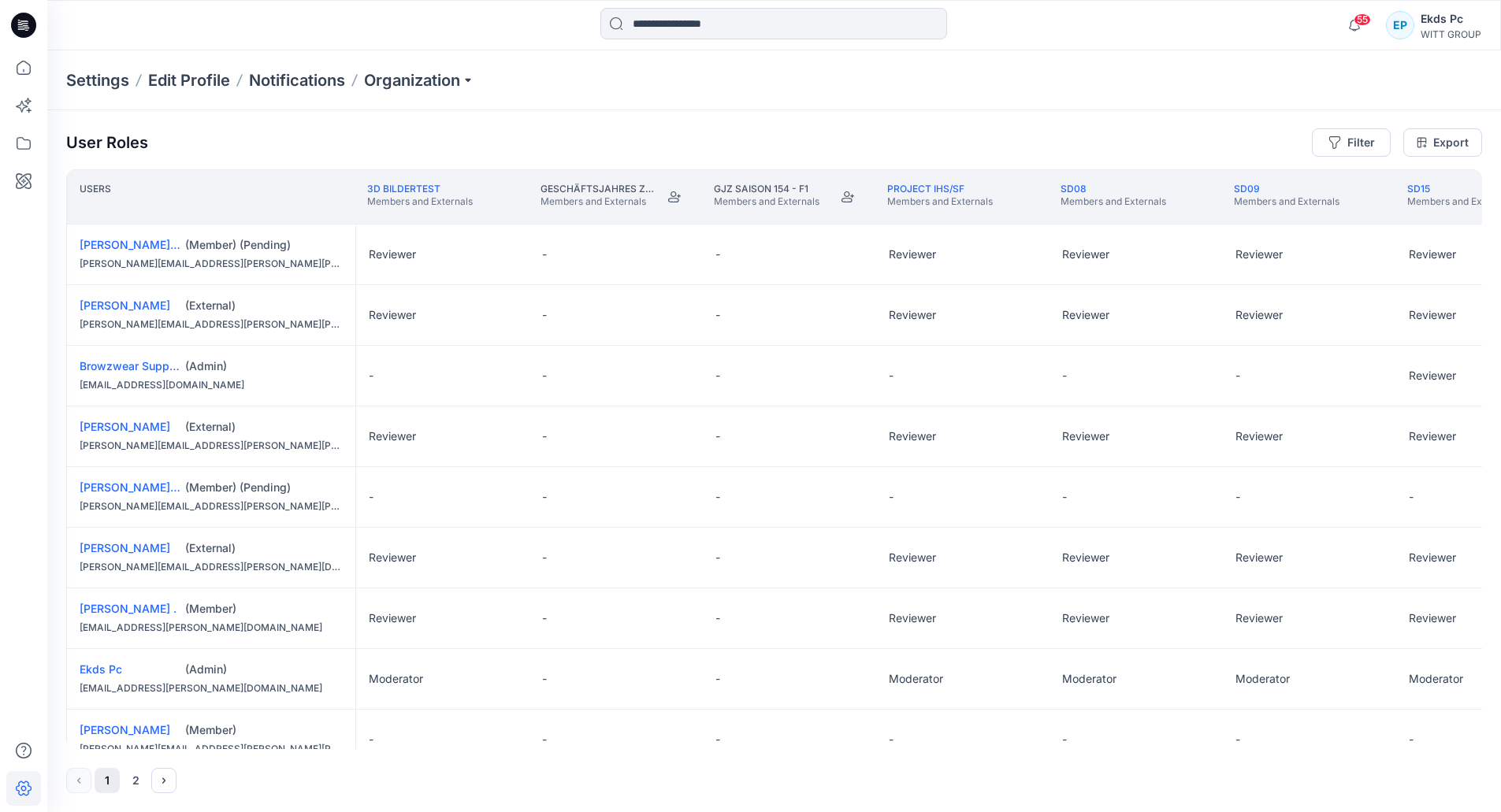
scroll to position [0, 0]
click at [490, 501] on button "Edit Role" at bounding box center [503, 498] width 28 height 28
click at [449, 562] on button "Reviewer" at bounding box center [428, 564] width 170 height 28
click at [1019, 502] on button "Edit Role" at bounding box center [1022, 498] width 28 height 28
click at [936, 558] on button "Reviewer" at bounding box center [948, 564] width 170 height 28
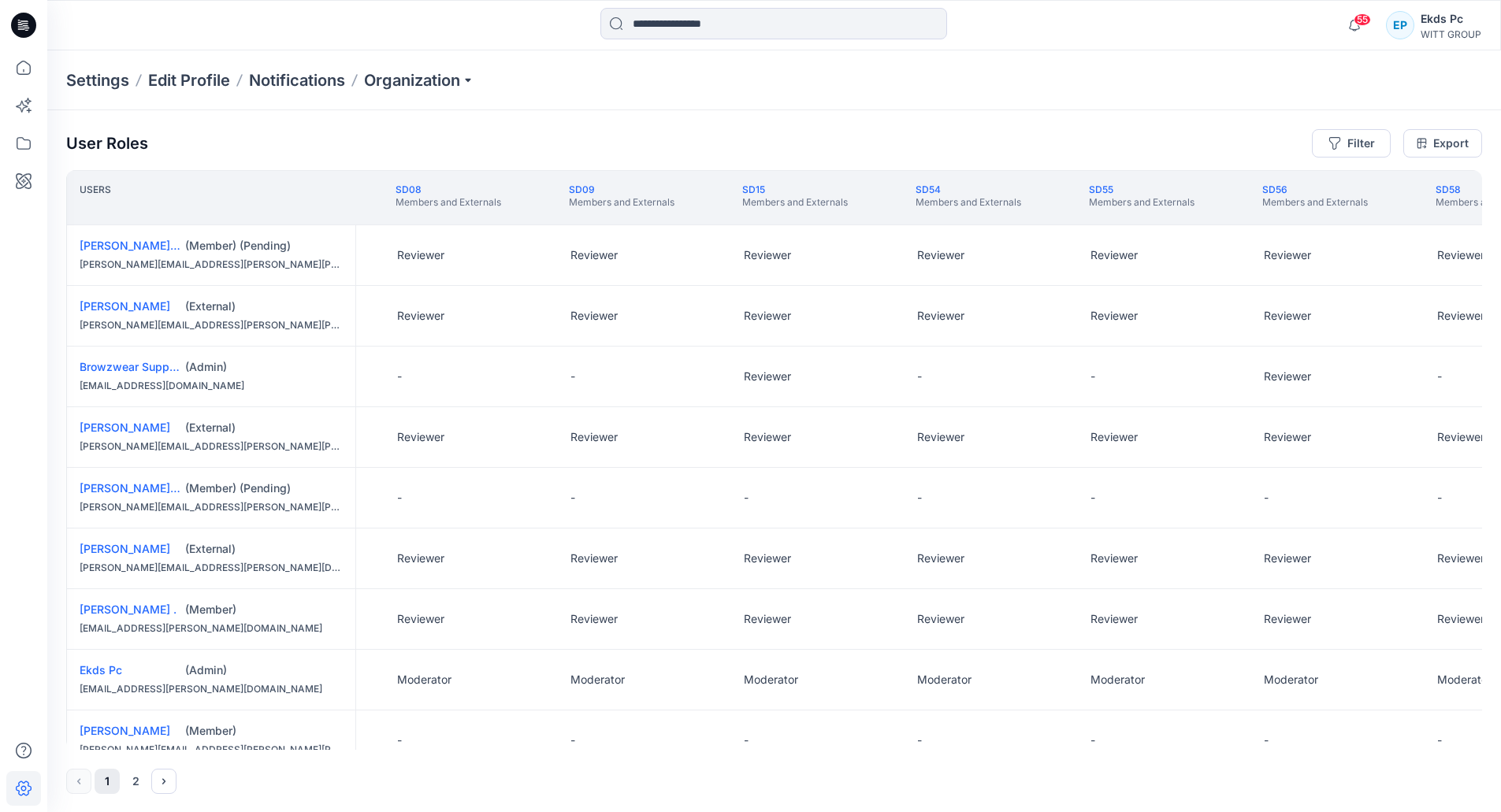
scroll to position [0, 852]
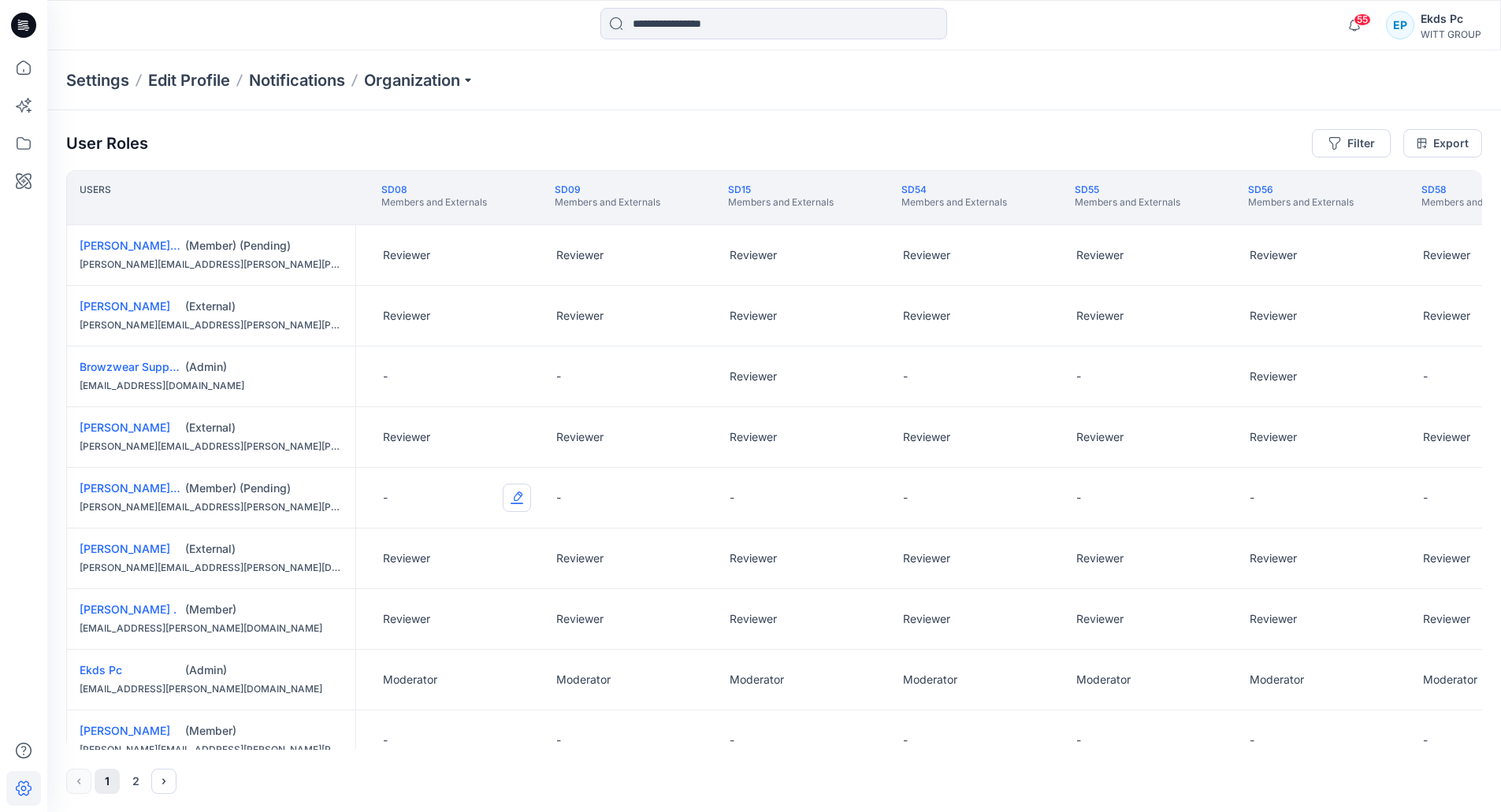
click at [512, 500] on button "Edit Role" at bounding box center [516, 498] width 28 height 28
click at [453, 566] on button "Reviewer" at bounding box center [443, 564] width 170 height 28
click at [691, 500] on button "Edit Role" at bounding box center [690, 498] width 28 height 28
click at [629, 565] on button "Reviewer" at bounding box center [615, 564] width 170 height 28
click at [864, 500] on button "Edit Role" at bounding box center [863, 498] width 28 height 28
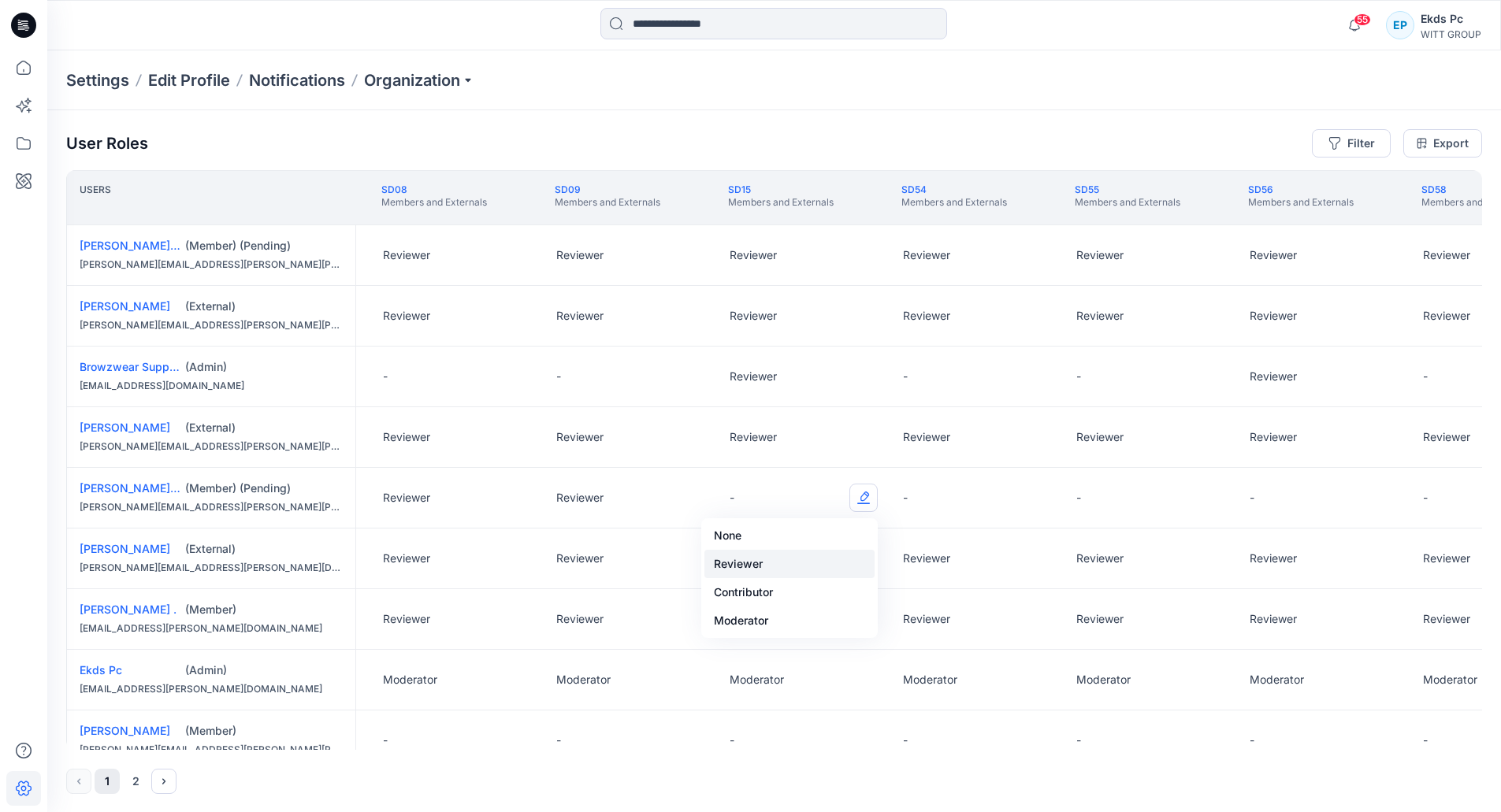
click at [806, 556] on button "Reviewer" at bounding box center [789, 564] width 170 height 28
click at [1028, 501] on button "Edit Role" at bounding box center [1037, 498] width 28 height 28
click at [975, 556] on button "Reviewer" at bounding box center [962, 564] width 170 height 28
click at [1203, 501] on button "Edit Role" at bounding box center [1210, 498] width 28 height 28
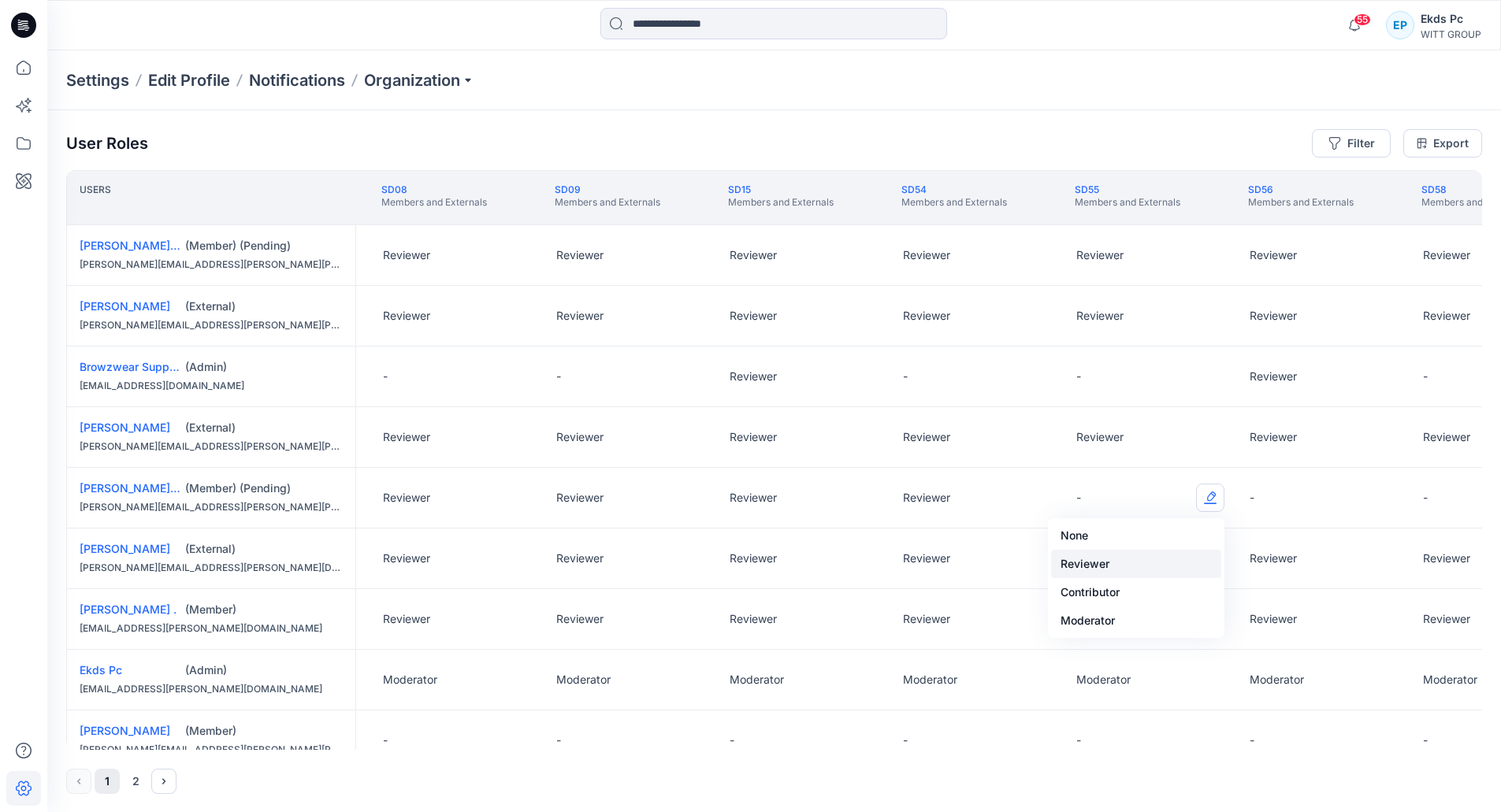
click at [1124, 566] on button "Reviewer" at bounding box center [1136, 564] width 170 height 28
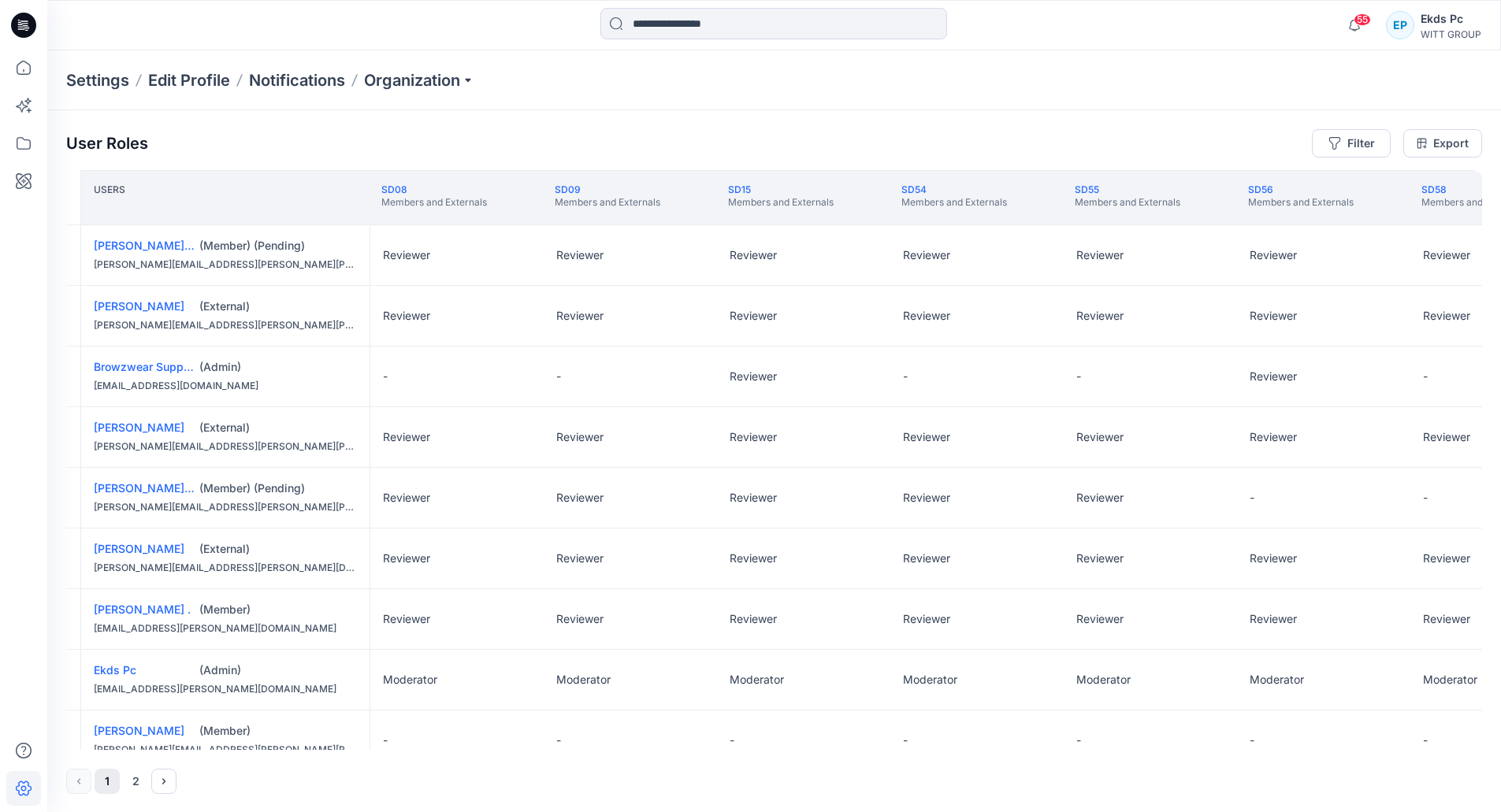
scroll to position [0, 1131]
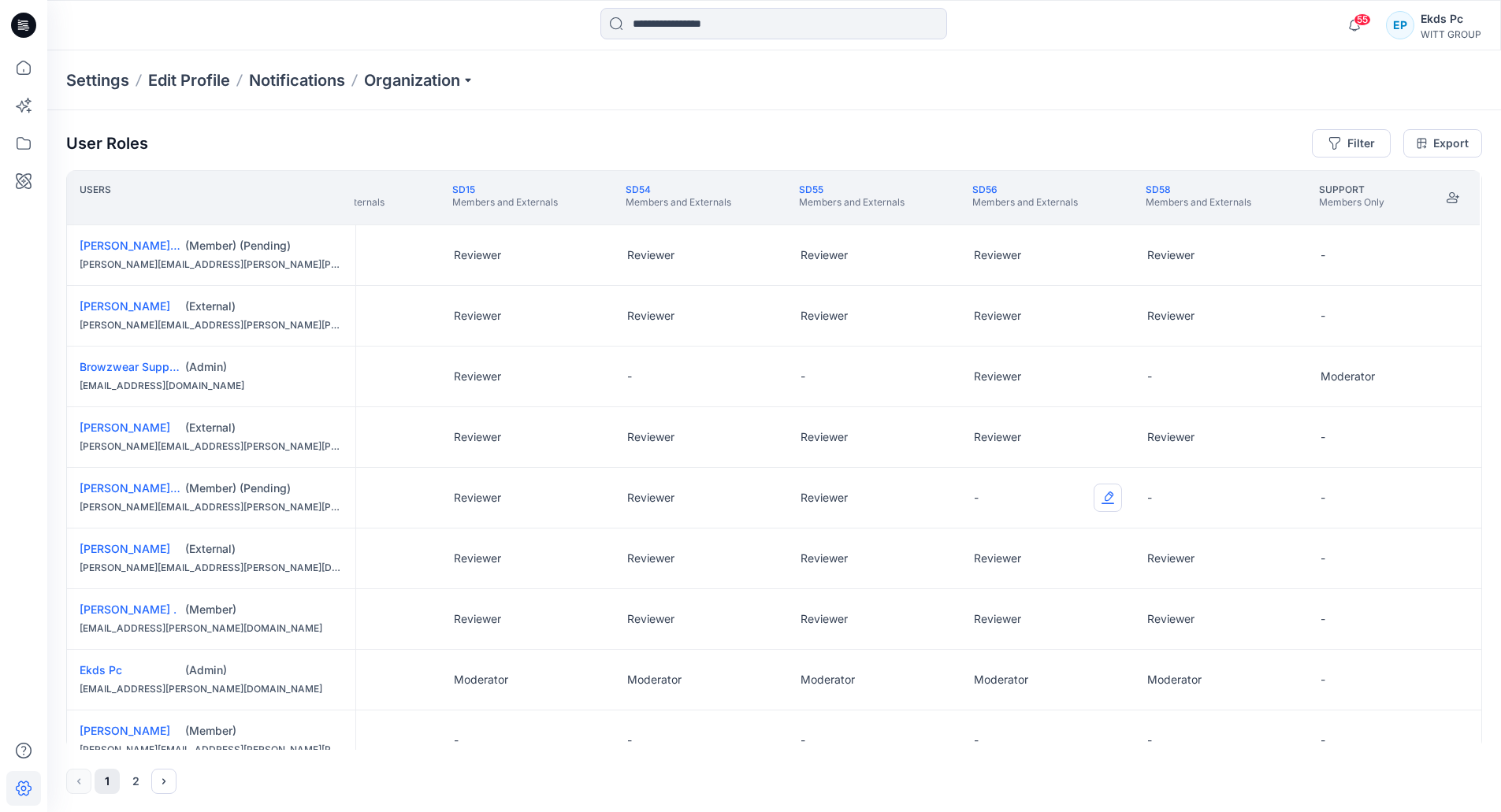
click at [1094, 496] on button "Edit Role" at bounding box center [1108, 498] width 28 height 28
drag, startPoint x: 1018, startPoint y: 571, endPoint x: 1105, endPoint y: 546, distance: 90.5
click at [1018, 571] on button "Reviewer" at bounding box center [1030, 564] width 170 height 28
click at [1283, 510] on button "Edit Role" at bounding box center [1281, 498] width 28 height 28
click at [1224, 571] on button "Reviewer" at bounding box center [1204, 564] width 170 height 28
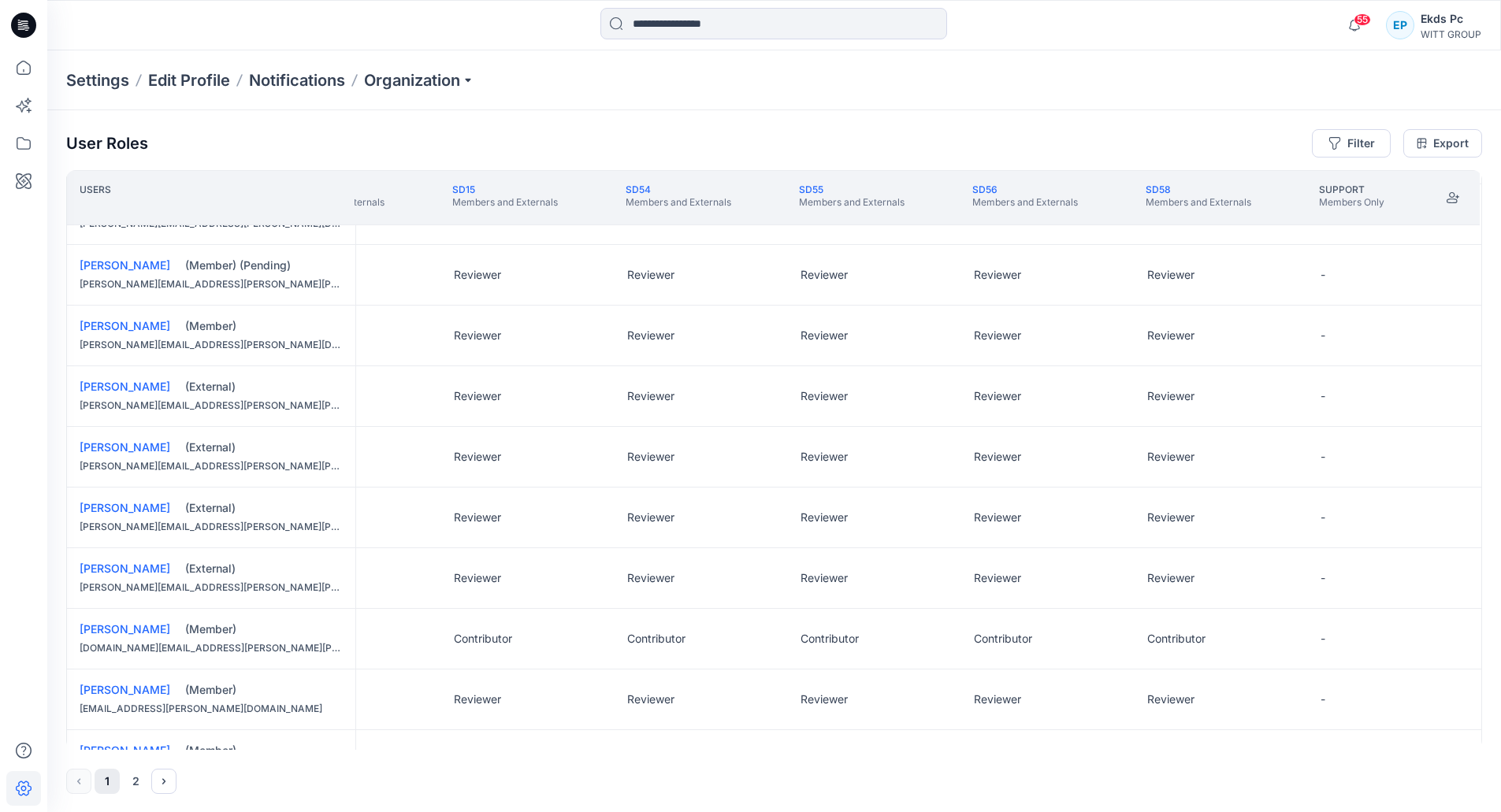
scroll to position [796, 1131]
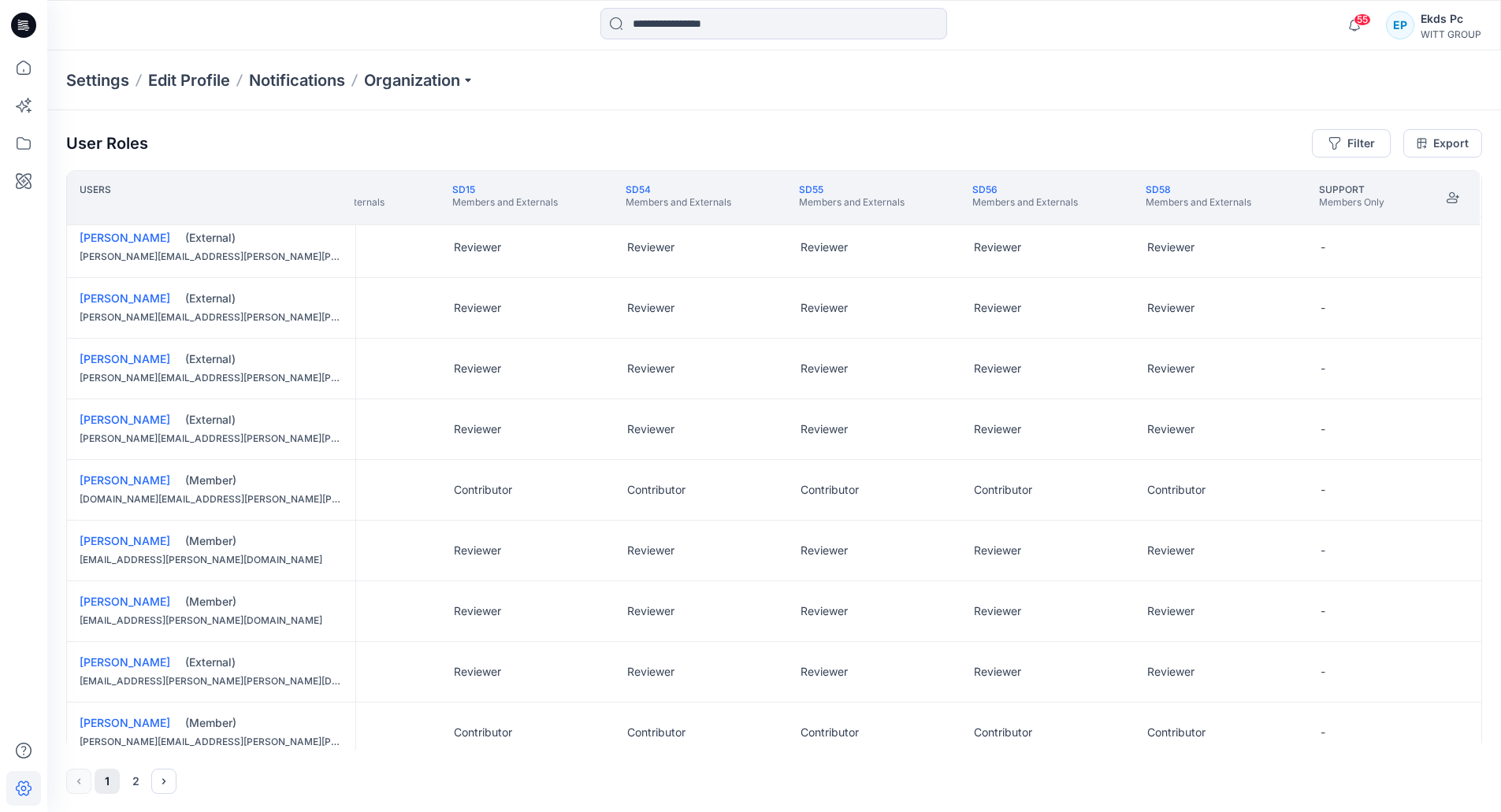
drag, startPoint x: 718, startPoint y: 750, endPoint x: 409, endPoint y: 741, distance: 309.1
click at [417, 751] on div "User Roles Filter Export Users SD08 Members and Externals SD09 Members and Exte…" at bounding box center [774, 461] width 1453 height 703
